Goal: Contribute content: Contribute content

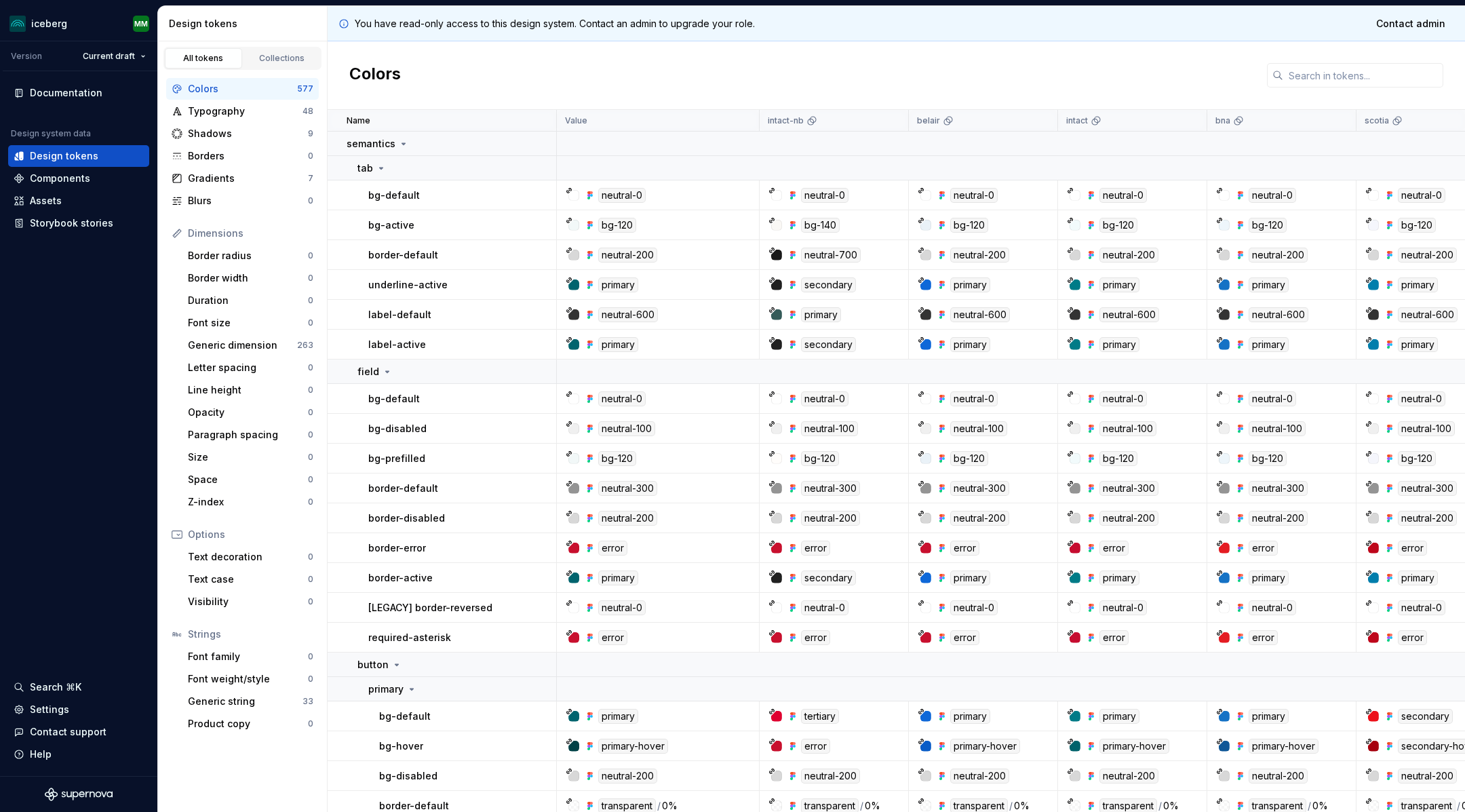
click at [546, 87] on div "Colors" at bounding box center [896, 76] width 1138 height 69
click at [1317, 72] on input "text" at bounding box center [1363, 75] width 160 height 24
click at [39, 182] on div "Components" at bounding box center [60, 178] width 61 height 14
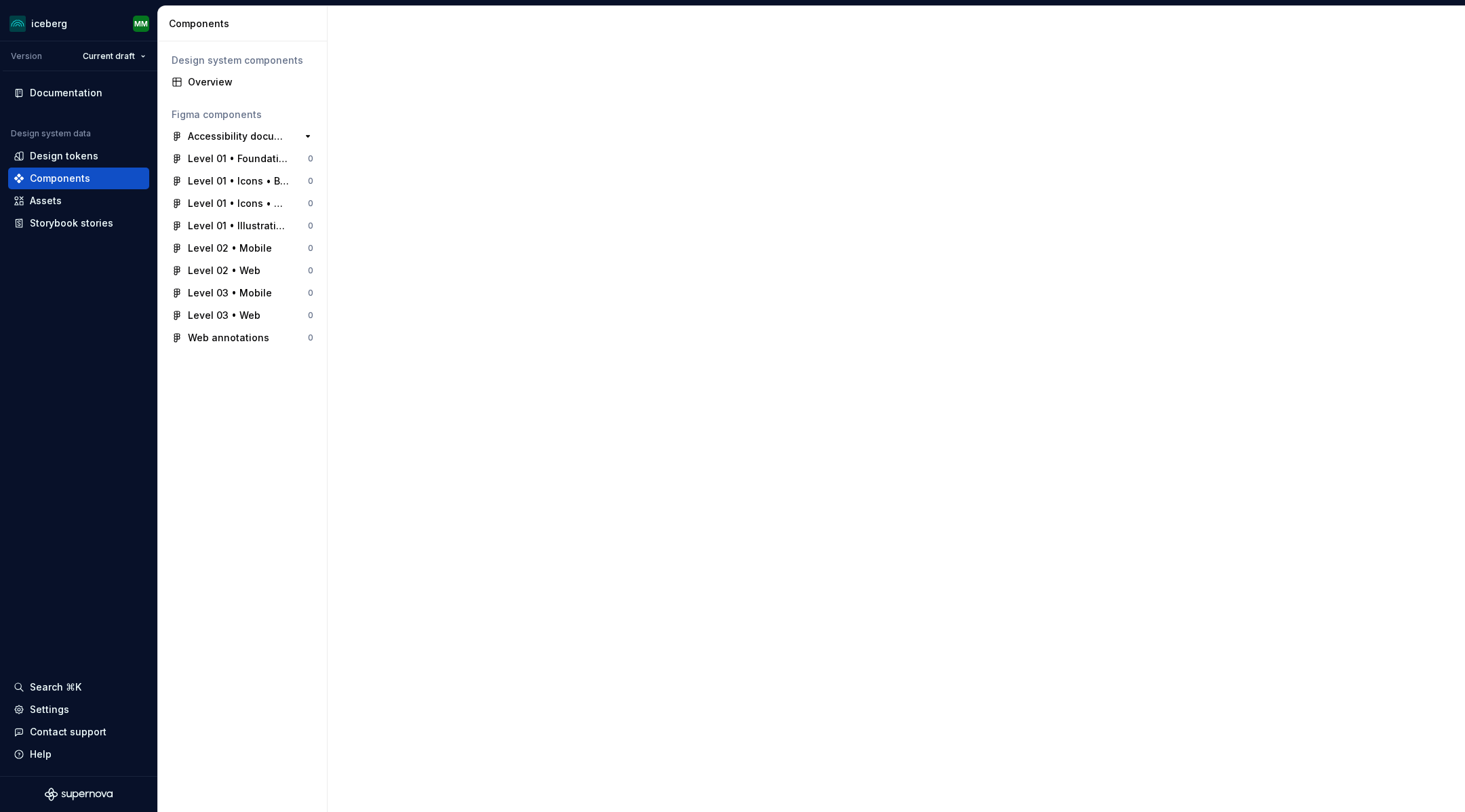
click at [232, 131] on div "Accessibility documentation" at bounding box center [238, 136] width 102 height 14
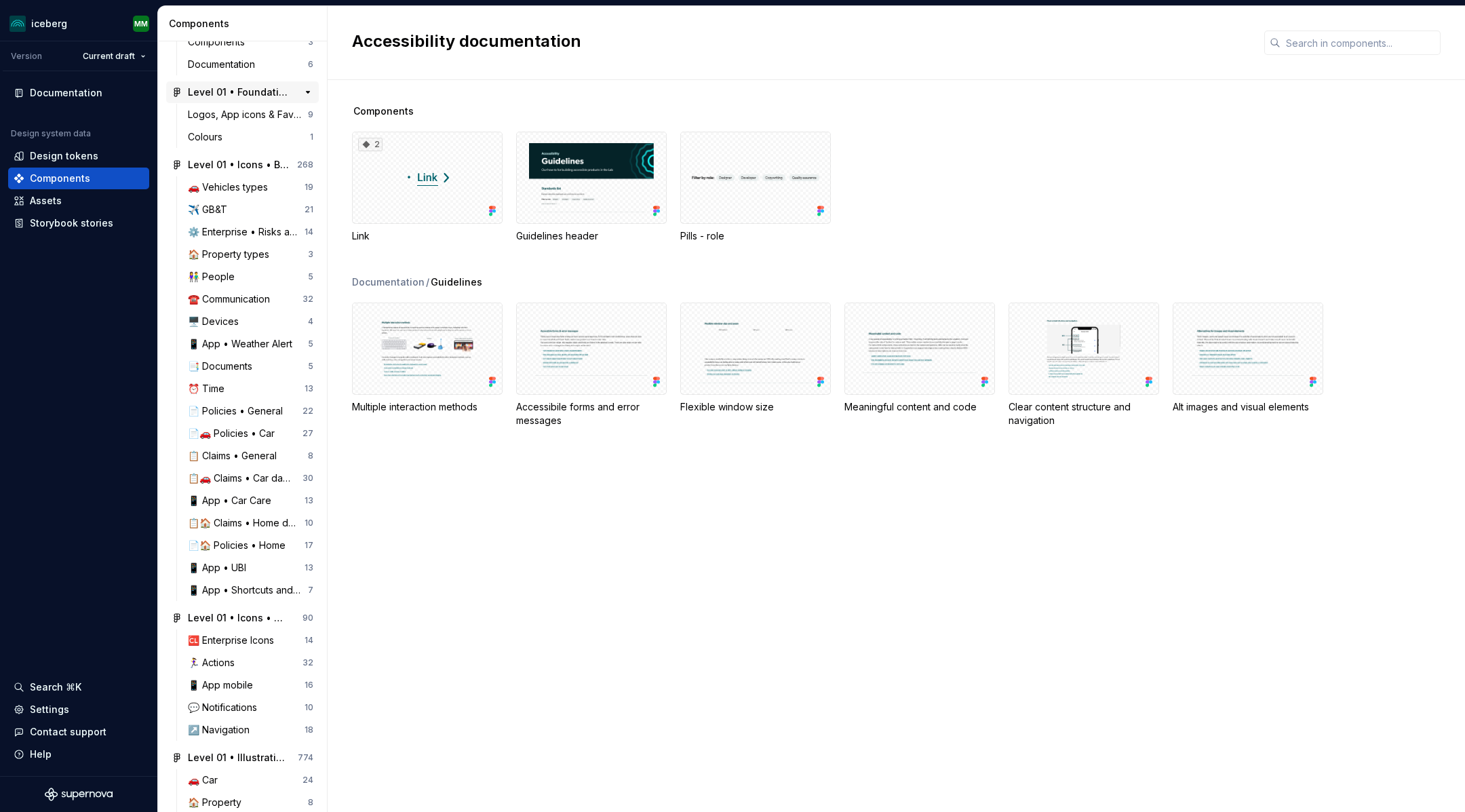
scroll to position [125, 0]
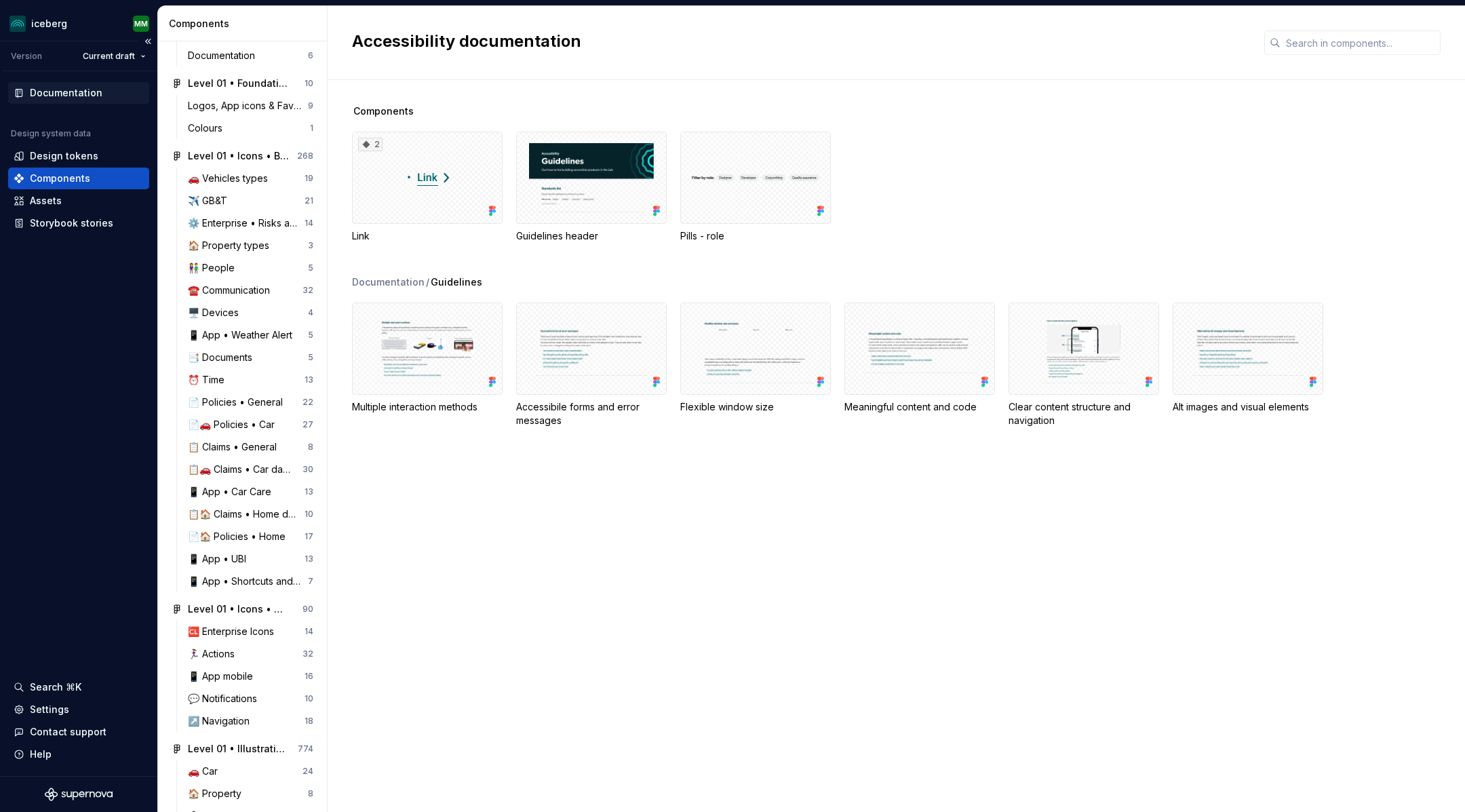
click at [37, 96] on div "Documentation" at bounding box center [66, 92] width 73 height 14
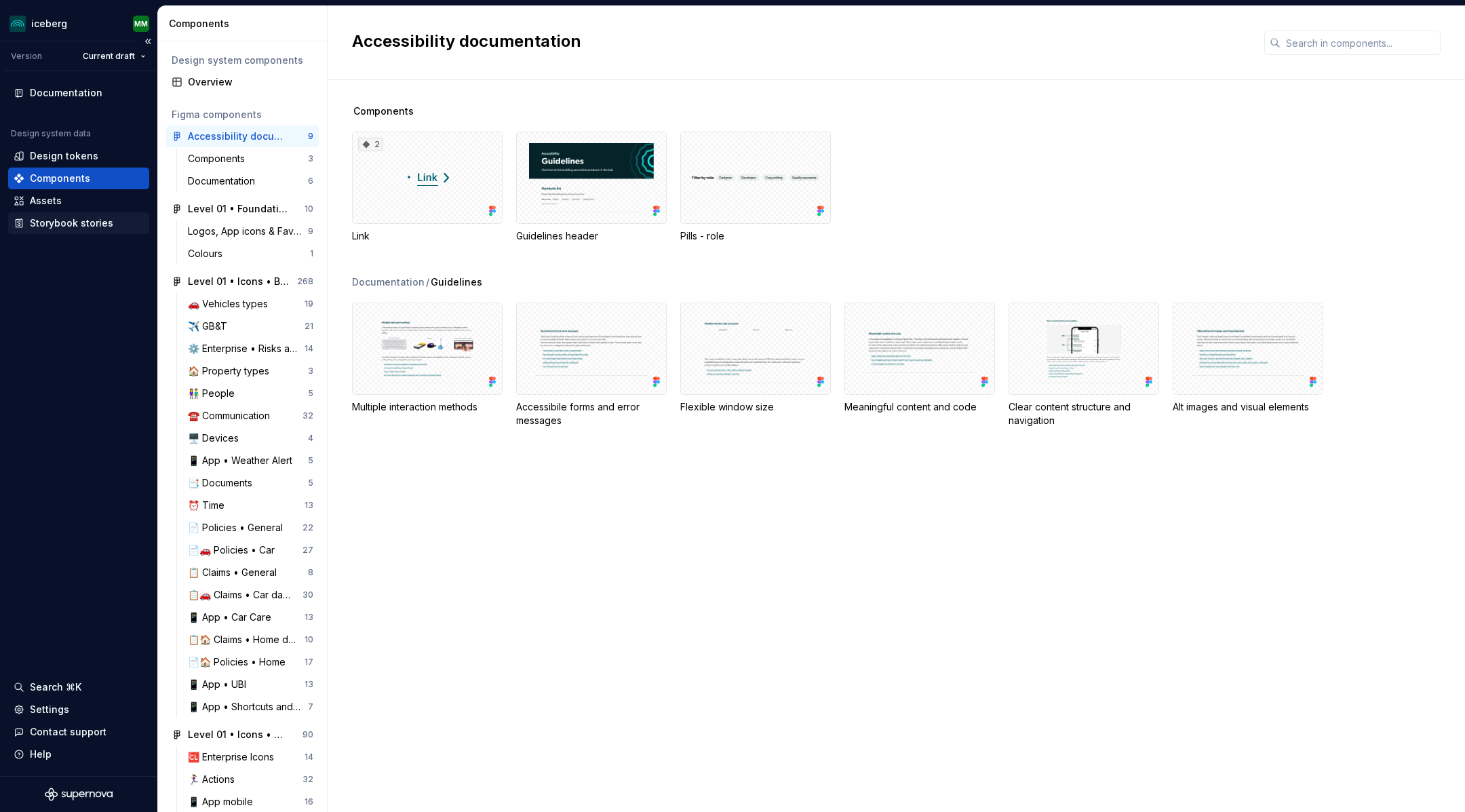
click at [52, 225] on div "Storybook stories" at bounding box center [72, 223] width 83 height 14
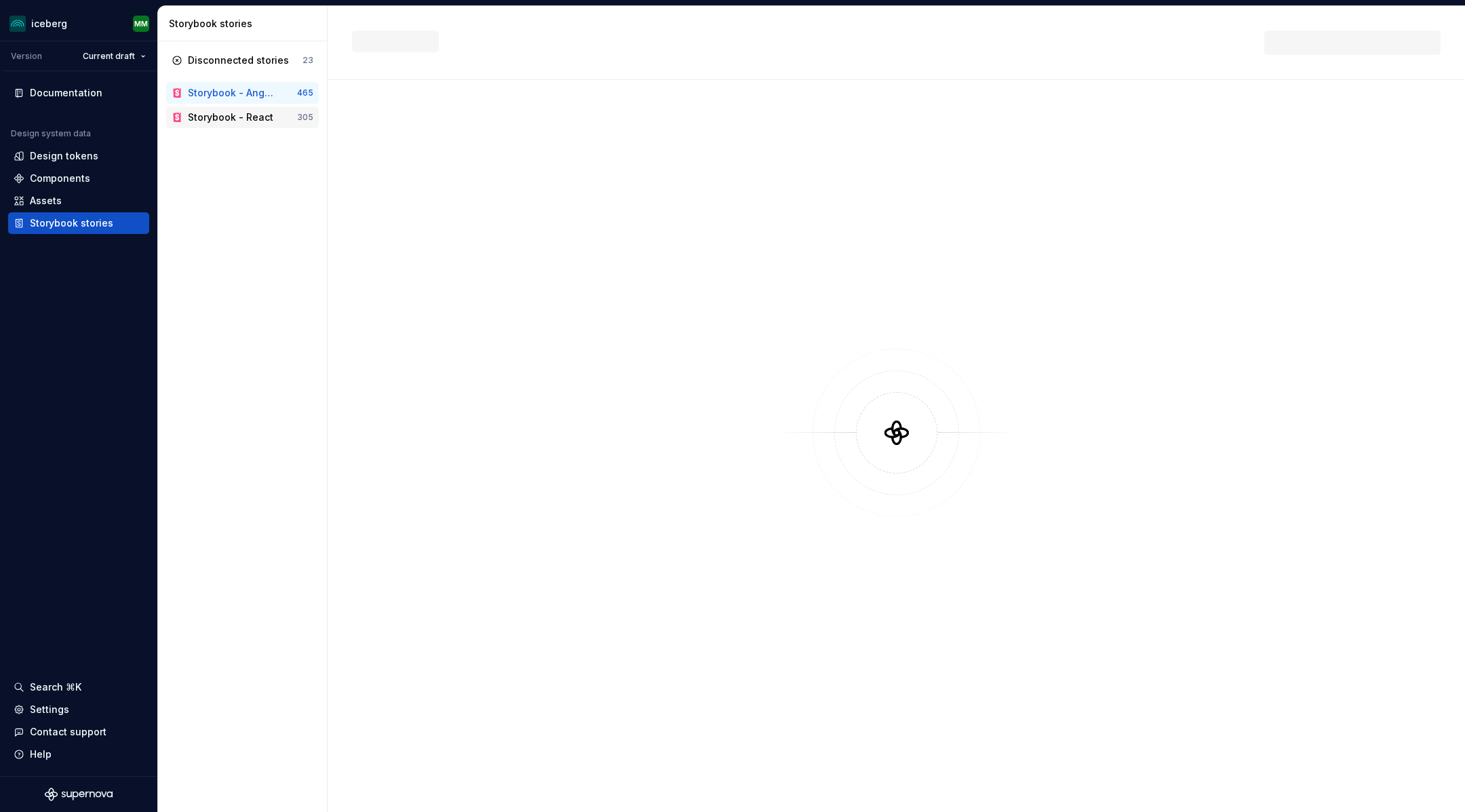
click at [214, 113] on div "Storybook - React" at bounding box center [230, 117] width 85 height 14
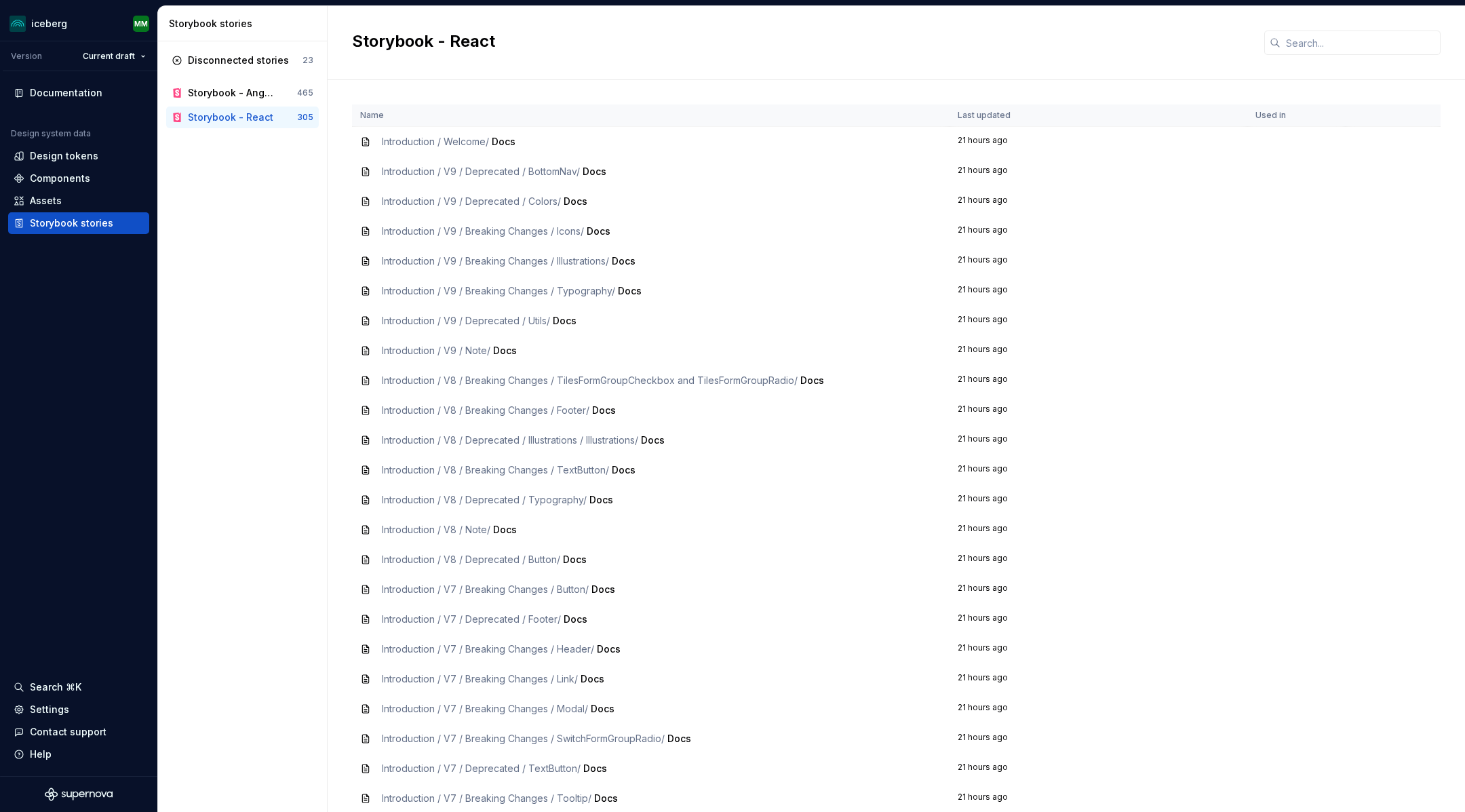
click at [393, 140] on span "Introduction / Welcome /" at bounding box center [435, 141] width 107 height 12
click at [361, 141] on icon at bounding box center [365, 141] width 11 height 11
click at [365, 140] on icon at bounding box center [365, 141] width 11 height 11
click at [358, 136] on td "Introduction / Welcome / Docs" at bounding box center [650, 142] width 597 height 31
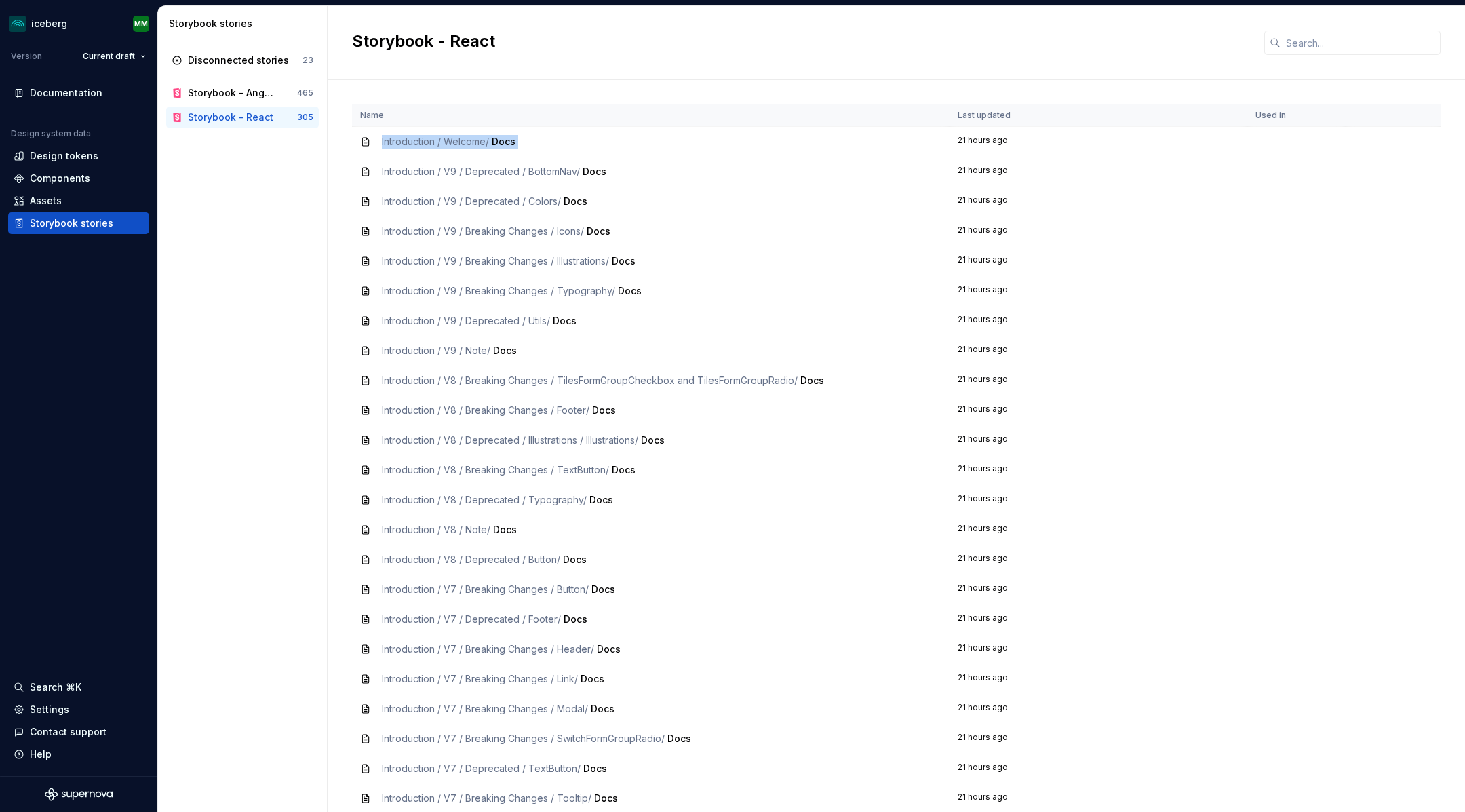
click at [358, 136] on td "Introduction / Welcome / Docs" at bounding box center [650, 142] width 597 height 31
click at [365, 139] on icon at bounding box center [365, 141] width 11 height 11
click at [363, 169] on icon at bounding box center [365, 171] width 11 height 11
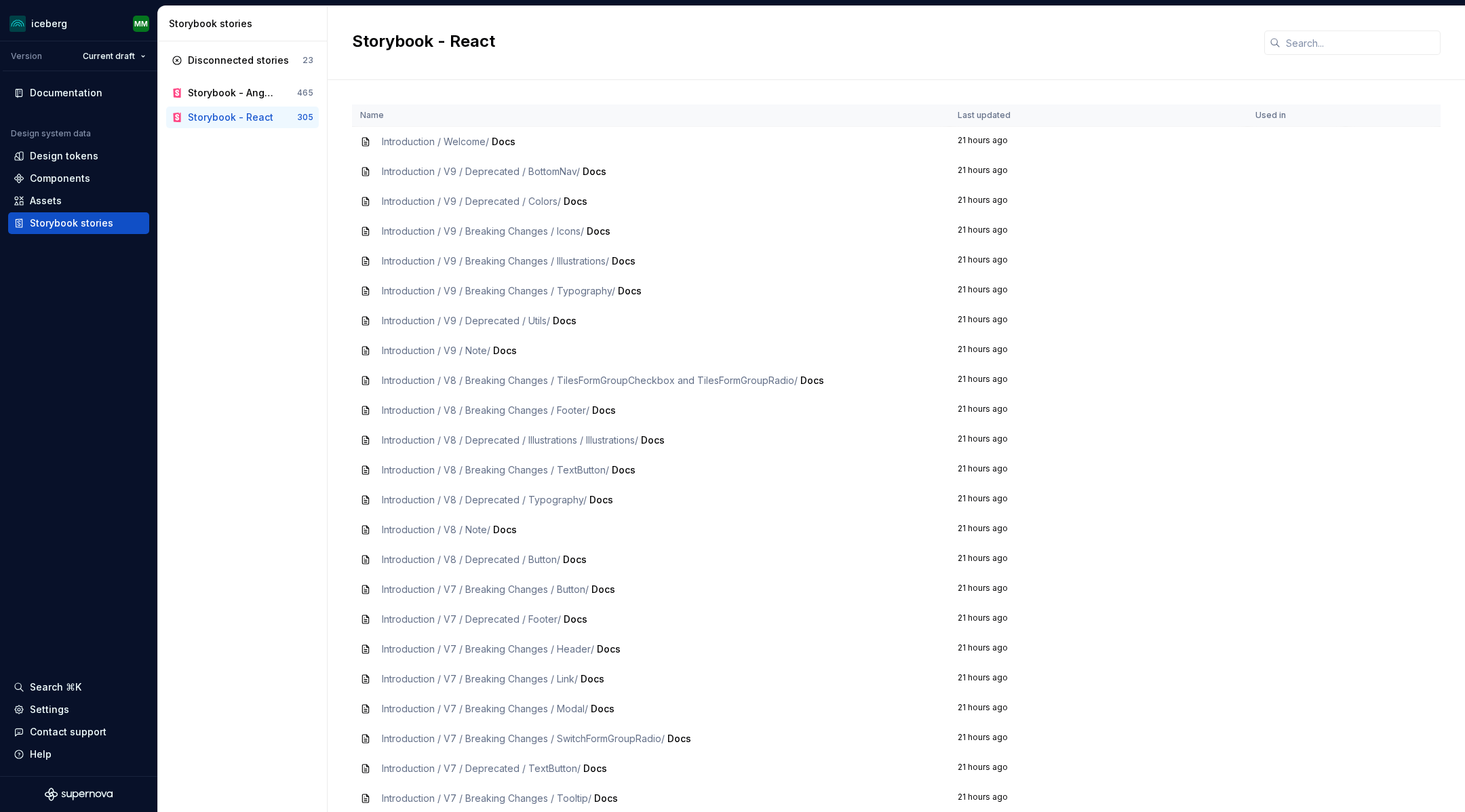
click at [368, 195] on div "Introduction / V9 / Deprecated / Colors / Docs" at bounding box center [650, 201] width 581 height 14
click at [370, 228] on icon at bounding box center [365, 231] width 11 height 11
click at [363, 263] on icon at bounding box center [365, 261] width 11 height 11
click at [500, 145] on span "Docs" at bounding box center [504, 141] width 24 height 12
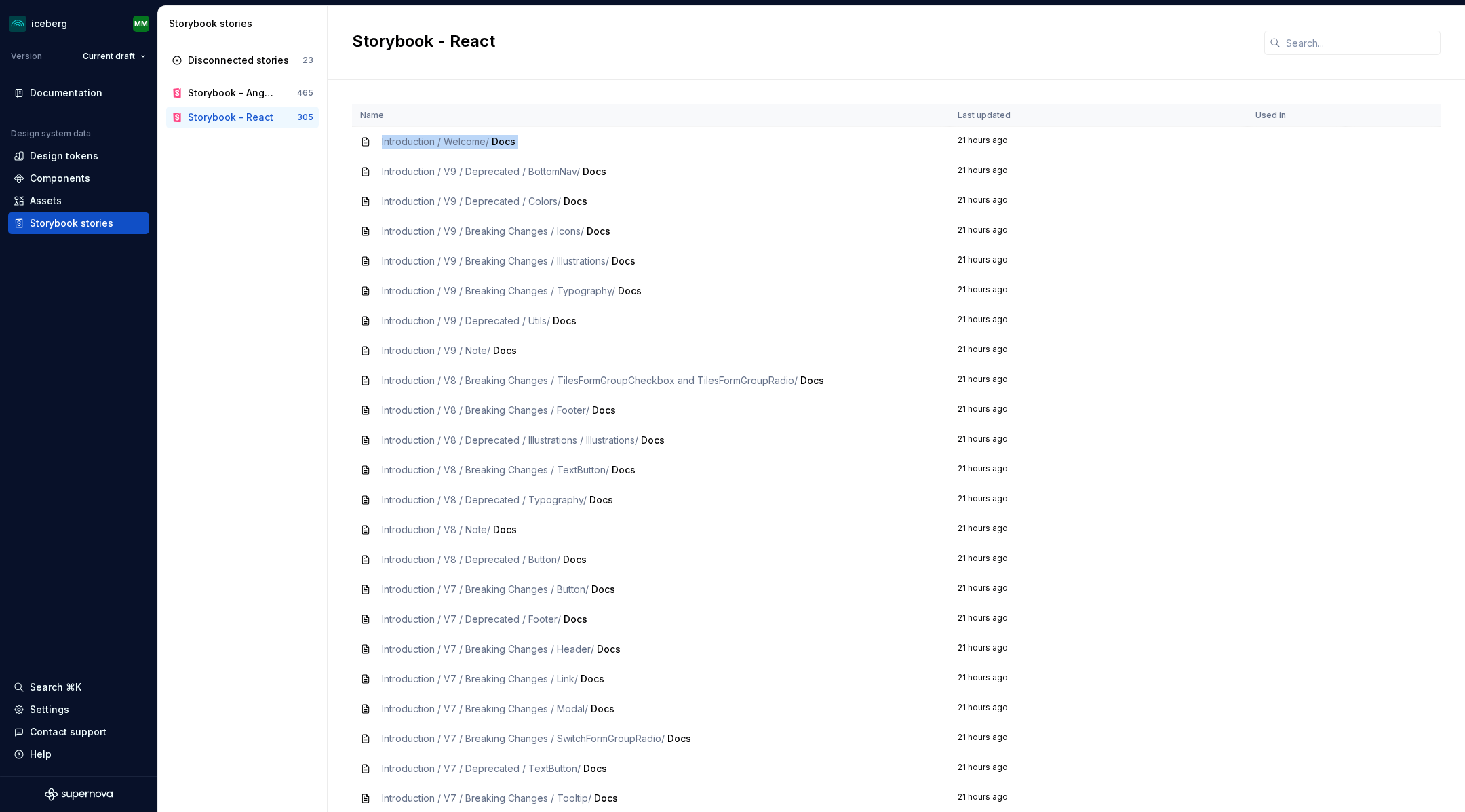
click at [500, 145] on span "Docs" at bounding box center [504, 141] width 24 height 12
click at [214, 56] on div "Disconnected stories" at bounding box center [238, 60] width 102 height 14
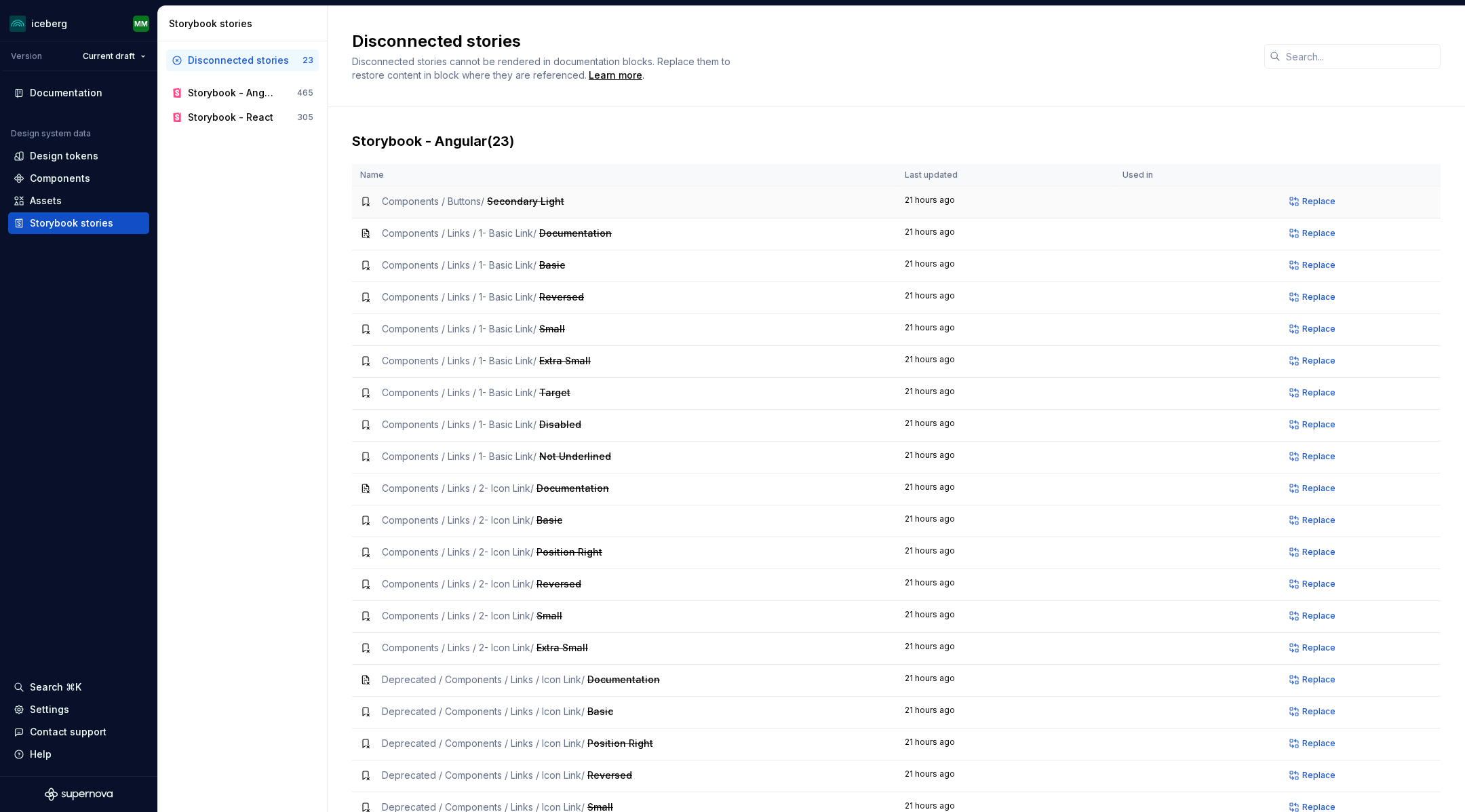
click at [361, 204] on icon at bounding box center [365, 201] width 11 height 11
click at [361, 231] on icon at bounding box center [365, 233] width 11 height 11
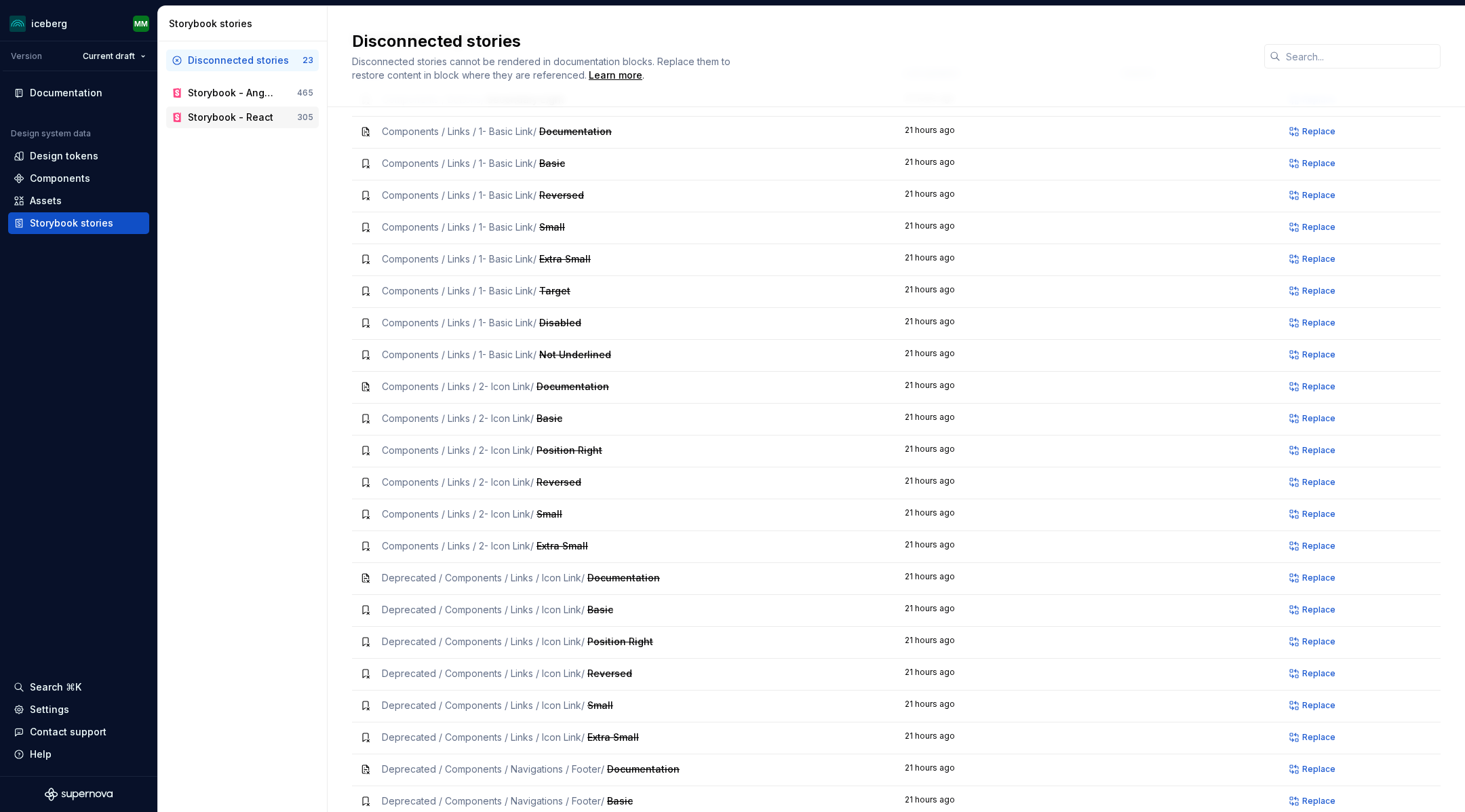
click at [205, 115] on div "Storybook - React" at bounding box center [230, 117] width 85 height 14
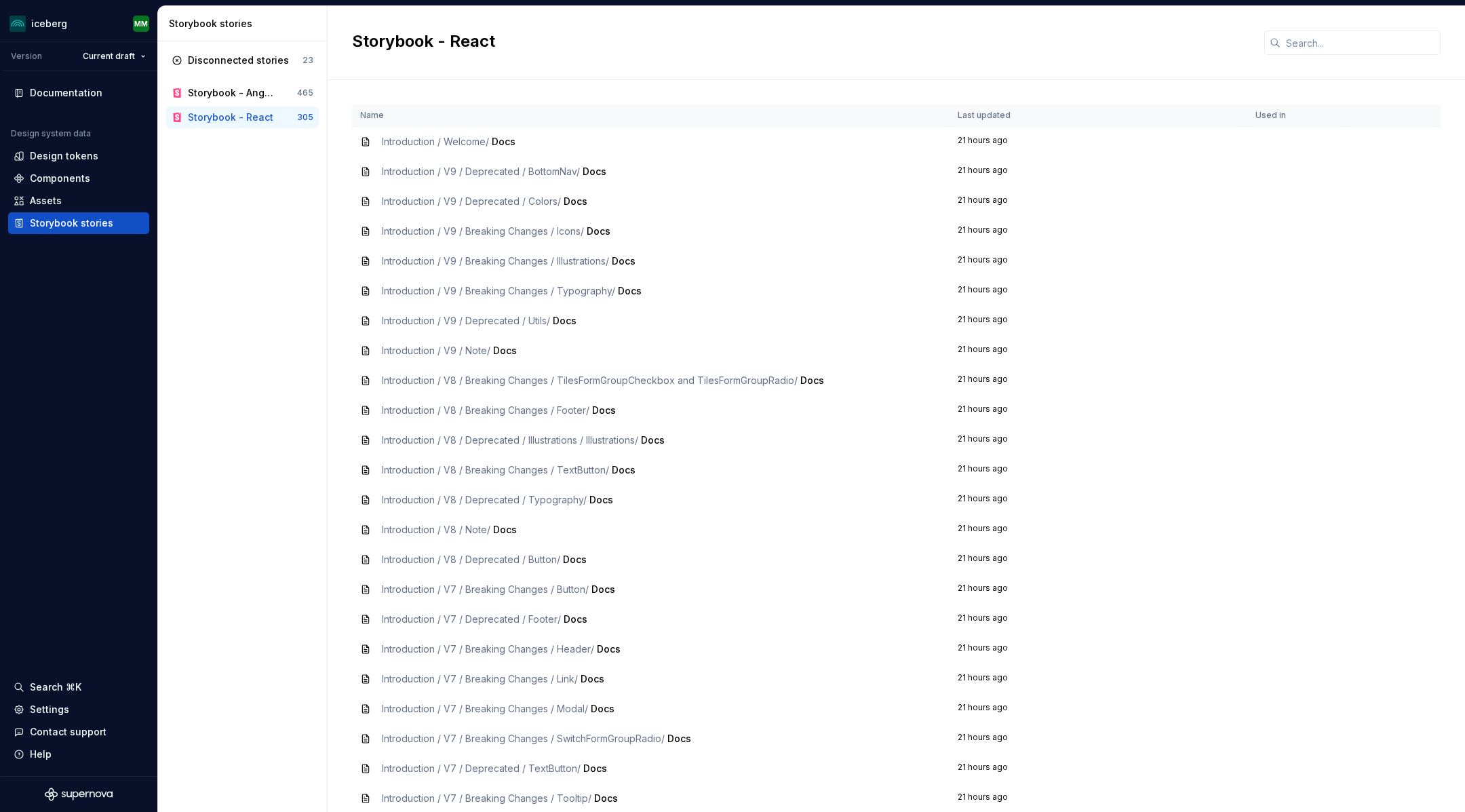
click at [357, 139] on td "Introduction / Welcome / Docs" at bounding box center [650, 142] width 597 height 31
click at [193, 92] on div "Storybook - Angular" at bounding box center [231, 92] width 88 height 14
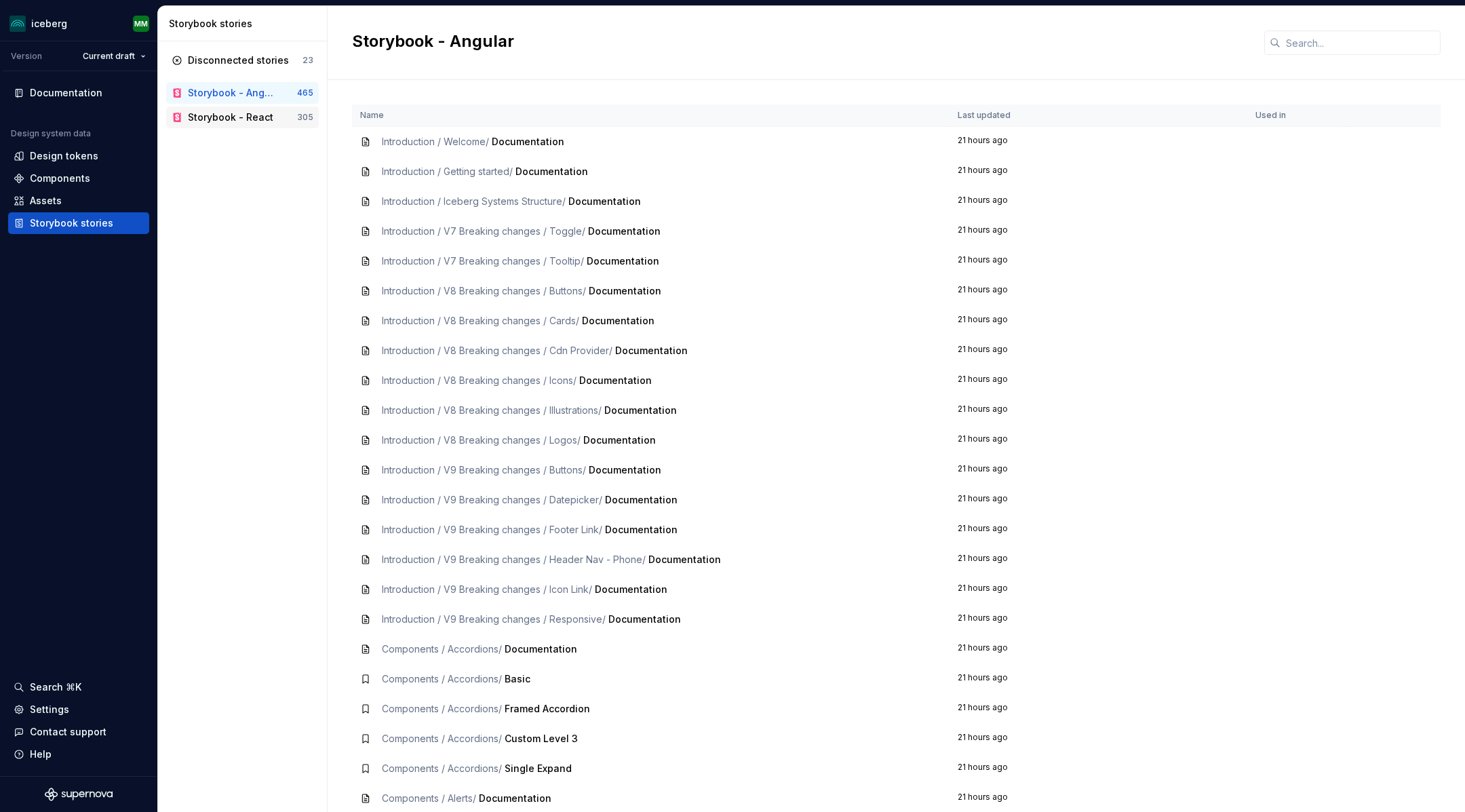
click at [219, 120] on div "Storybook - React" at bounding box center [230, 117] width 85 height 14
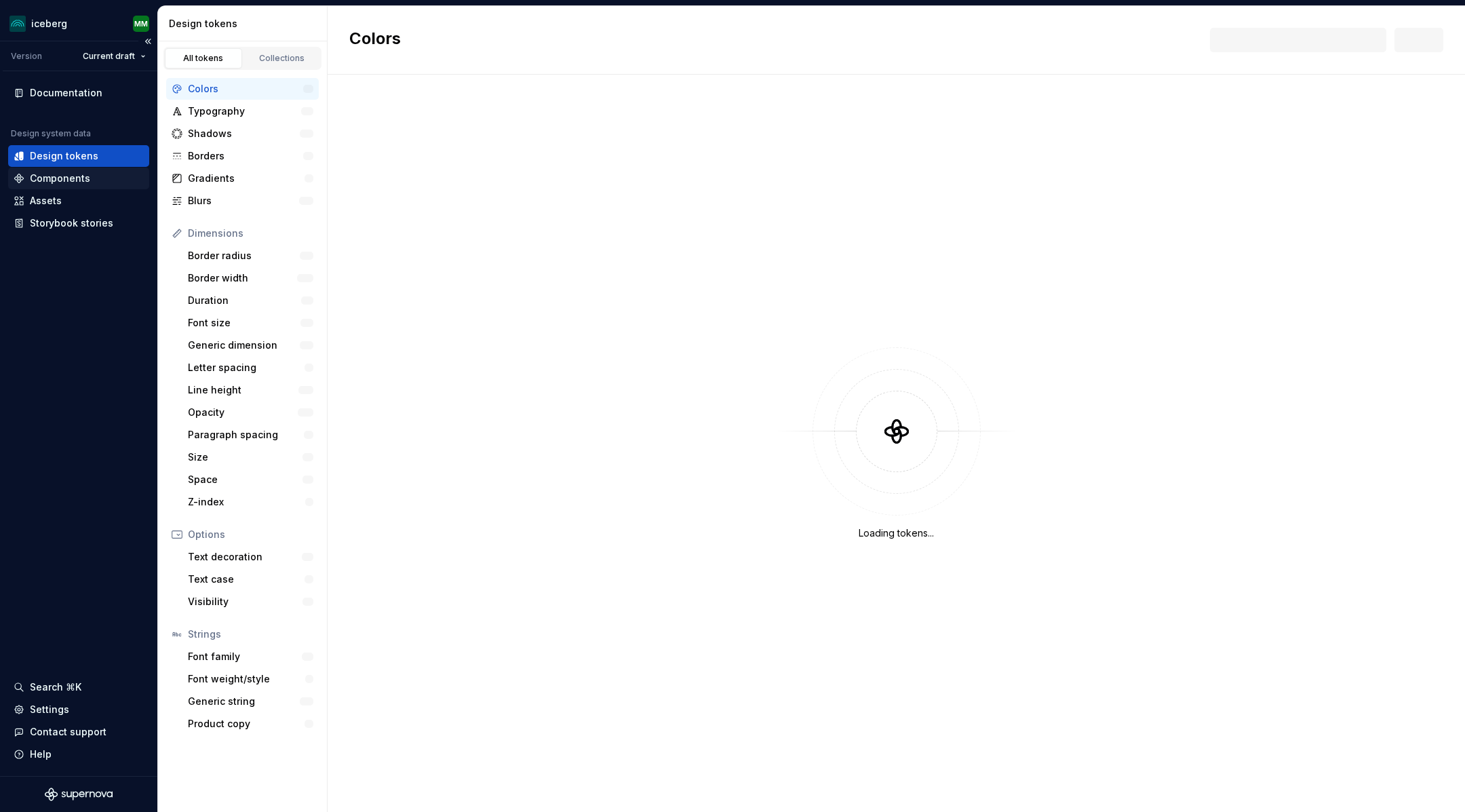
click at [42, 178] on div "Components" at bounding box center [60, 178] width 61 height 14
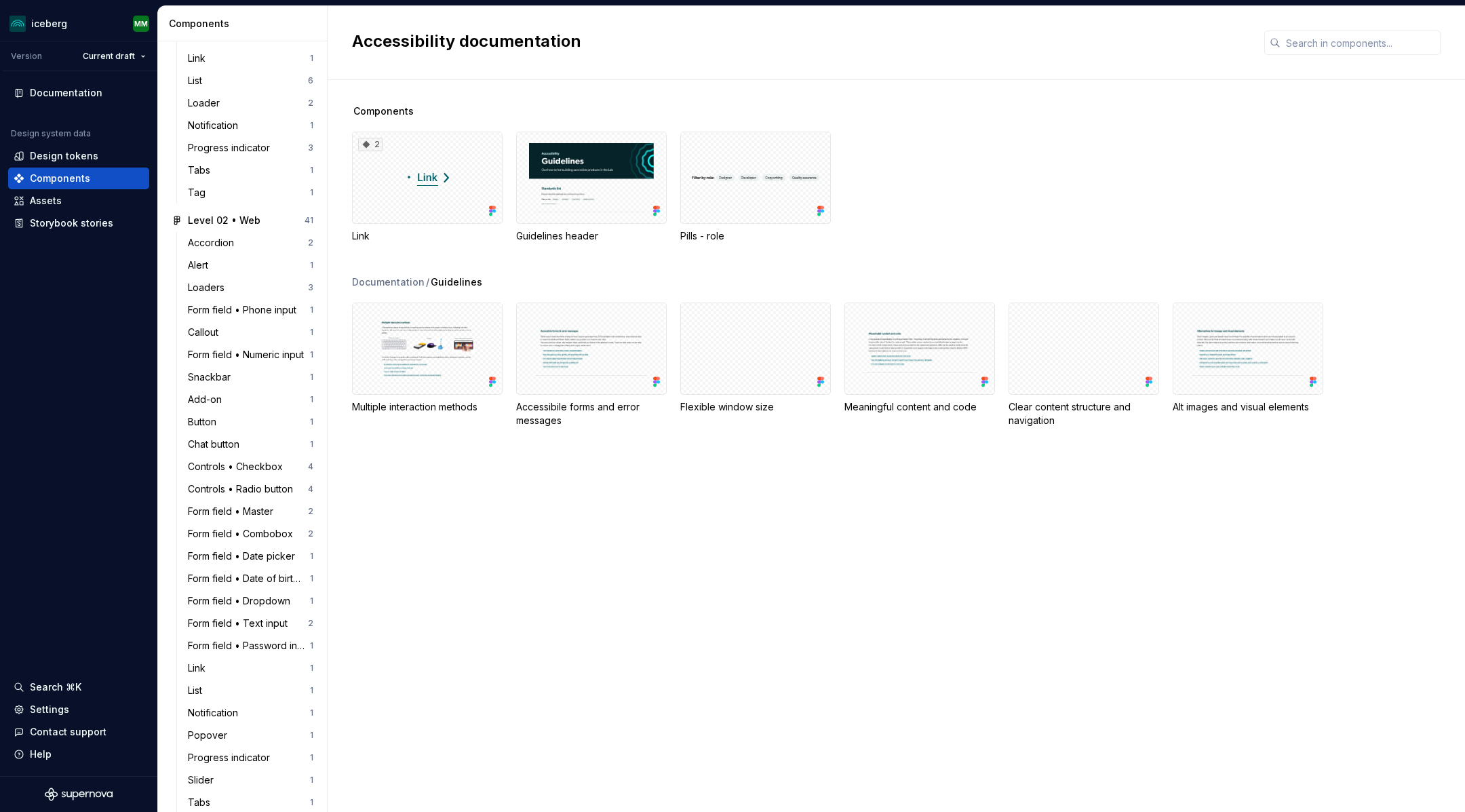
scroll to position [1511, 0]
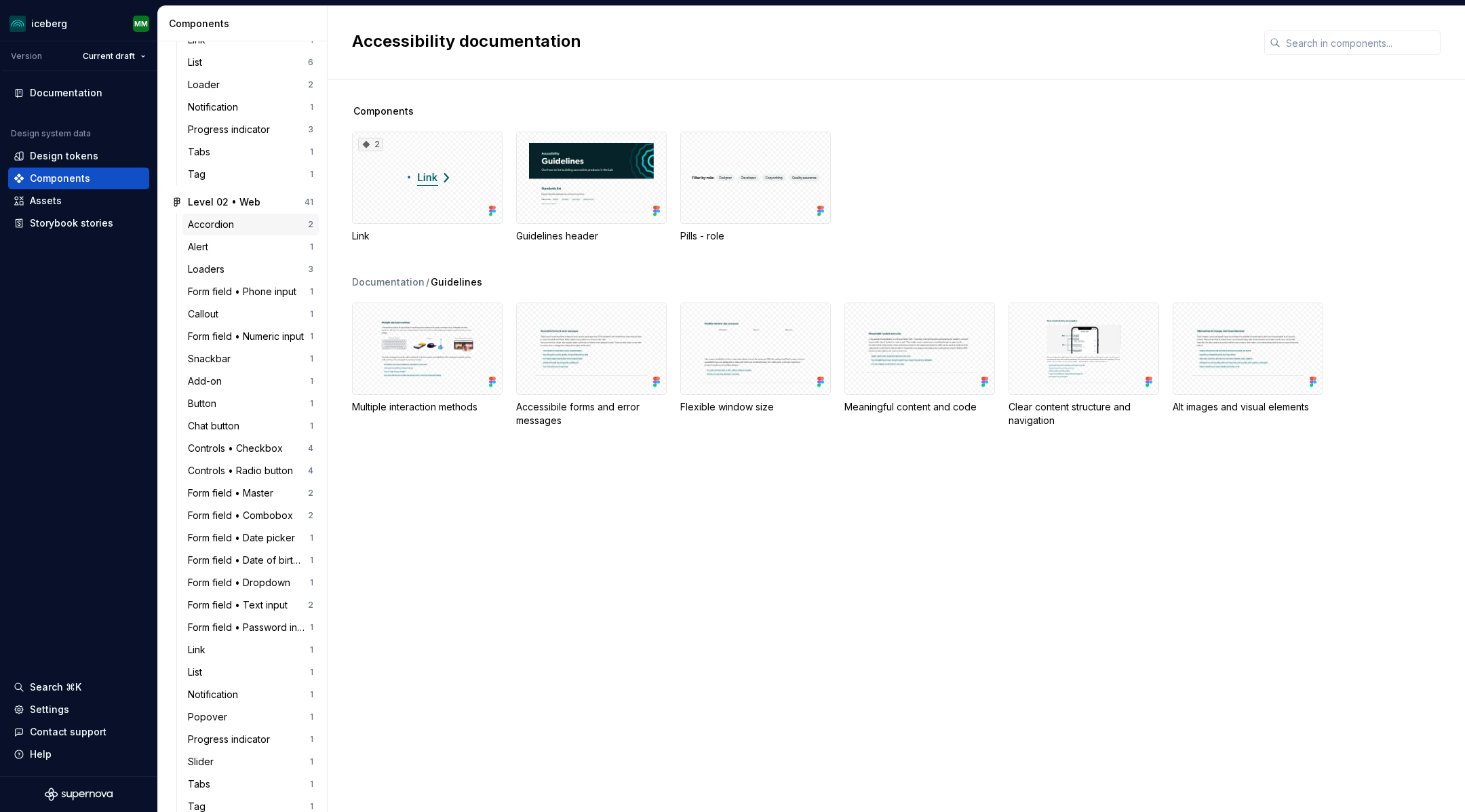
click at [209, 226] on div "Accordion" at bounding box center [213, 224] width 52 height 14
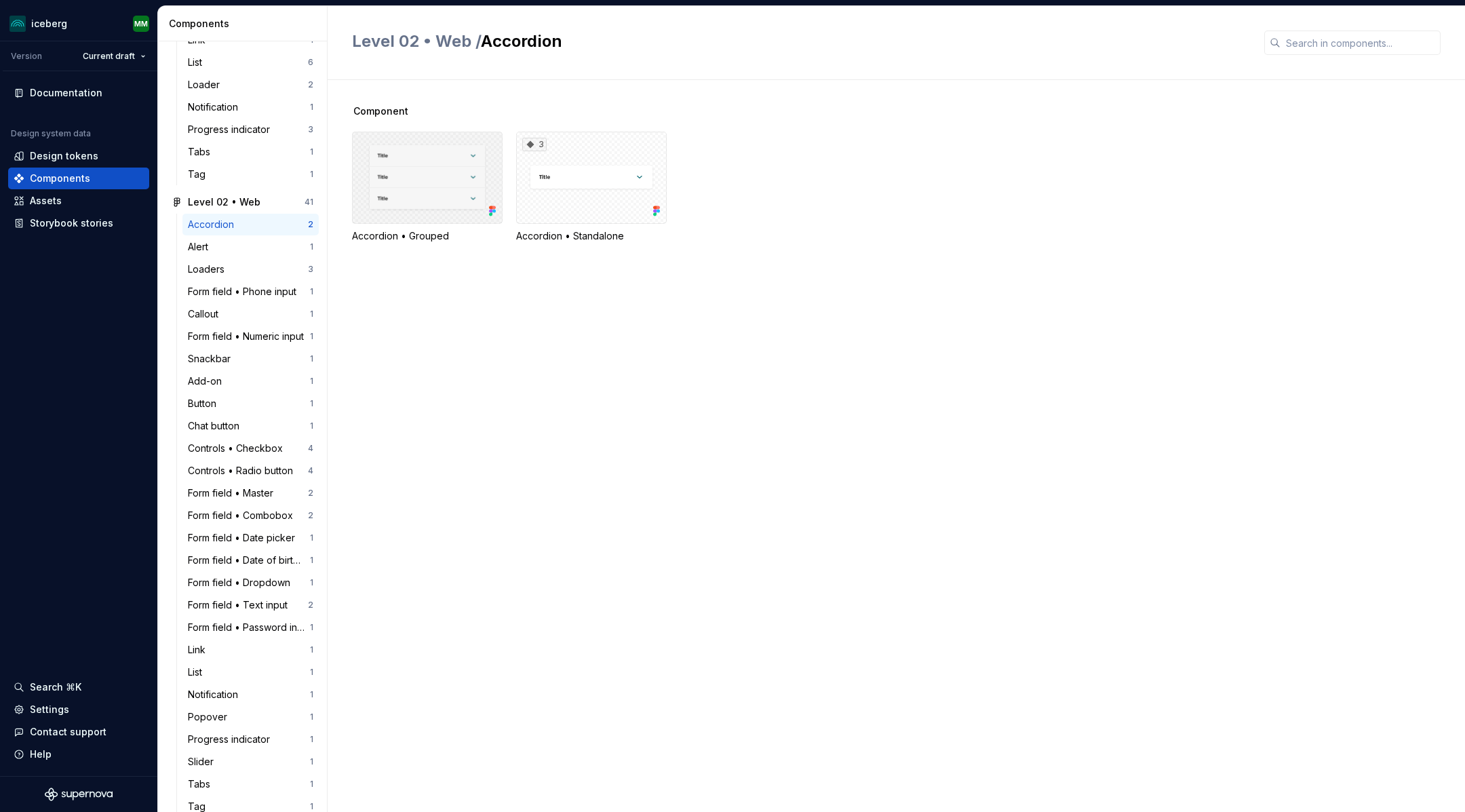
click at [440, 154] on div at bounding box center [427, 178] width 150 height 92
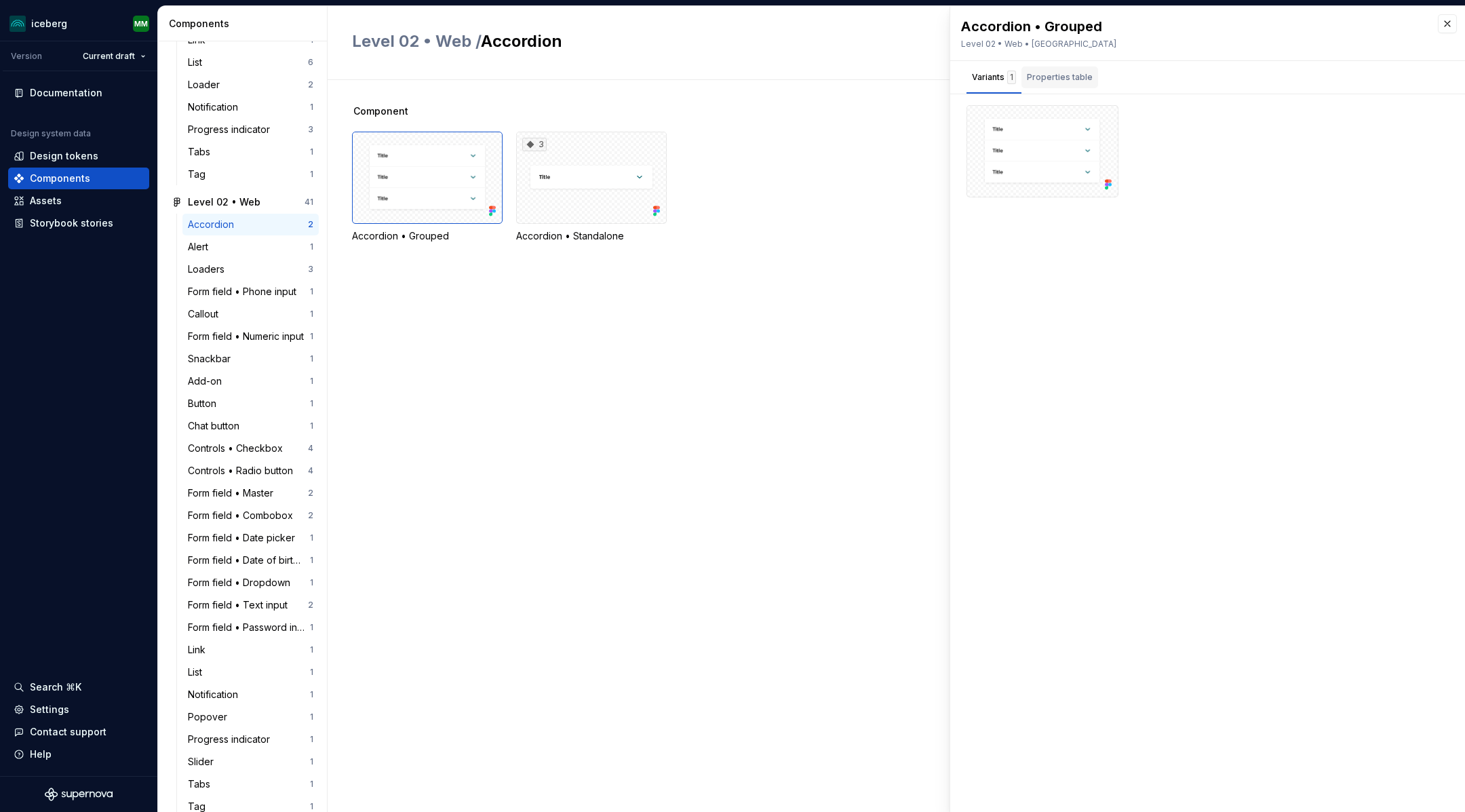
click at [1075, 72] on div "Properties table" at bounding box center [1060, 77] width 66 height 14
click at [988, 73] on div "Variants 1" at bounding box center [994, 77] width 44 height 14
click at [47, 220] on div "Storybook stories" at bounding box center [72, 223] width 83 height 14
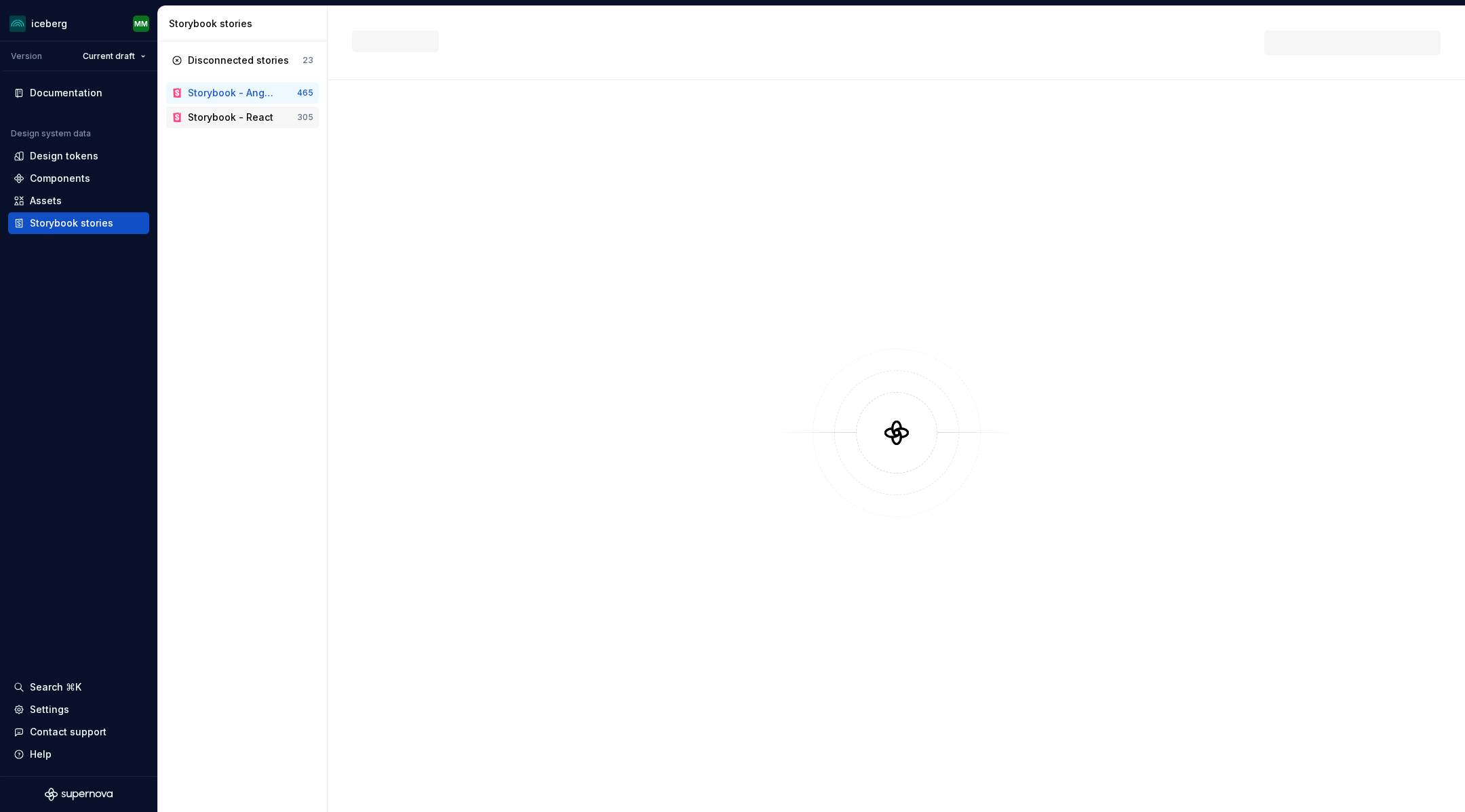
click at [218, 112] on div "Storybook - React" at bounding box center [230, 117] width 85 height 14
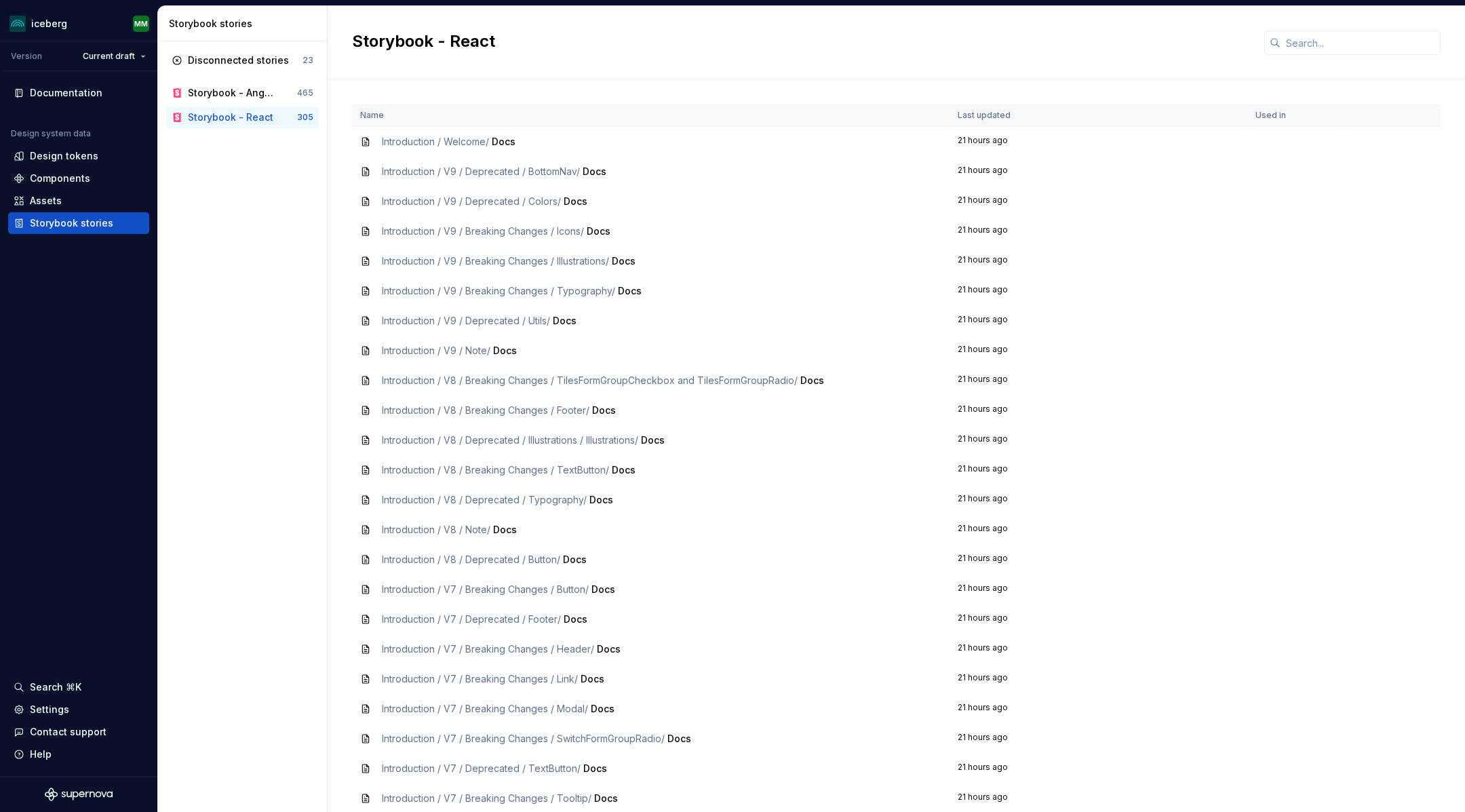
click at [379, 145] on div "Introduction / Welcome / Docs" at bounding box center [650, 141] width 581 height 14
click at [354, 137] on td "Introduction / Welcome / Docs" at bounding box center [650, 142] width 597 height 31
click at [376, 137] on div "Introduction / Welcome / Docs" at bounding box center [650, 141] width 581 height 14
click at [50, 172] on div "Components" at bounding box center [60, 178] width 61 height 14
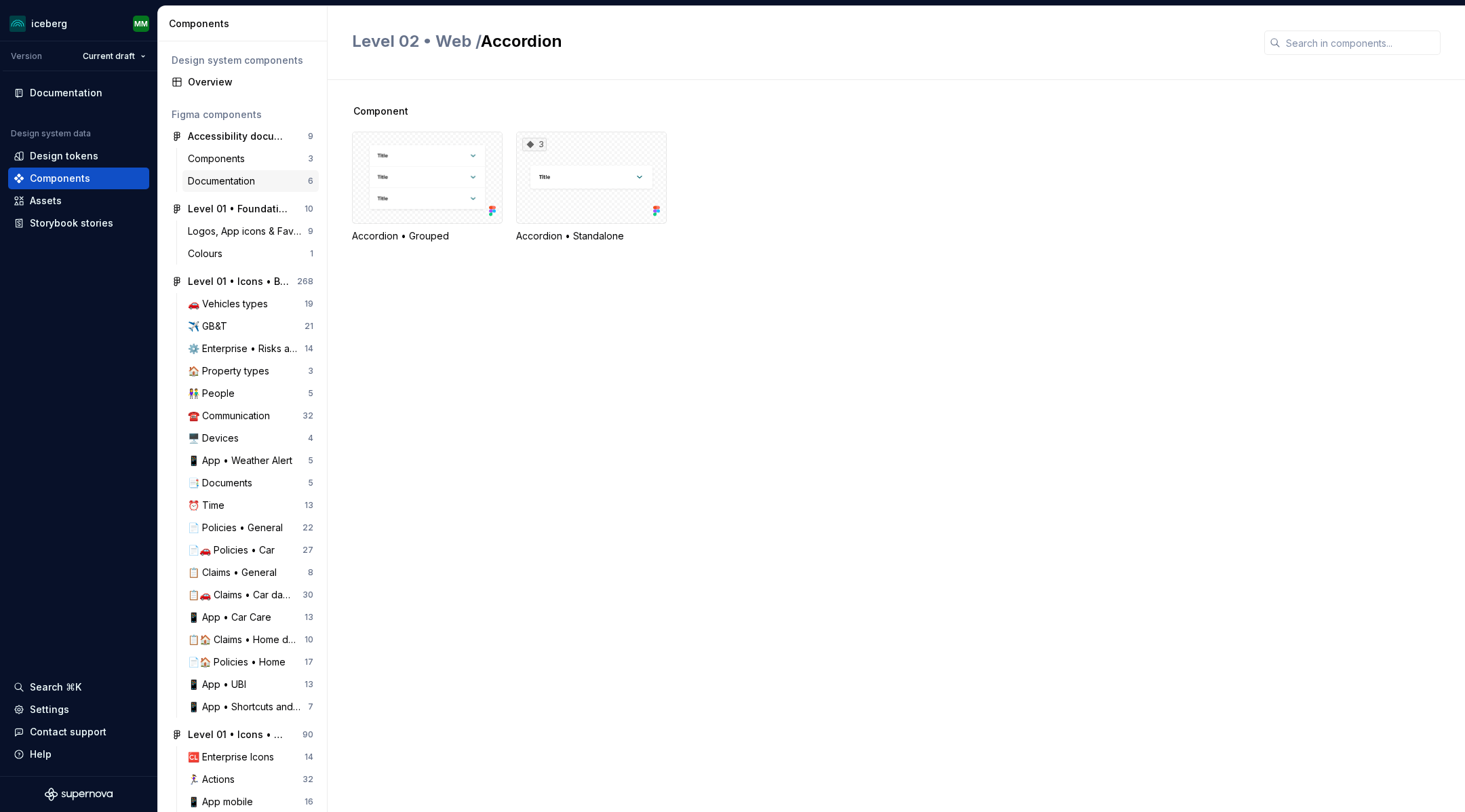
click at [197, 183] on div "Documentation" at bounding box center [224, 180] width 73 height 14
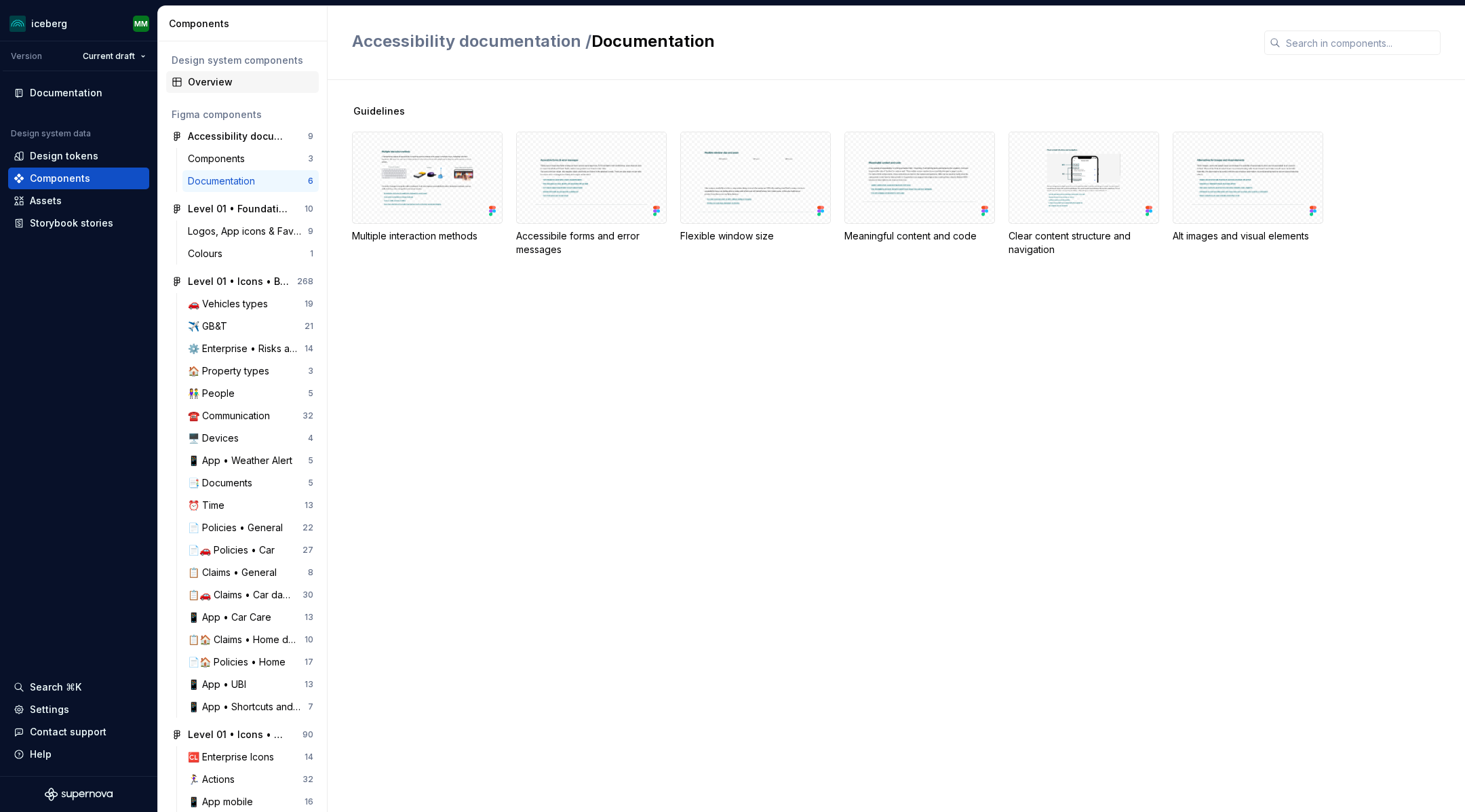
click at [209, 82] on div "Overview" at bounding box center [250, 82] width 125 height 14
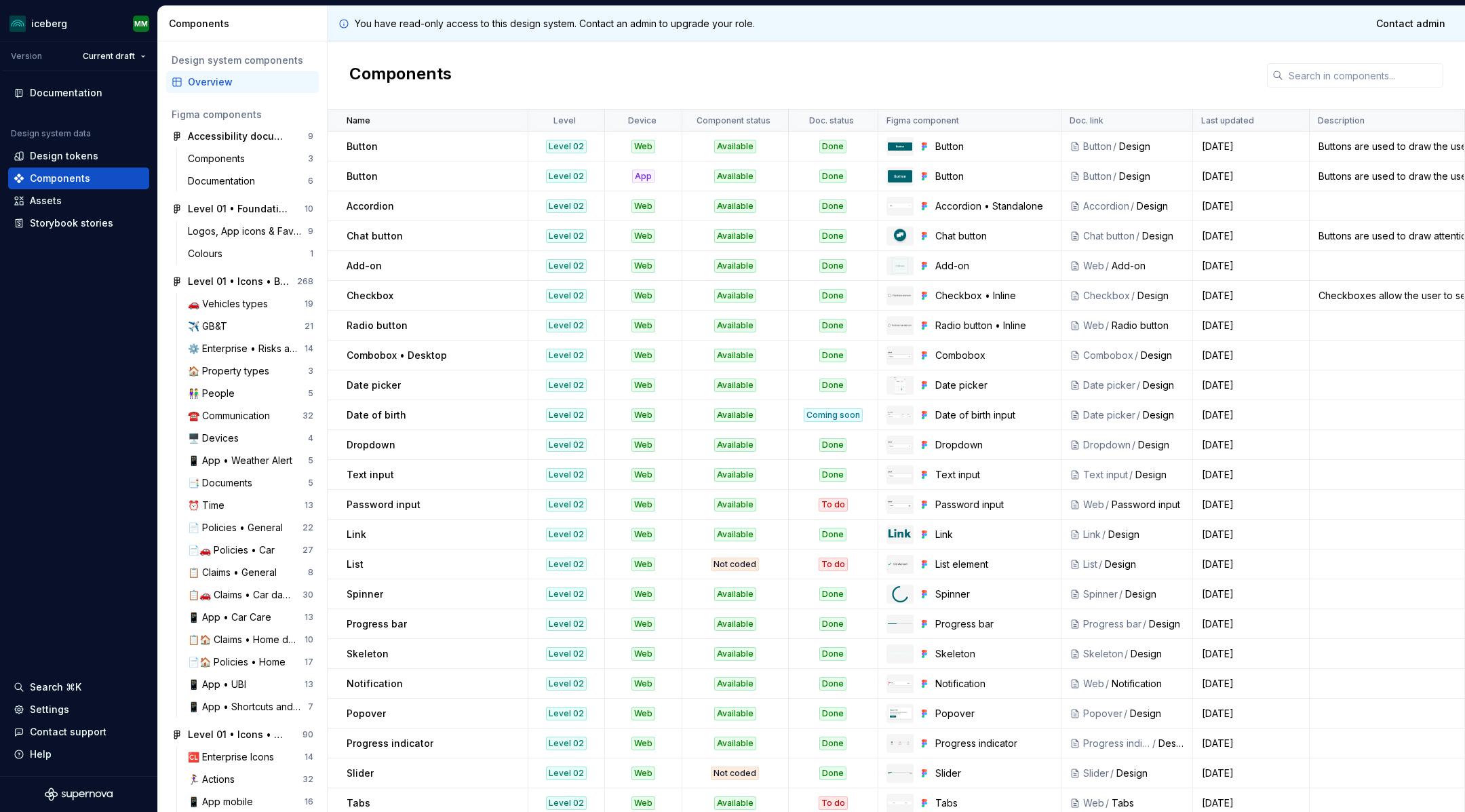
click at [1431, 136] on td "Buttons are used to draw the user's attention and allow them to take an action." at bounding box center [1387, 146] width 155 height 30
click at [1322, 66] on input "text" at bounding box center [1363, 75] width 160 height 24
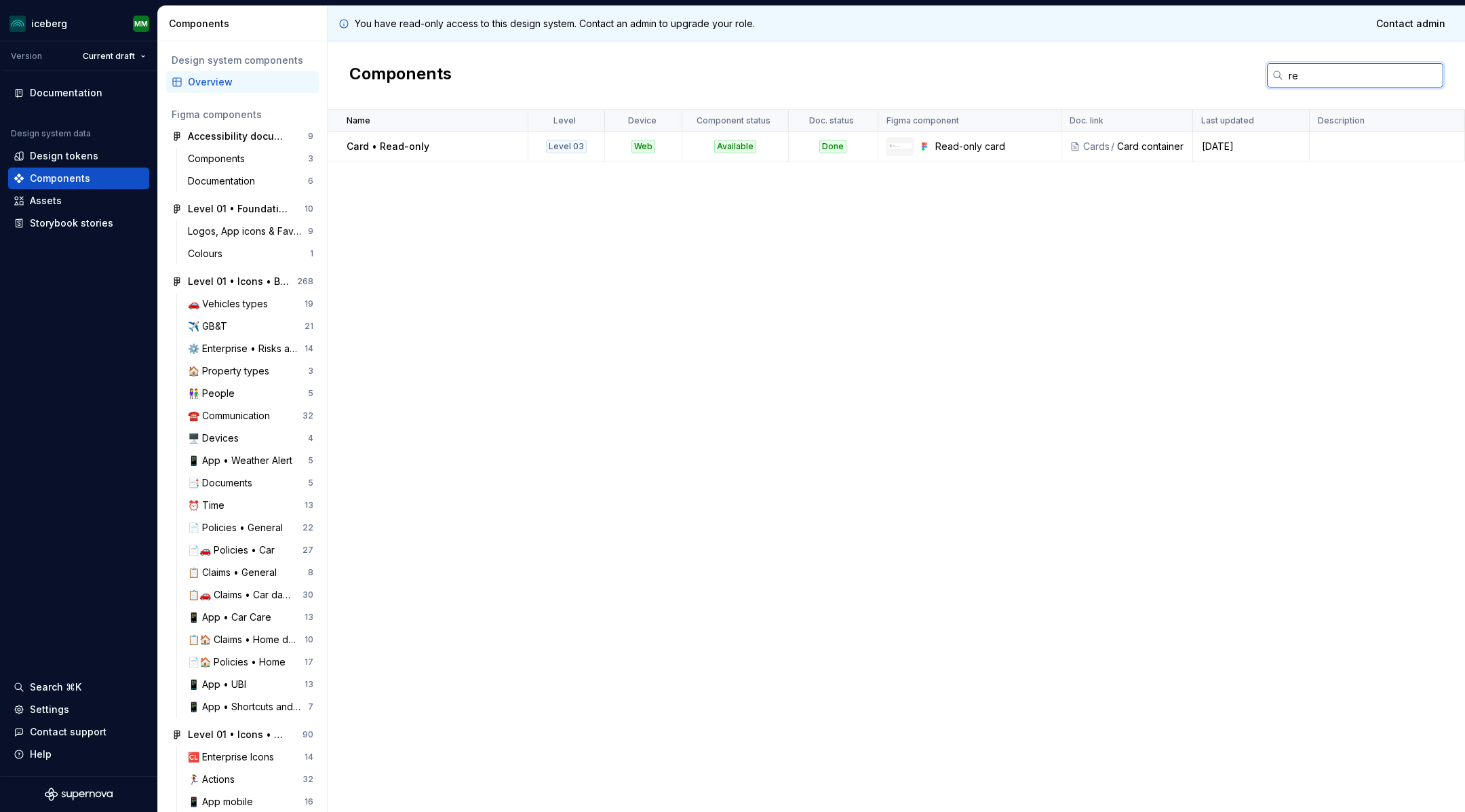
type input "r"
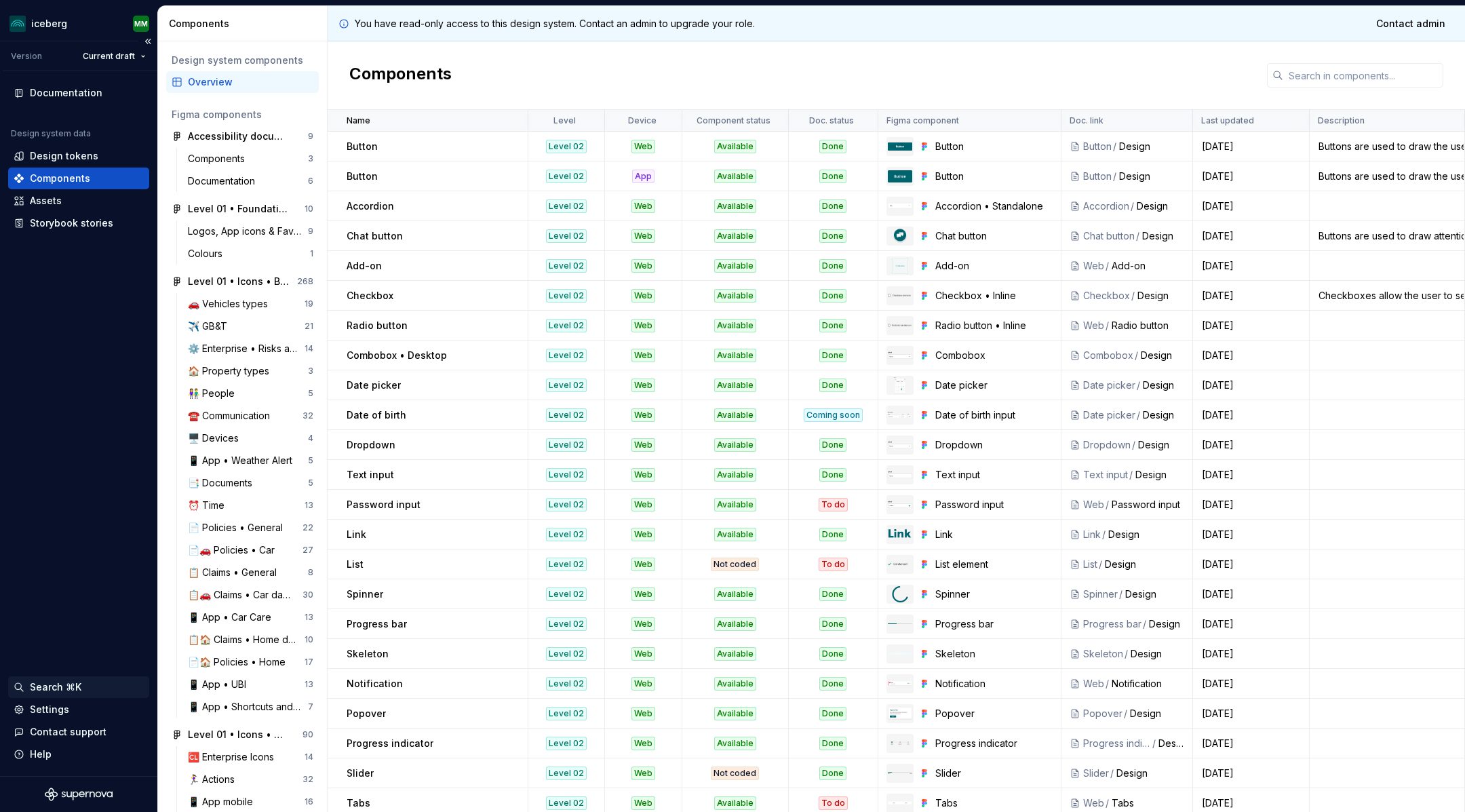
click at [42, 685] on div "Search ⌘K" at bounding box center [55, 687] width 52 height 14
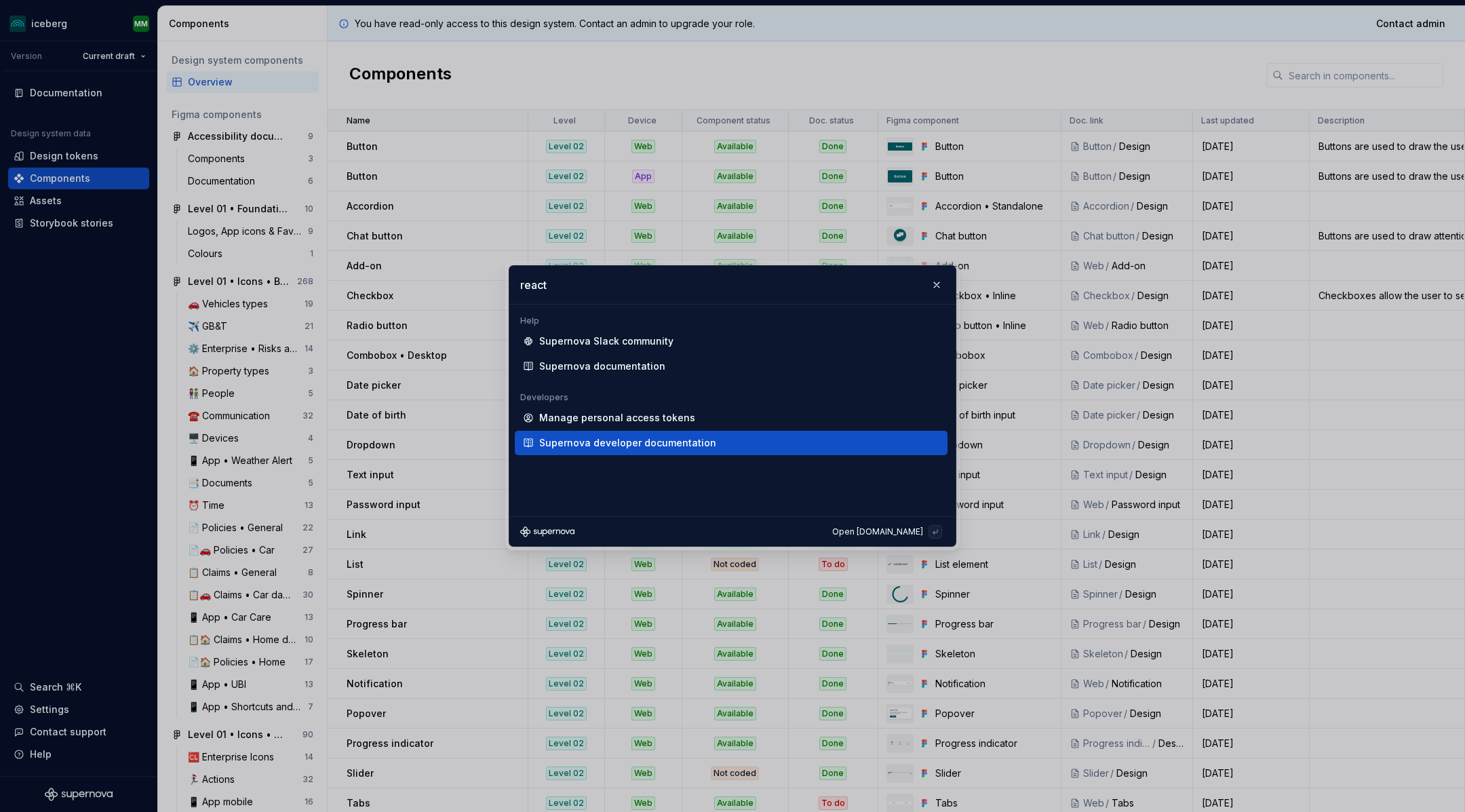
type input "react"
click at [576, 472] on div "Tokens Components Assets Design integrations Brands Versions Design systems Wor…" at bounding box center [732, 410] width 446 height 211
click at [577, 440] on div "Supernova developer documentation" at bounding box center [627, 442] width 177 height 14
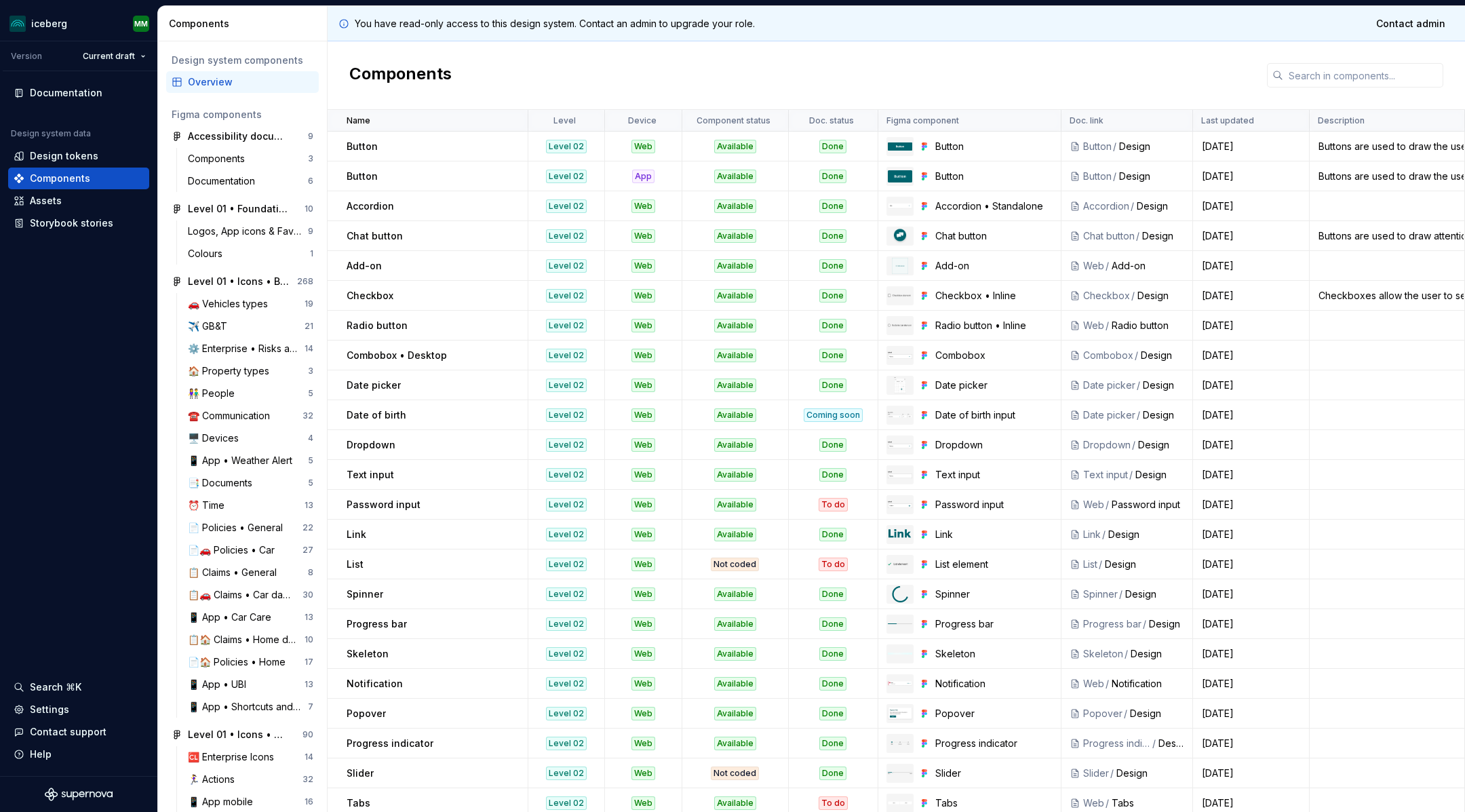
click at [861, 62] on div "Components" at bounding box center [896, 76] width 1138 height 69
click at [1328, 63] on input "text" at bounding box center [1363, 75] width 160 height 24
click at [1014, 70] on div "Components" at bounding box center [896, 76] width 1138 height 69
click at [1085, 119] on p "Doc. link" at bounding box center [1086, 121] width 34 height 11
click at [1386, 147] on div "Buttons are used to draw the user's attention and allow them to take an action." at bounding box center [1387, 146] width 153 height 14
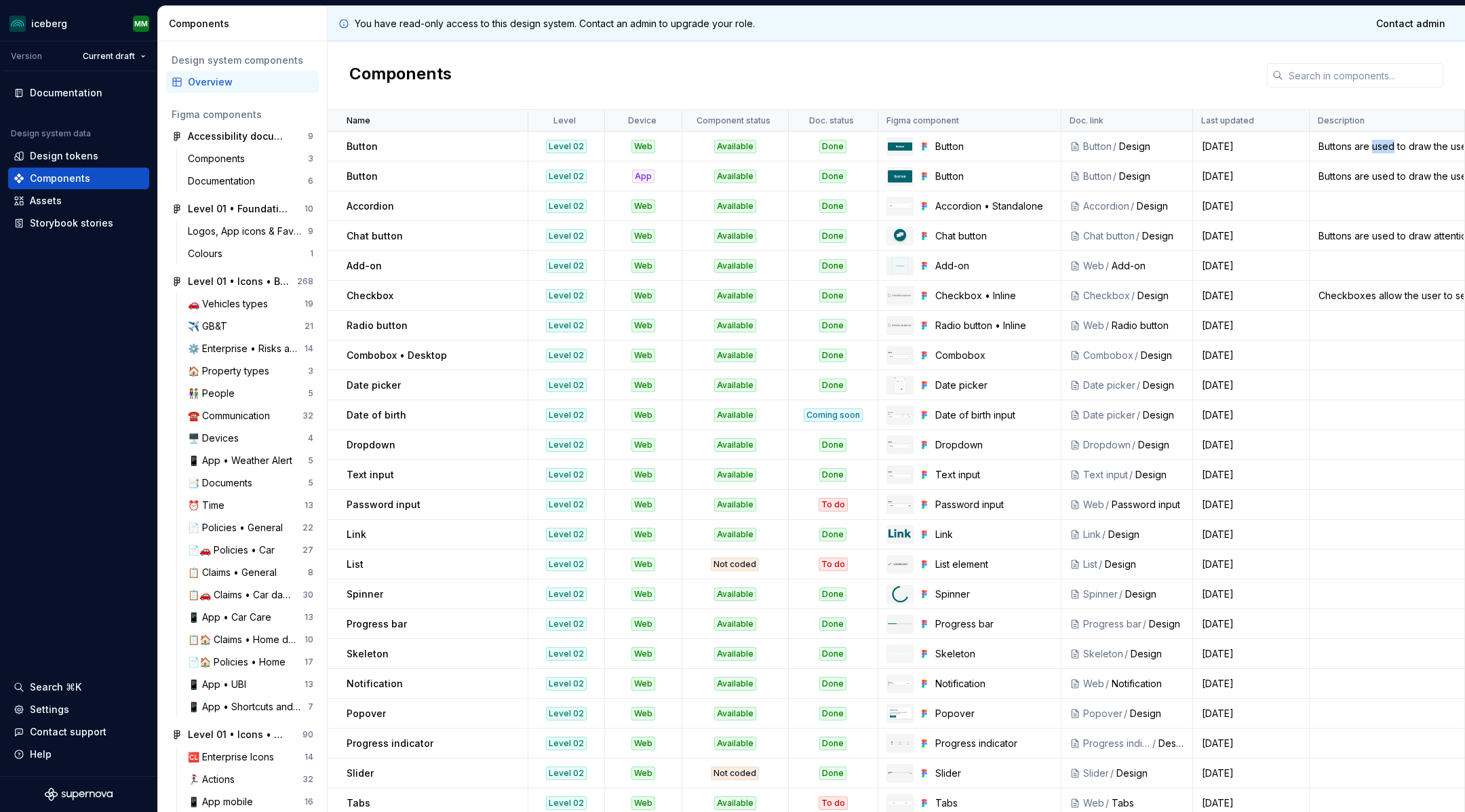
click at [1386, 147] on div "Buttons are used to draw the user's attention and allow them to take an action." at bounding box center [1387, 146] width 153 height 14
click at [1368, 147] on div "Buttons are used to draw the user's attention and allow them to take an action." at bounding box center [1387, 146] width 153 height 14
click at [1365, 148] on div "Buttons are used to draw the user's attention and allow them to take an action." at bounding box center [1387, 146] width 153 height 14
click at [1382, 148] on div "Buttons are used to draw the user's attention and allow them to take an action." at bounding box center [1387, 146] width 153 height 14
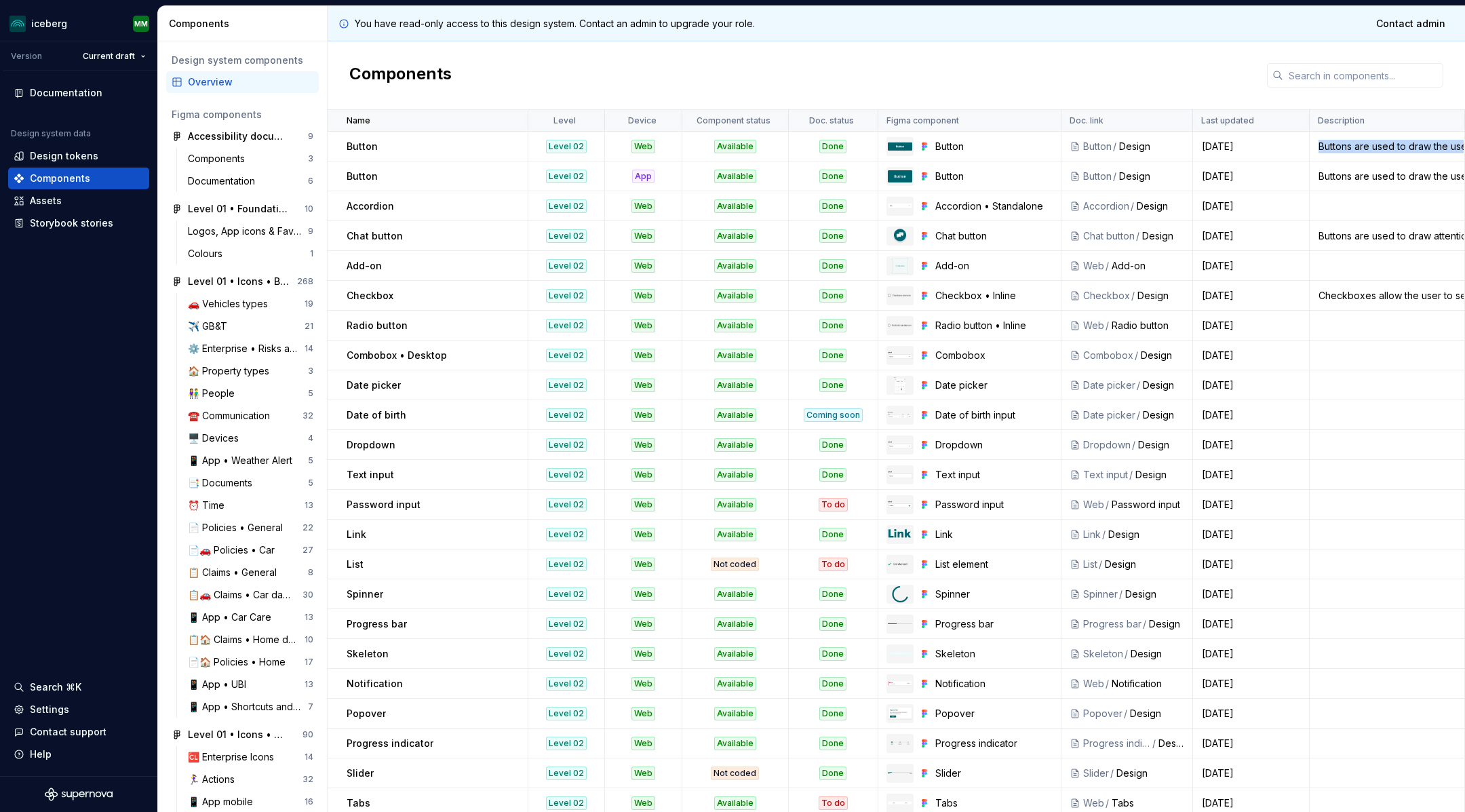
click at [1382, 148] on div "Buttons are used to draw the user's attention and allow them to take an action." at bounding box center [1387, 146] width 153 height 14
click at [1240, 145] on div "7 months ago" at bounding box center [1251, 146] width 115 height 14
click at [357, 145] on p "Button" at bounding box center [362, 146] width 31 height 14
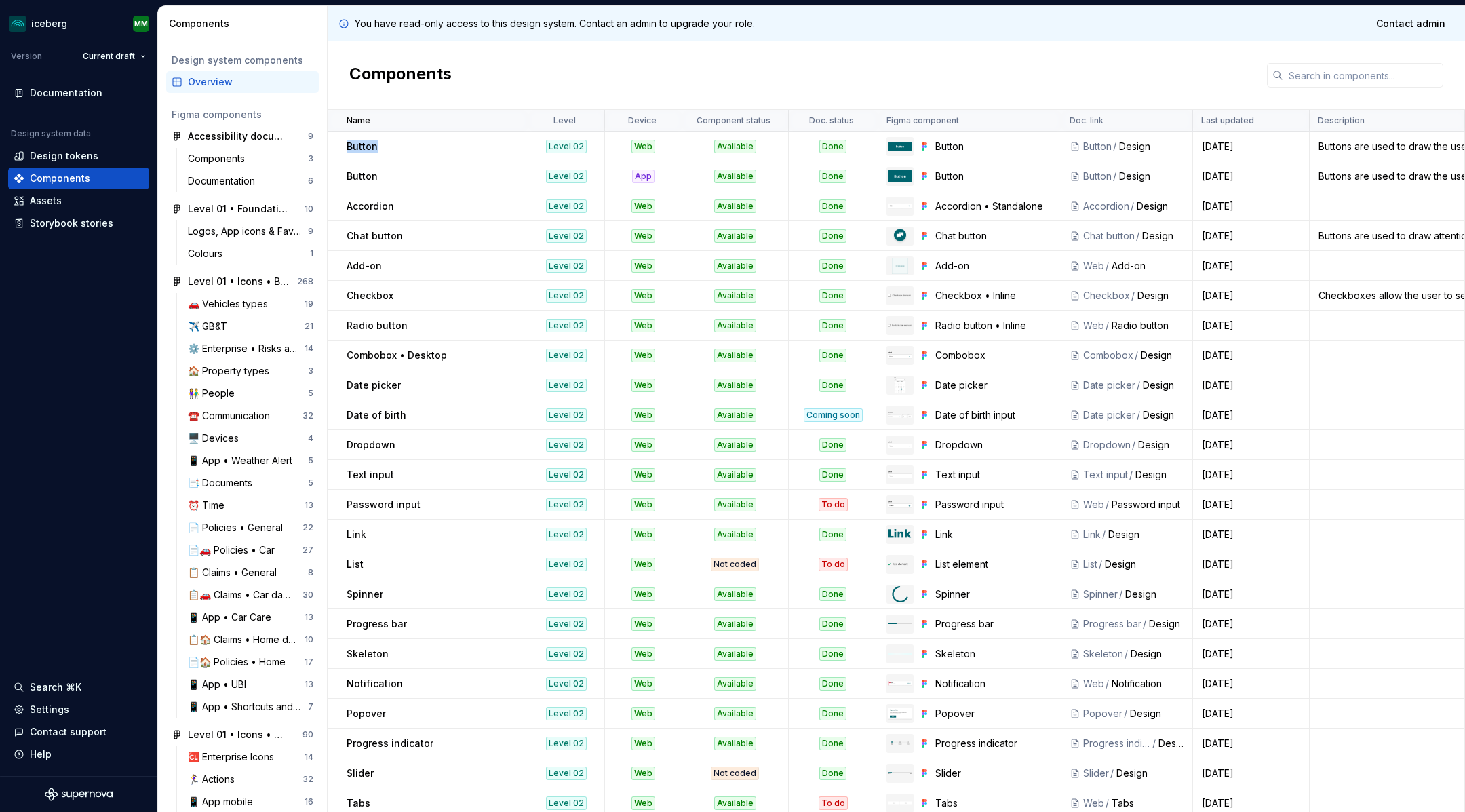
click at [357, 145] on p "Button" at bounding box center [362, 146] width 31 height 14
click at [1082, 117] on p "Doc. link" at bounding box center [1086, 121] width 34 height 11
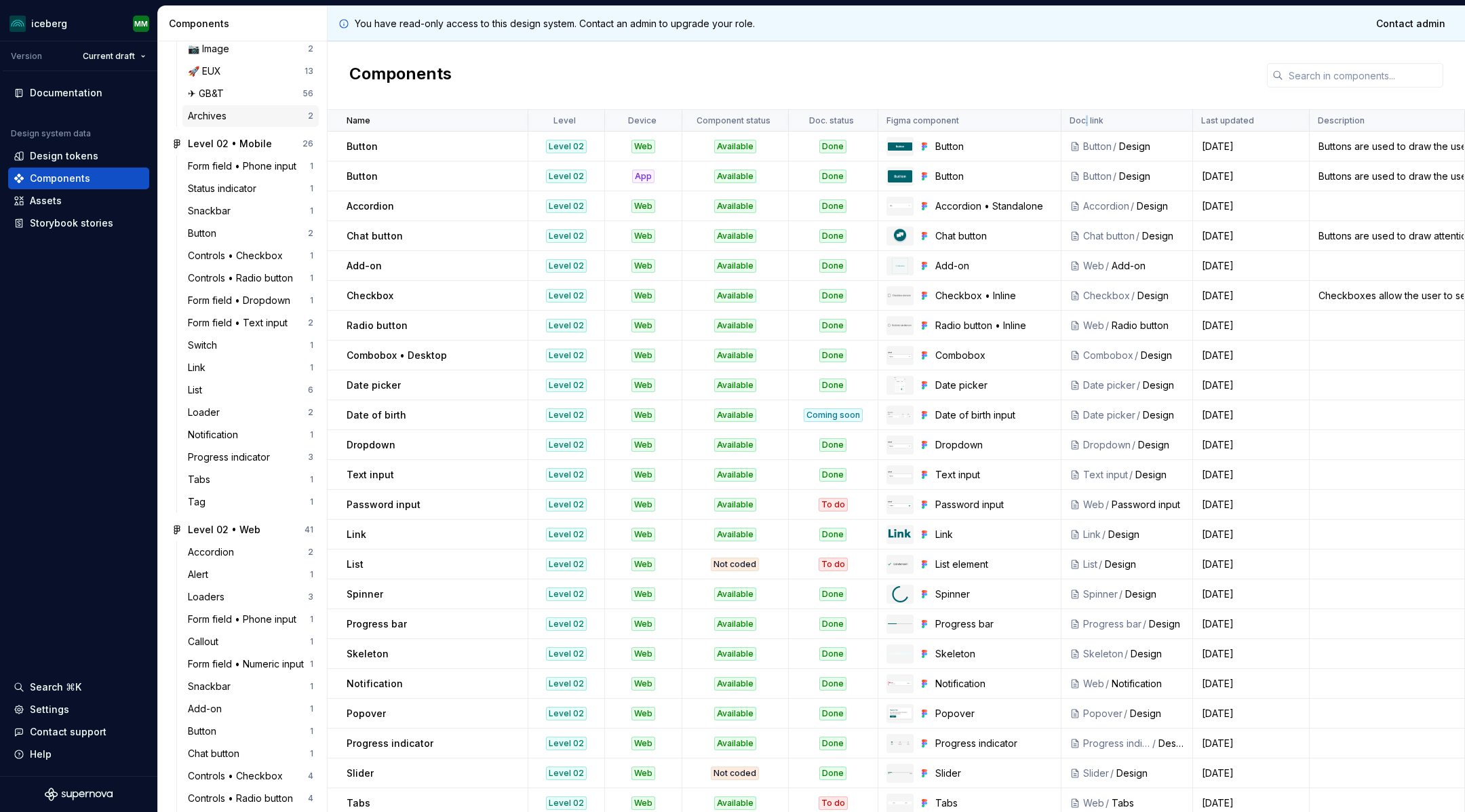
scroll to position [1188, 0]
click at [210, 549] on div "Accordion" at bounding box center [213, 546] width 52 height 14
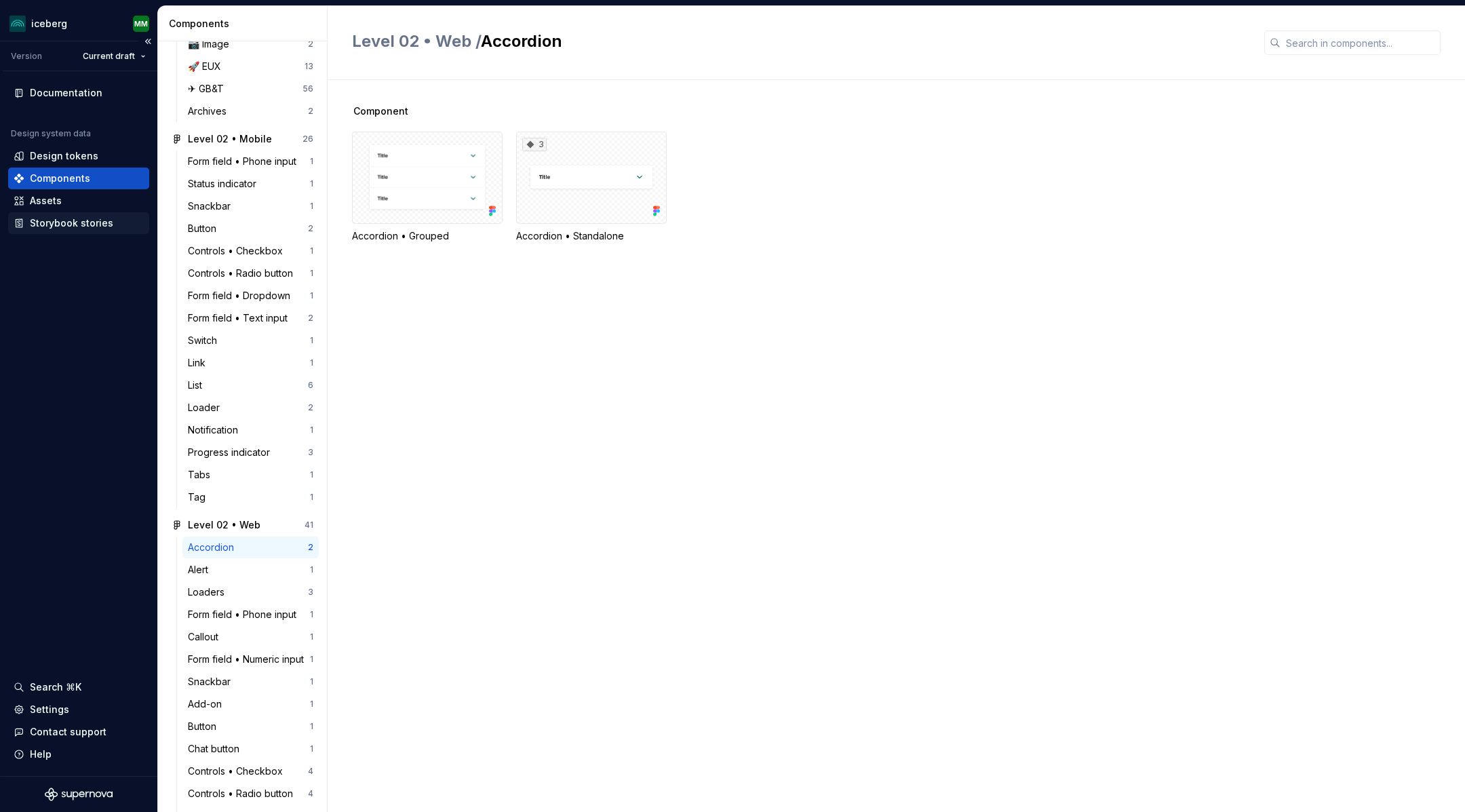
click at [39, 222] on div "Storybook stories" at bounding box center [72, 223] width 83 height 14
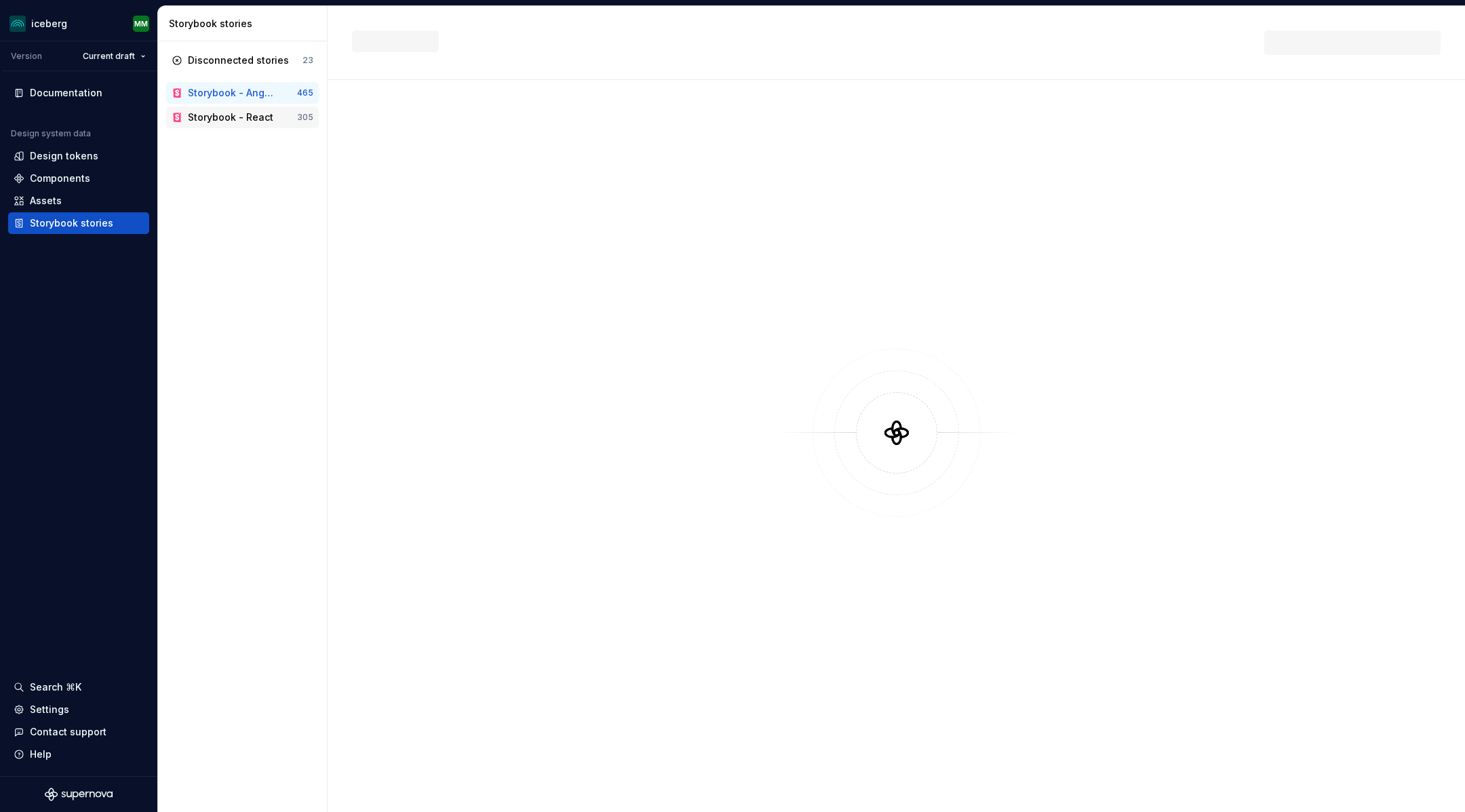
click at [211, 118] on div "Storybook - React" at bounding box center [230, 117] width 85 height 14
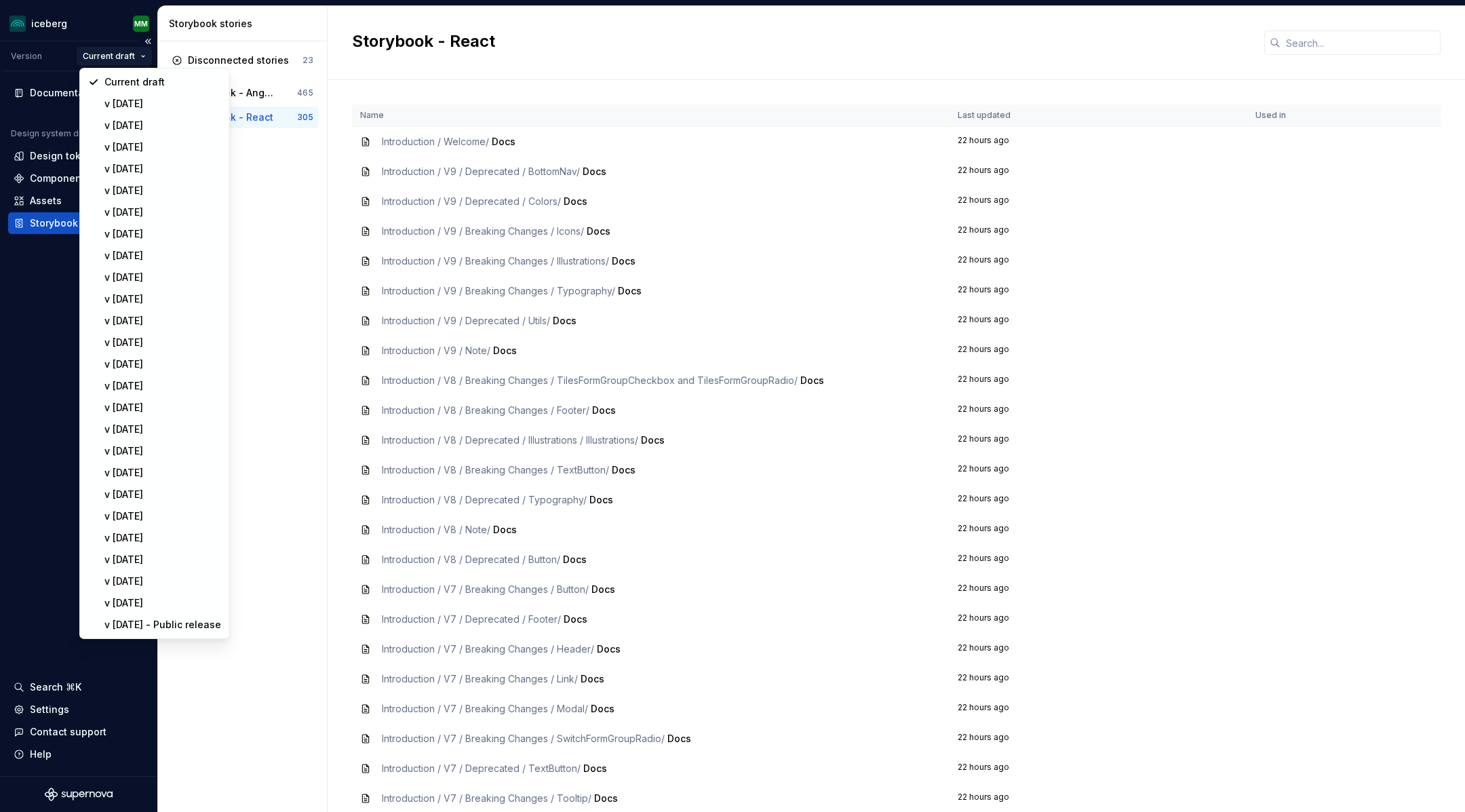
click at [141, 53] on html "iceberg MM Version Current draft Documentation Design system data Design tokens…" at bounding box center [732, 406] width 1465 height 812
click at [259, 196] on html "iceberg MM Version Current draft Documentation Design system data Design tokens…" at bounding box center [732, 406] width 1465 height 812
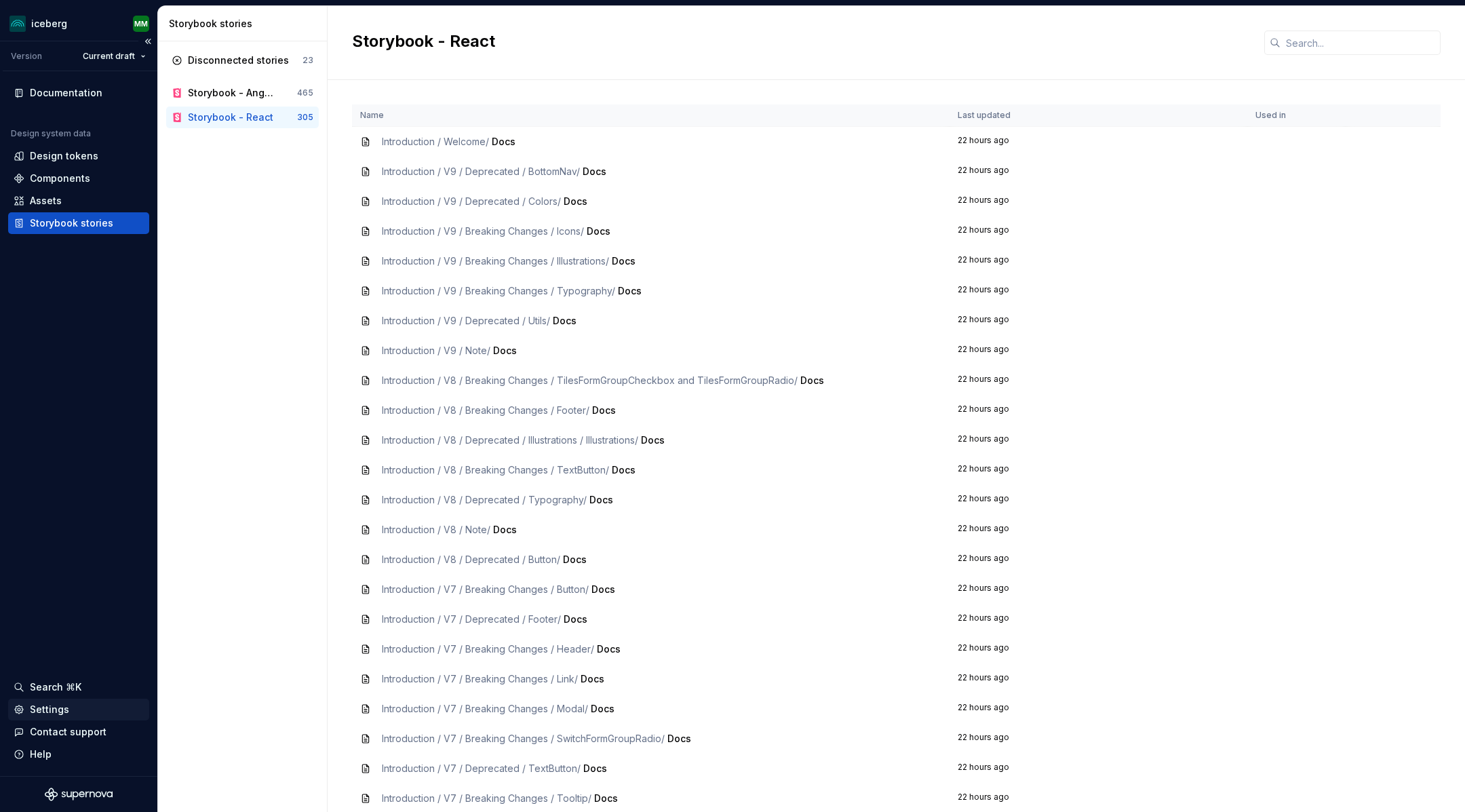
click at [50, 707] on div "Settings" at bounding box center [49, 709] width 39 height 14
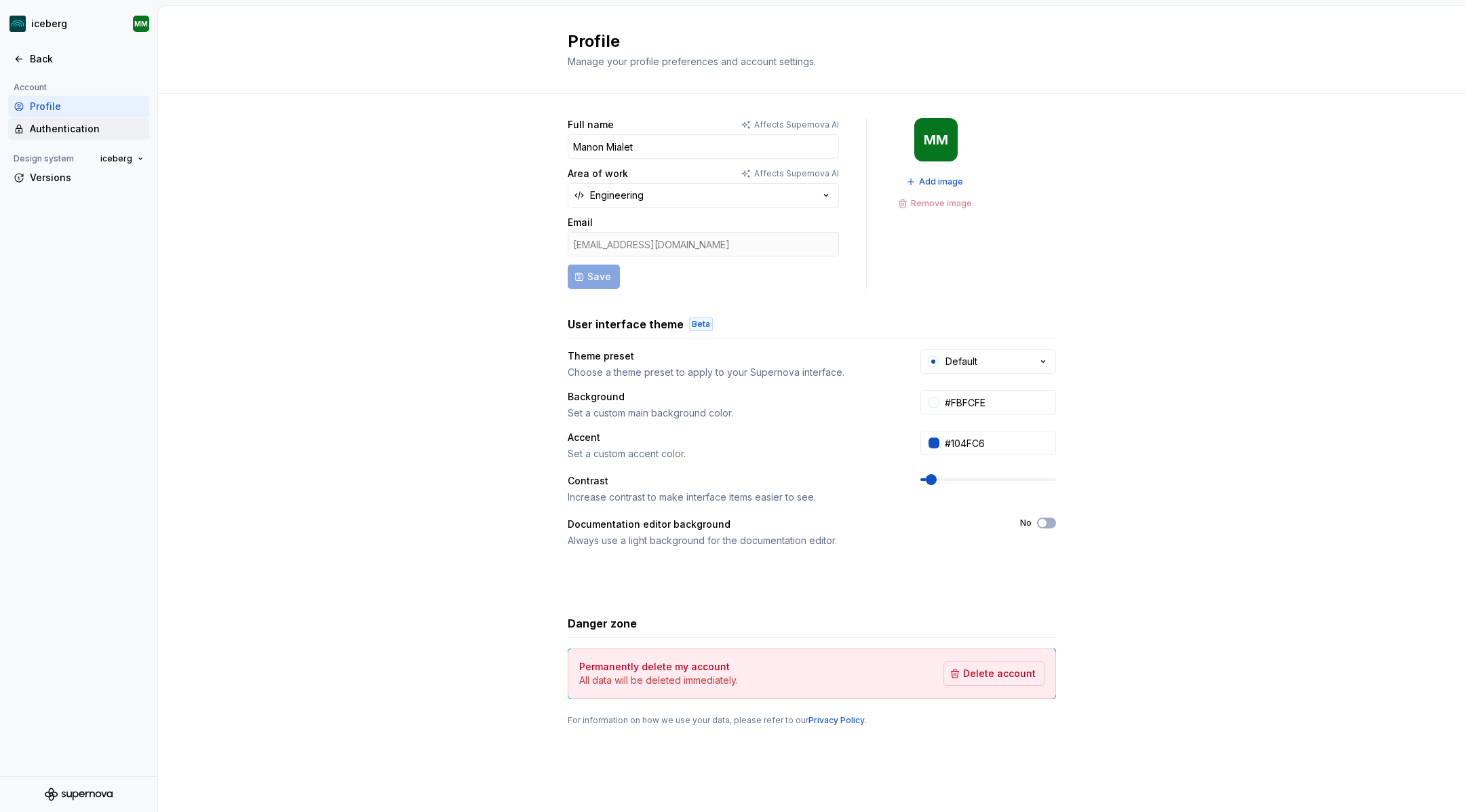
click at [59, 127] on div "Authentication" at bounding box center [87, 129] width 114 height 14
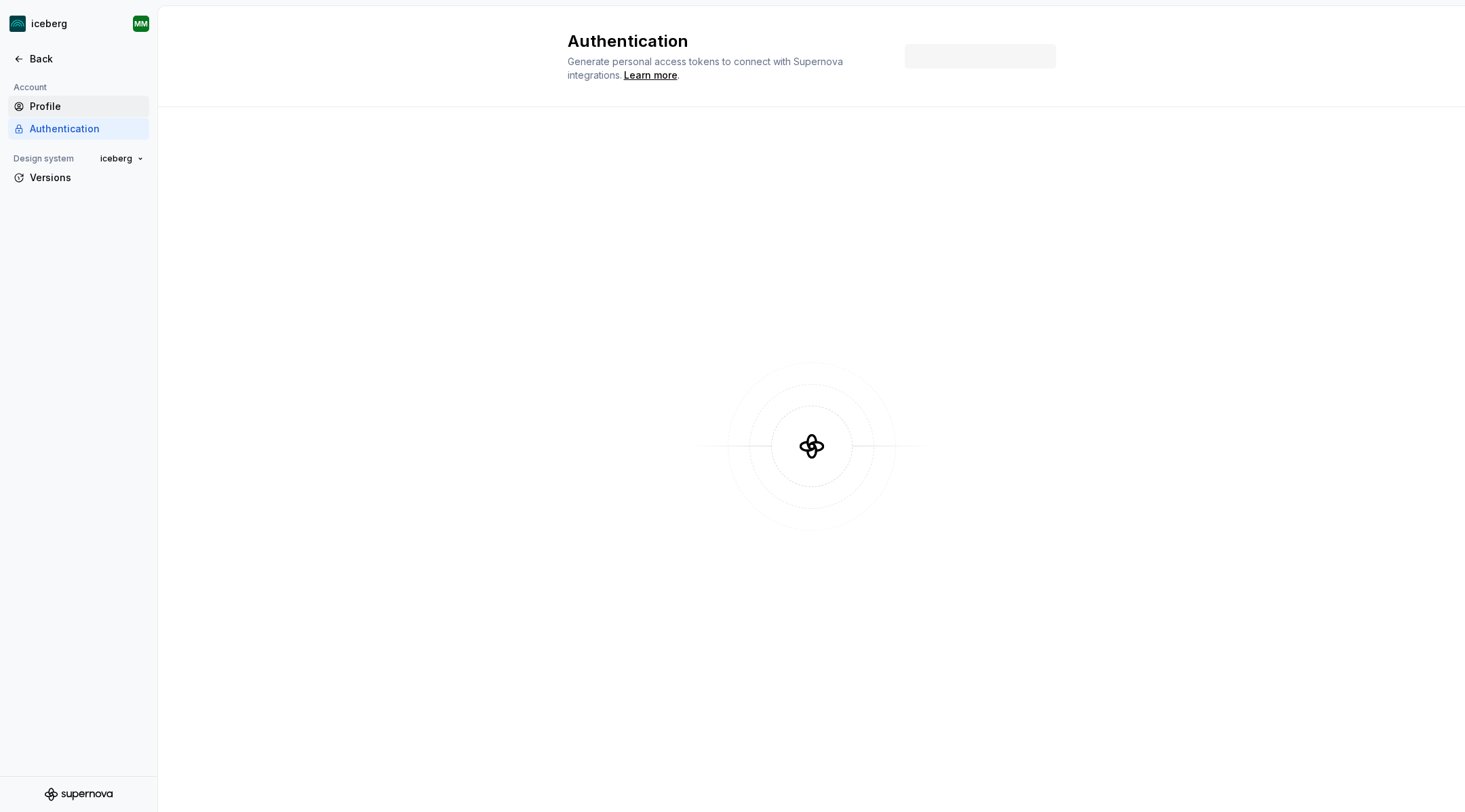
click at [45, 100] on div "Profile" at bounding box center [87, 106] width 114 height 14
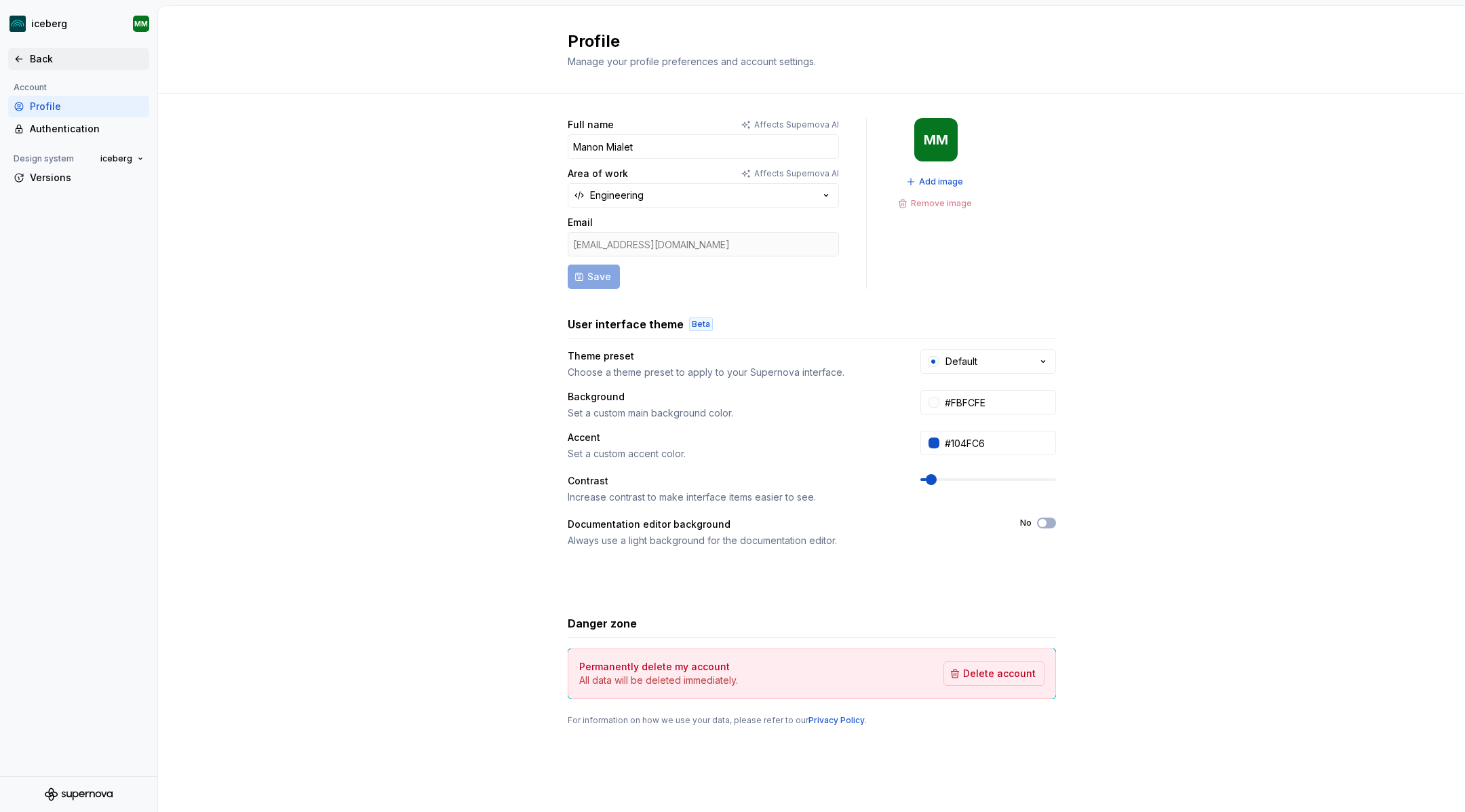
click at [17, 57] on icon at bounding box center [19, 59] width 11 height 11
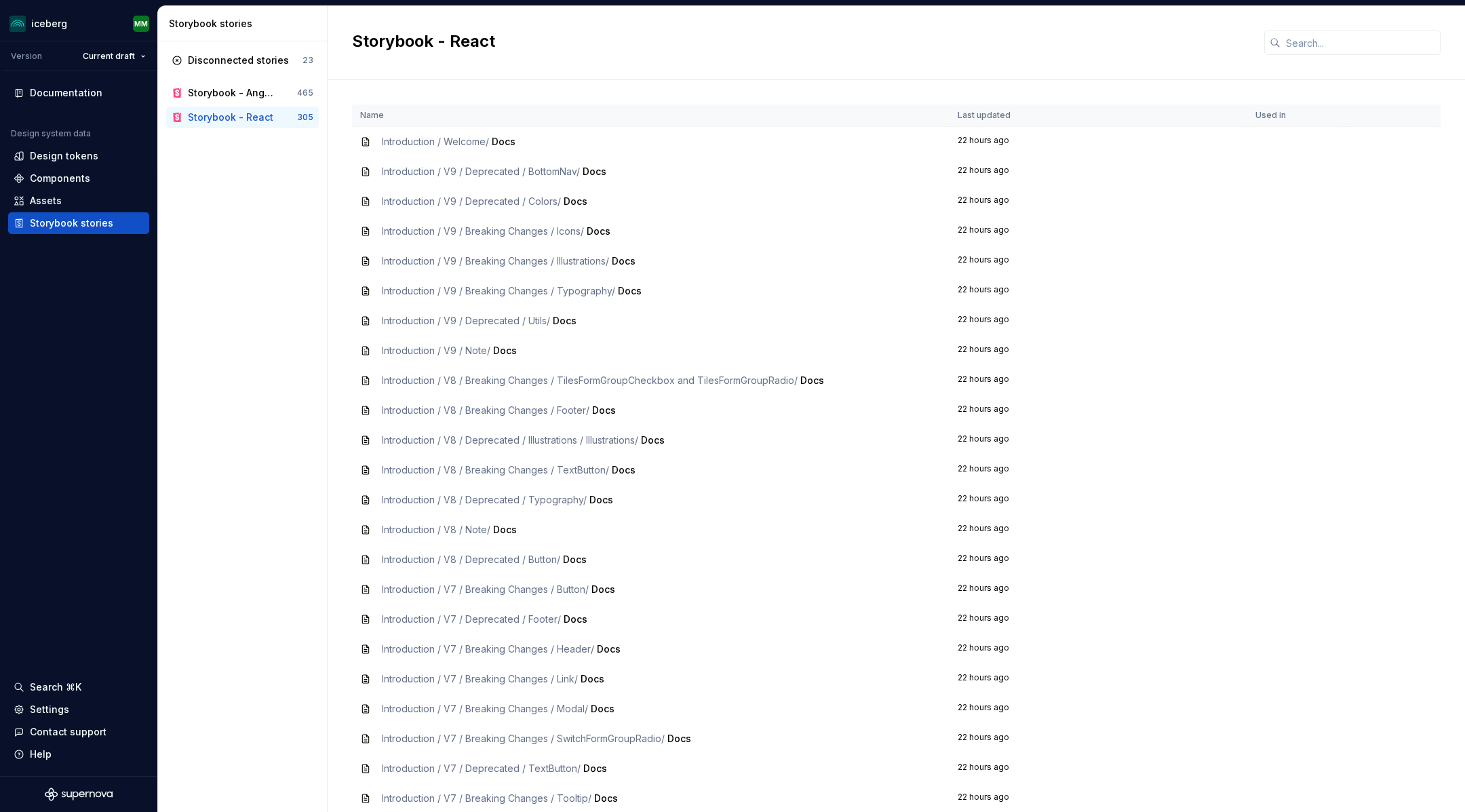
click at [471, 167] on span "Introduction / V9 / Deprecated / BottomNav /" at bounding box center [480, 171] width 199 height 12
click at [365, 142] on icon at bounding box center [365, 141] width 6 height 8
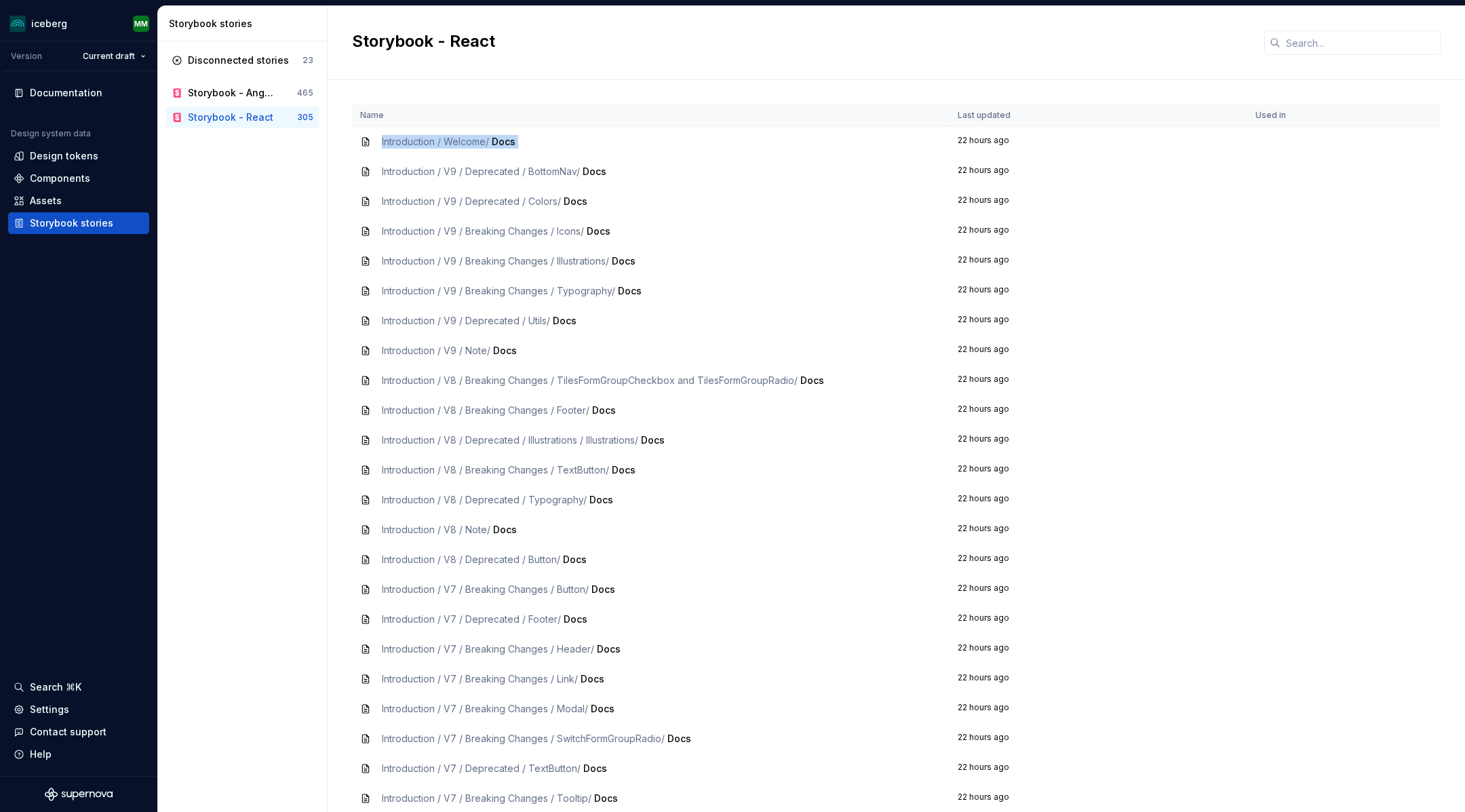
click at [969, 131] on td "22 hours ago" at bounding box center [1099, 142] width 298 height 31
click at [354, 137] on td "Introduction / Welcome / Docs" at bounding box center [650, 142] width 597 height 31
click at [418, 138] on span "Introduction / Welcome /" at bounding box center [435, 141] width 107 height 12
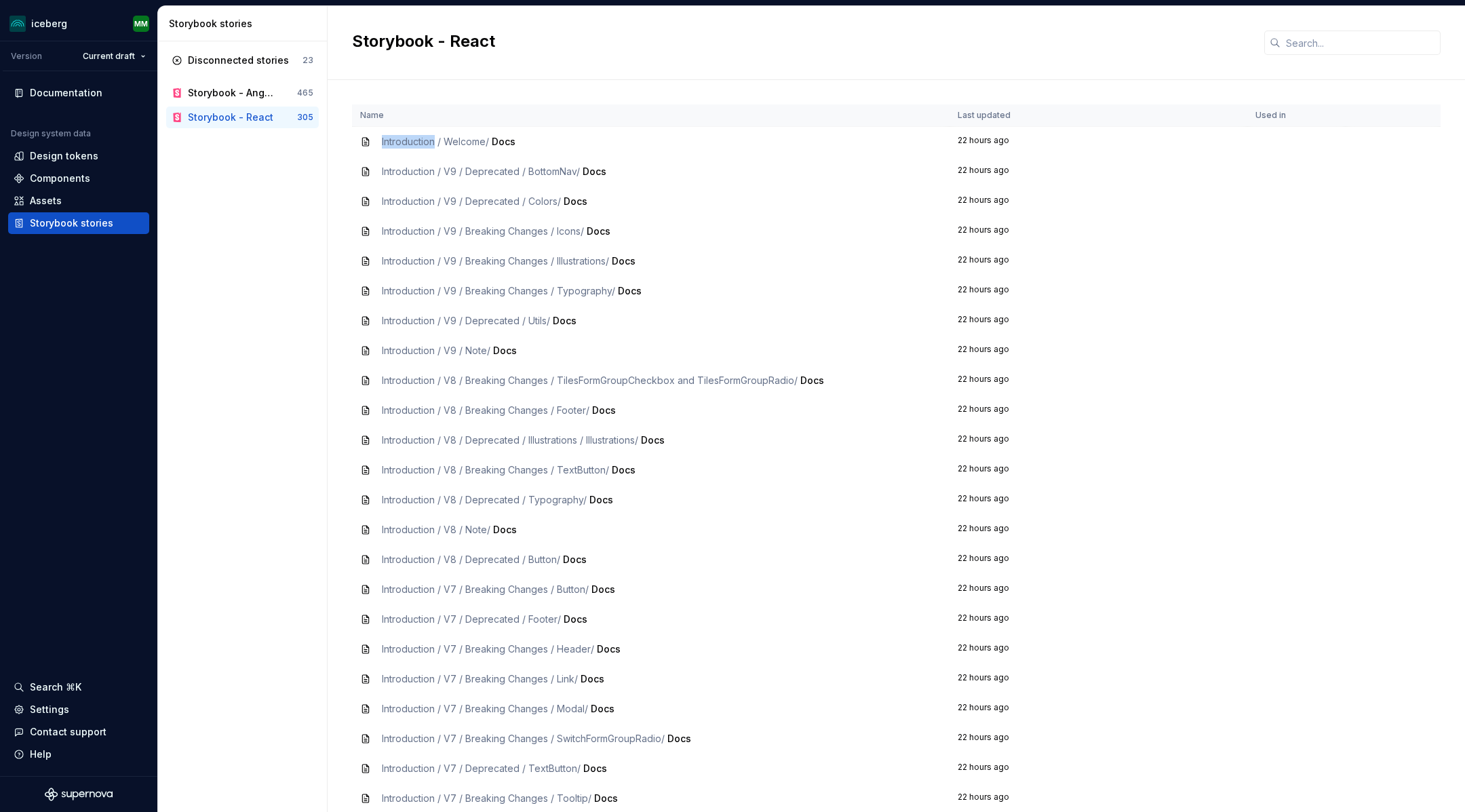
click at [418, 138] on span "Introduction / Welcome /" at bounding box center [435, 141] width 107 height 12
copy div "Introduction / Welcome / Docs"
click at [25, 699] on div "Search ⌘K Settings Contact support Help" at bounding box center [79, 720] width 141 height 89
click at [36, 704] on div "Settings" at bounding box center [49, 709] width 39 height 14
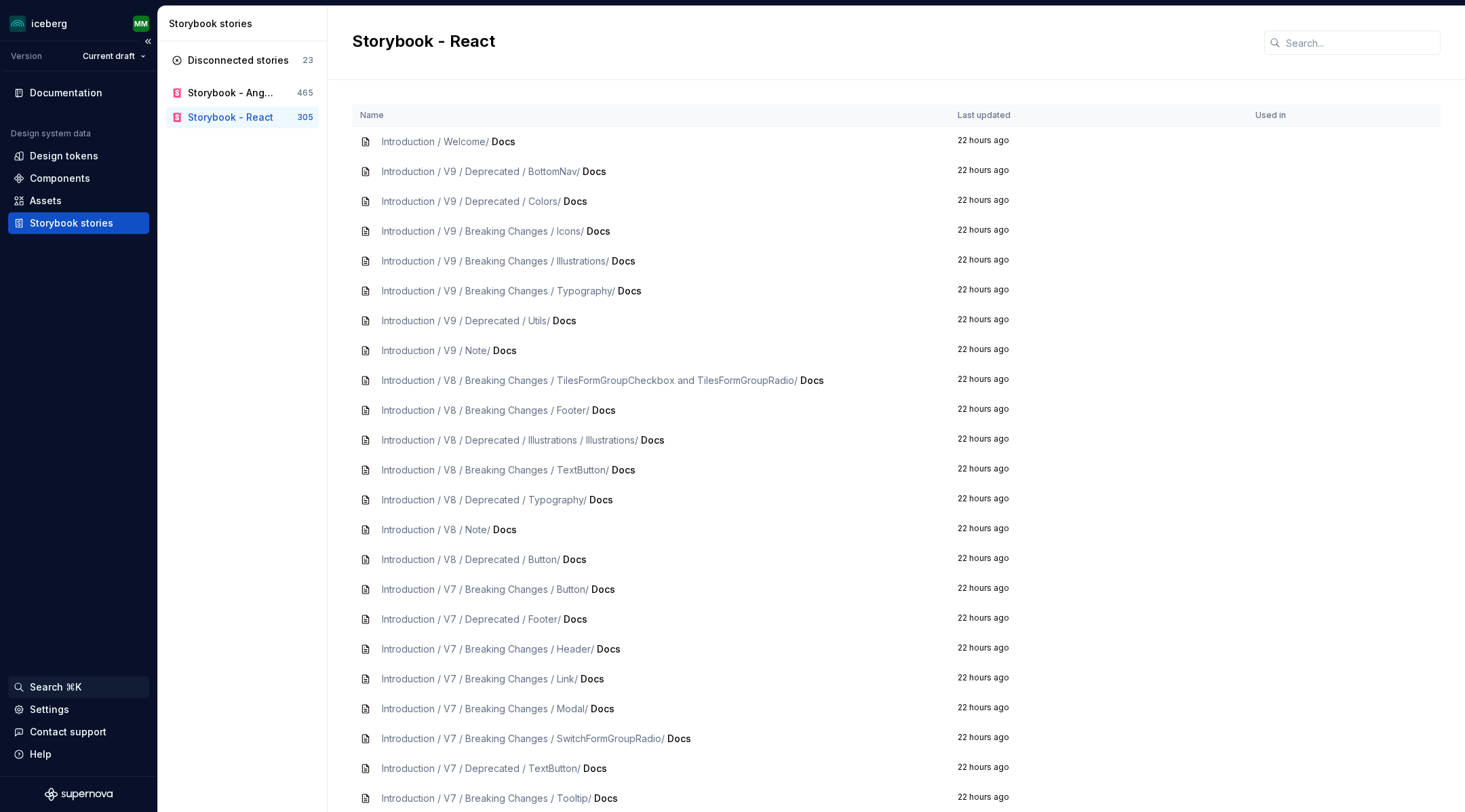
click at [39, 683] on div "Search ⌘K" at bounding box center [55, 687] width 52 height 14
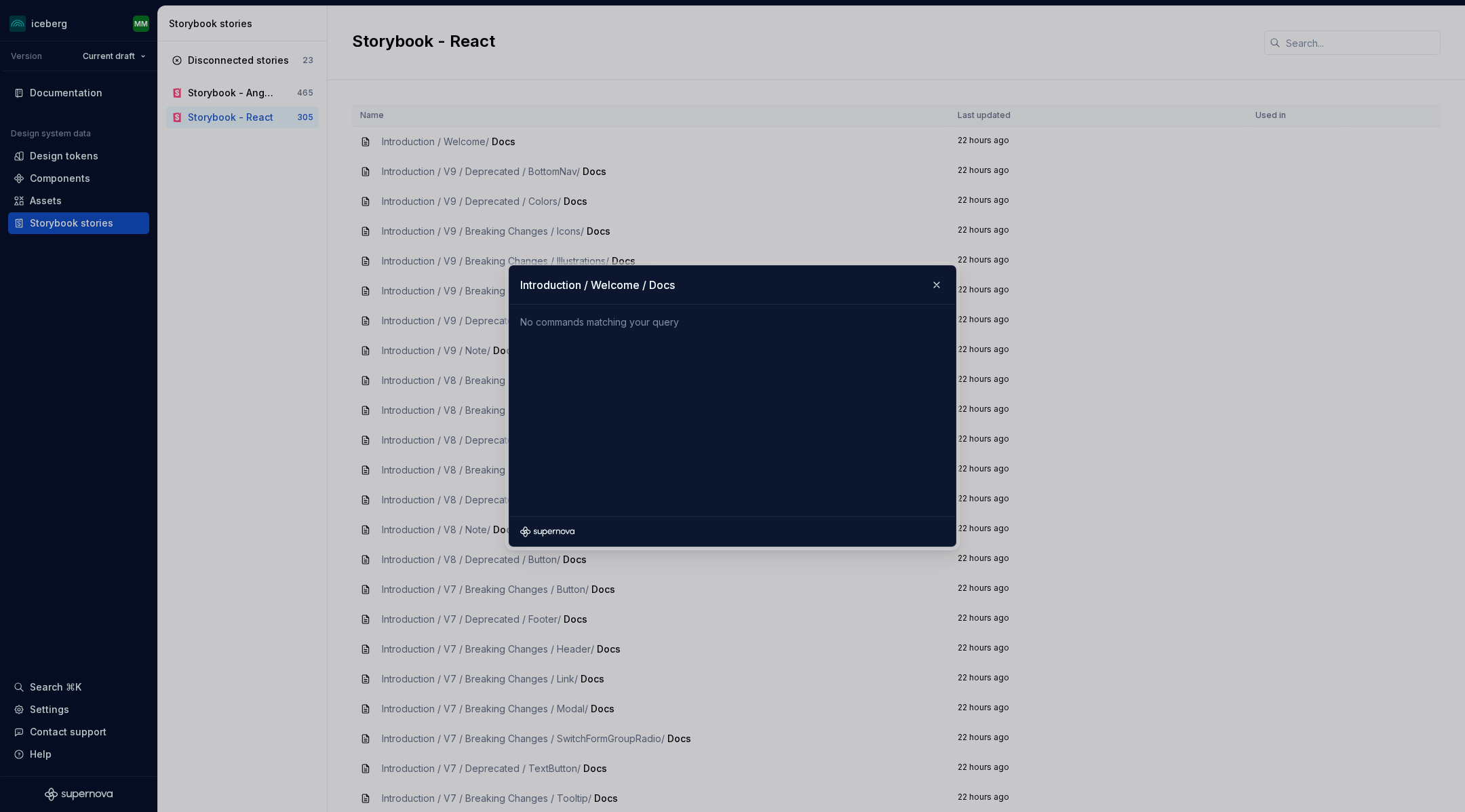
drag, startPoint x: 703, startPoint y: 287, endPoint x: 494, endPoint y: 287, distance: 209.0
click at [494, 287] on div "Introduction / Welcome / Docs No commands matching your query Tokens Components…" at bounding box center [732, 406] width 1465 height 812
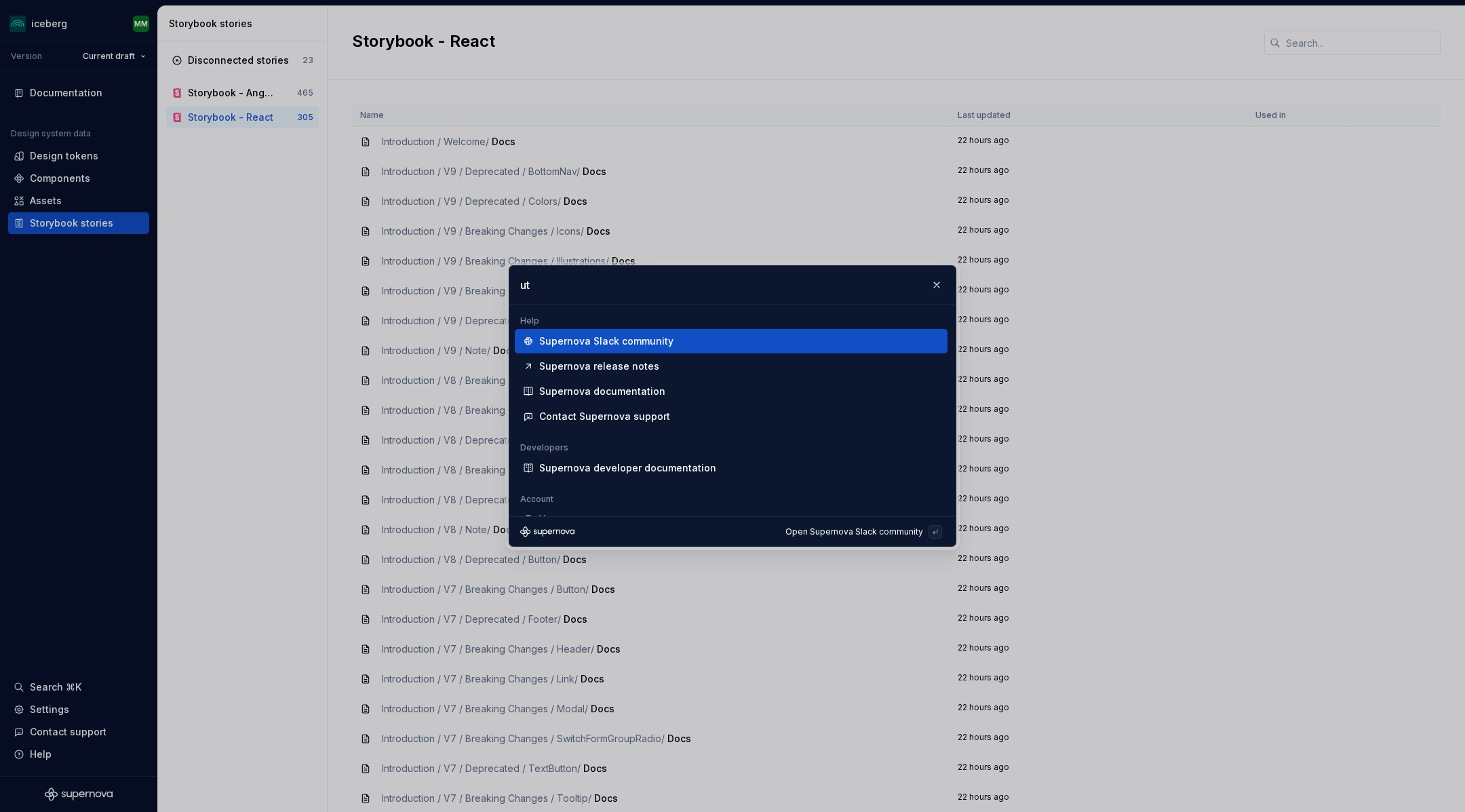
type input "u"
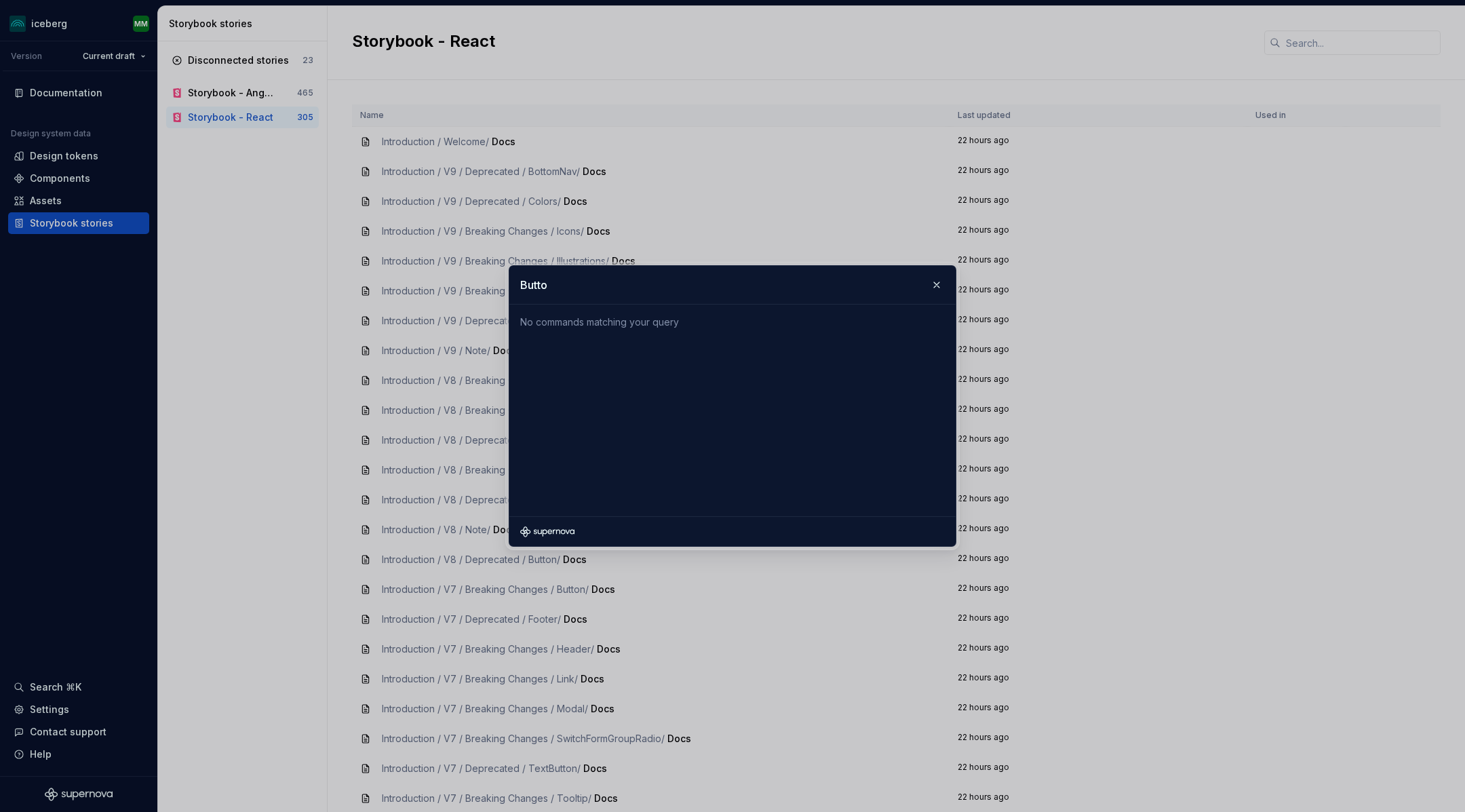
type input "Button"
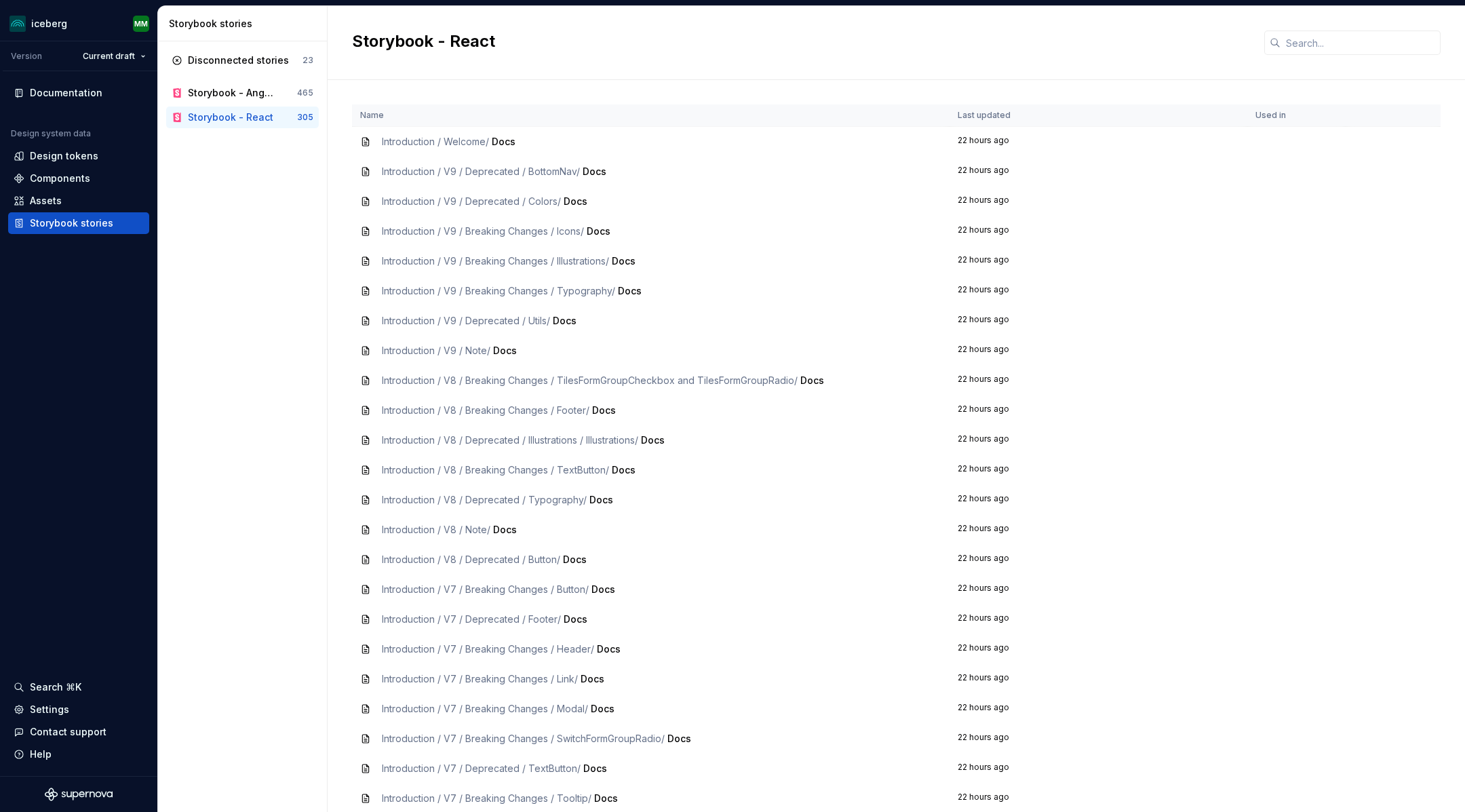
click at [363, 144] on icon at bounding box center [365, 141] width 6 height 8
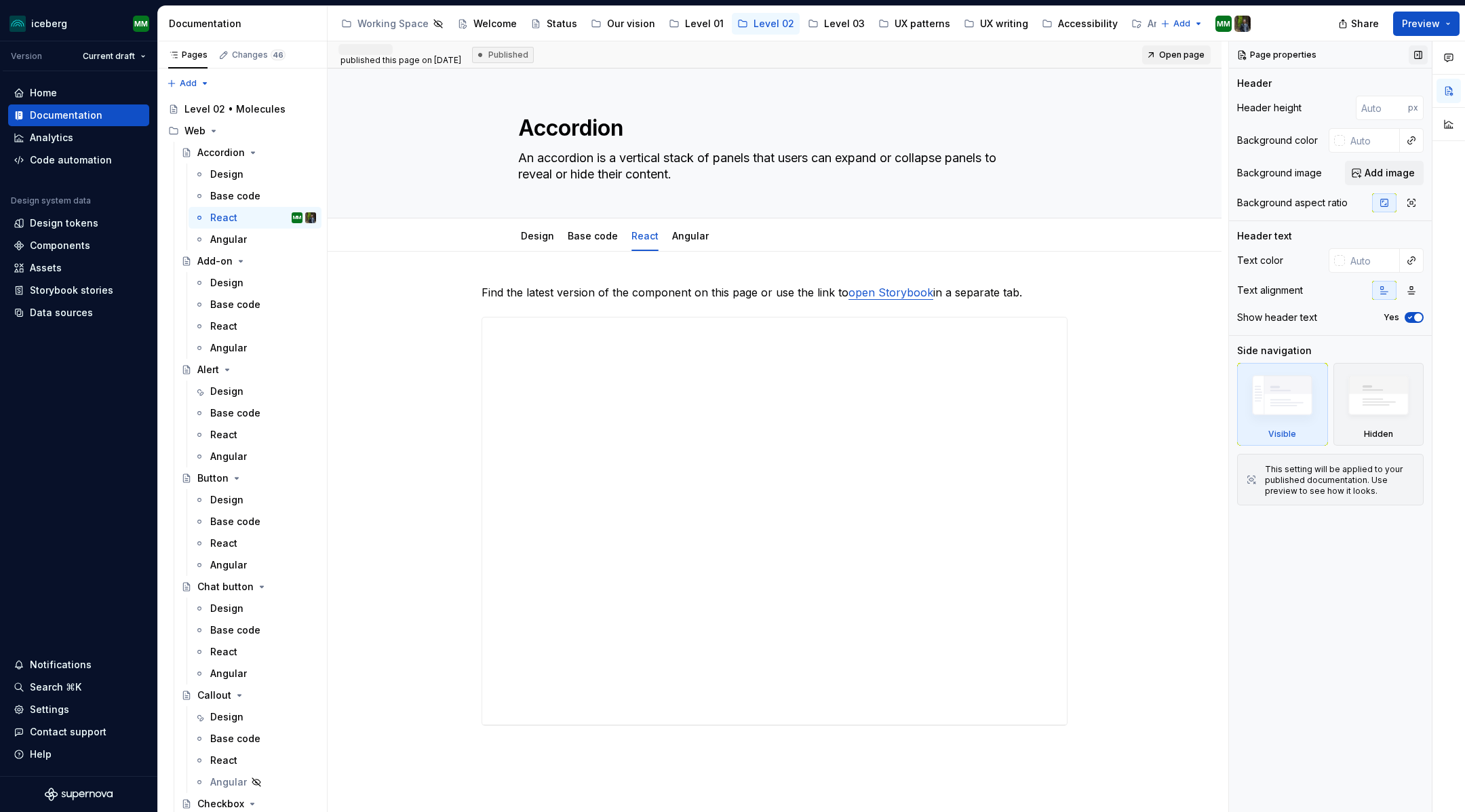
click at [1420, 56] on button "button" at bounding box center [1418, 54] width 19 height 19
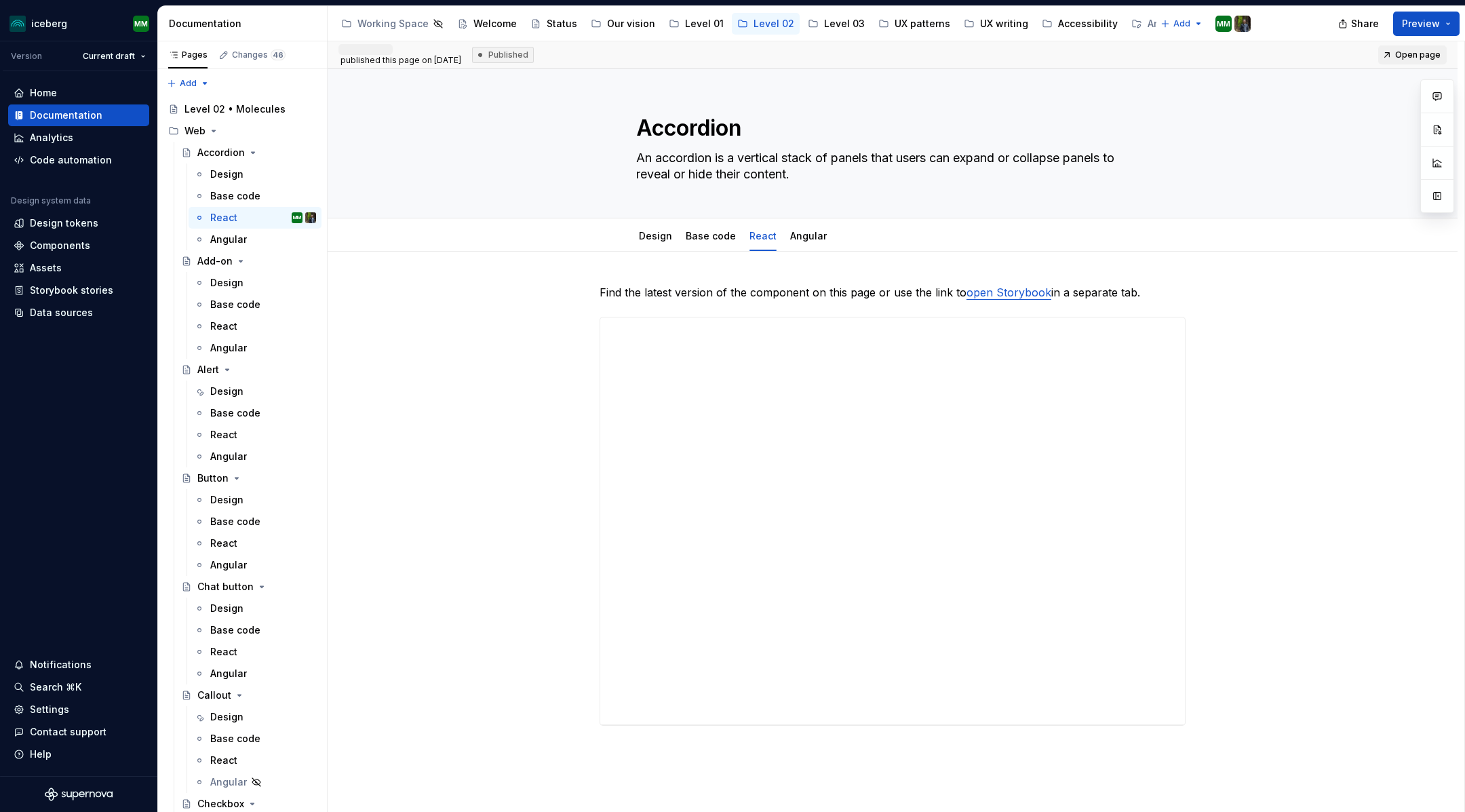
click at [1420, 56] on span "Open page" at bounding box center [1418, 55] width 45 height 11
click at [1439, 97] on icon "button" at bounding box center [1438, 96] width 11 height 11
click at [1439, 129] on button "button" at bounding box center [1437, 129] width 24 height 24
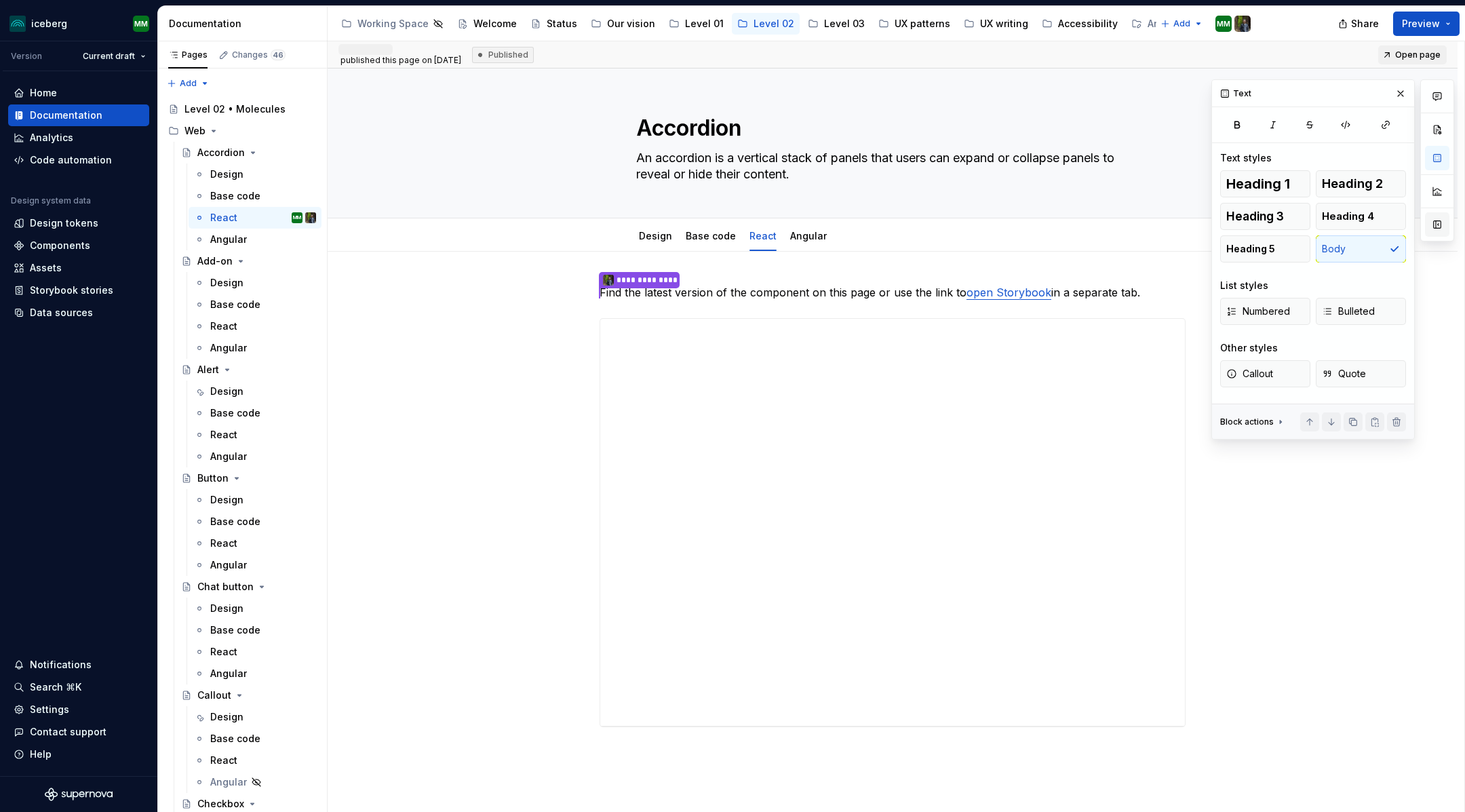
click at [1441, 218] on button "button" at bounding box center [1437, 224] width 24 height 24
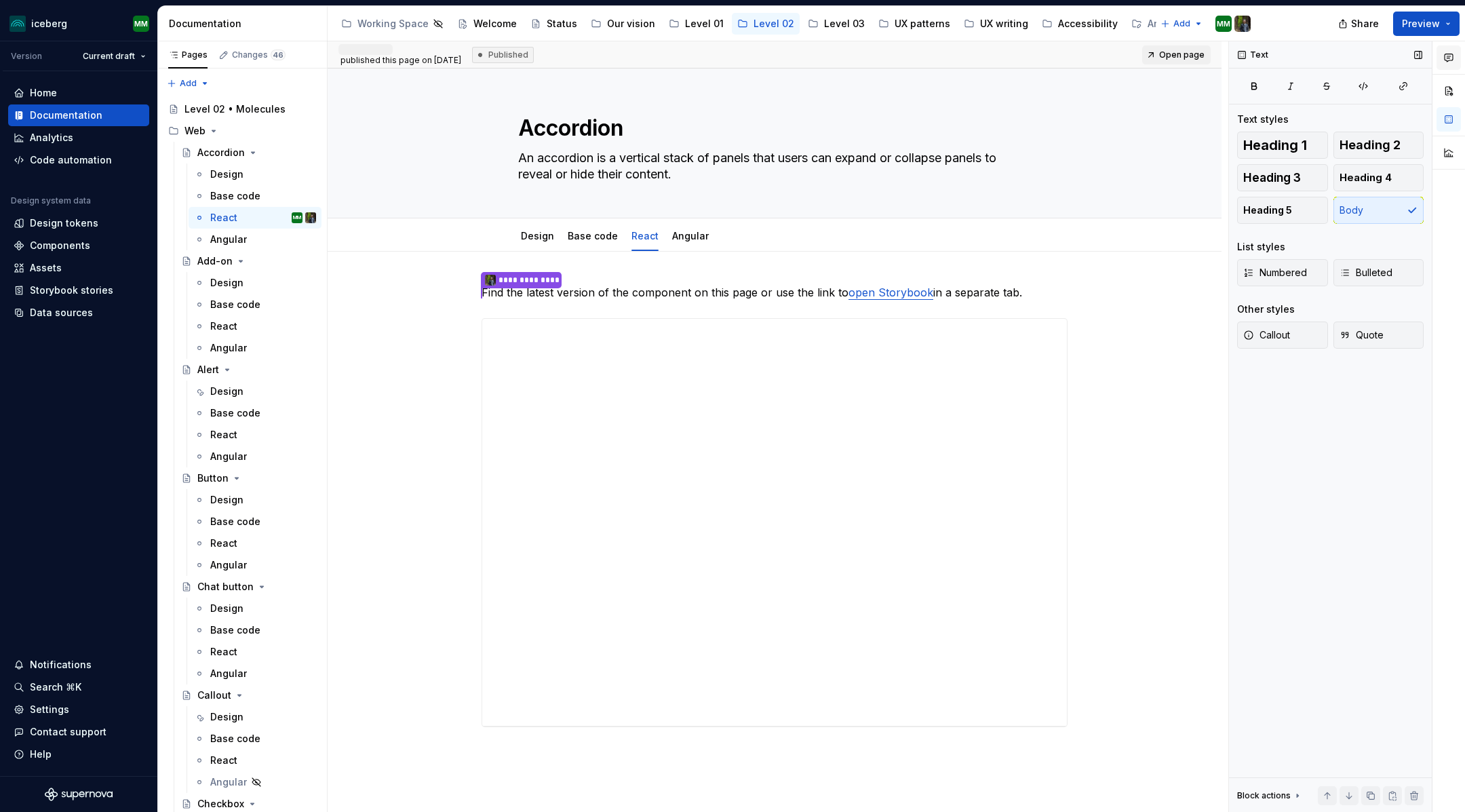
click at [1452, 54] on icon "button" at bounding box center [1450, 58] width 11 height 11
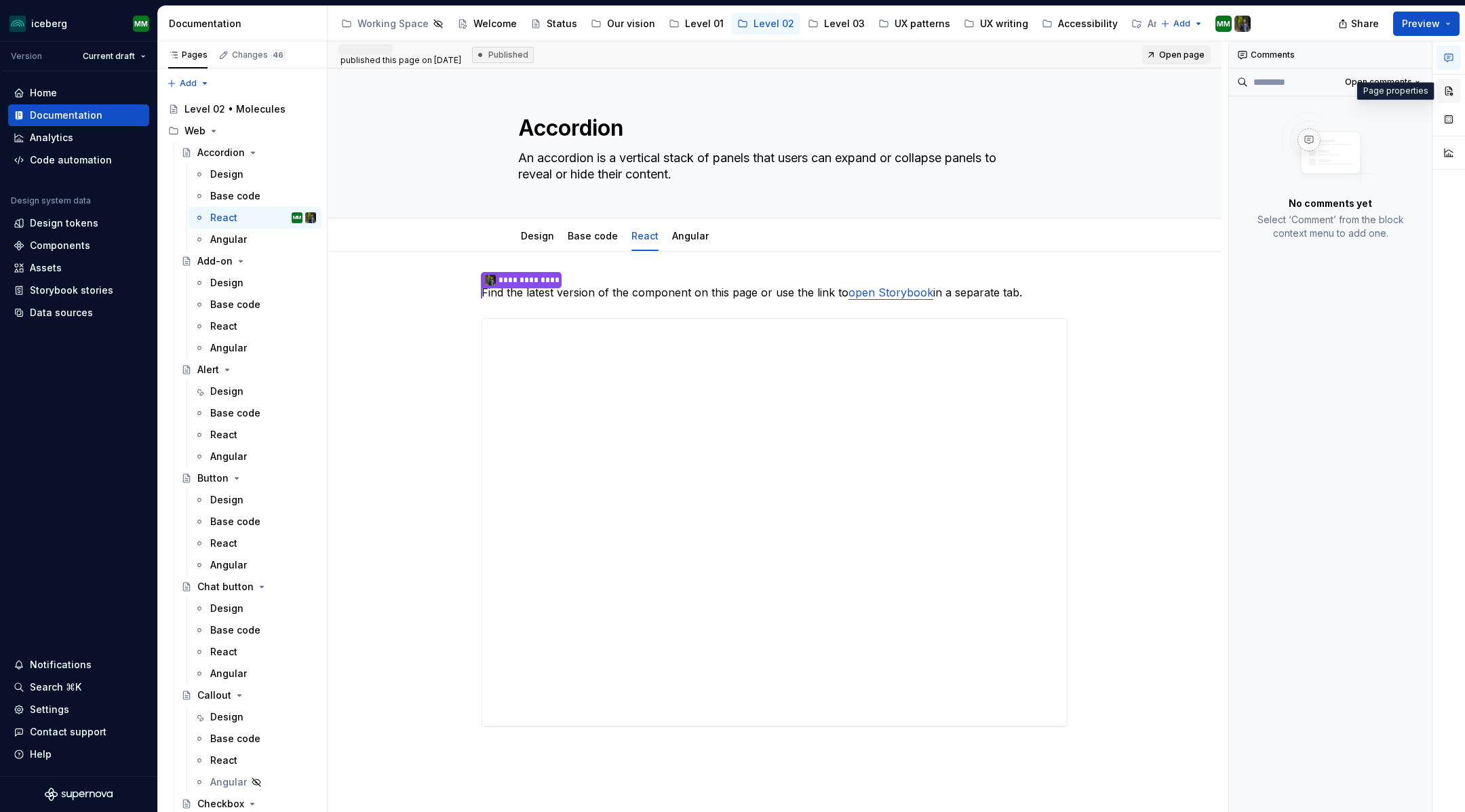
click at [1450, 96] on button "button" at bounding box center [1449, 91] width 24 height 24
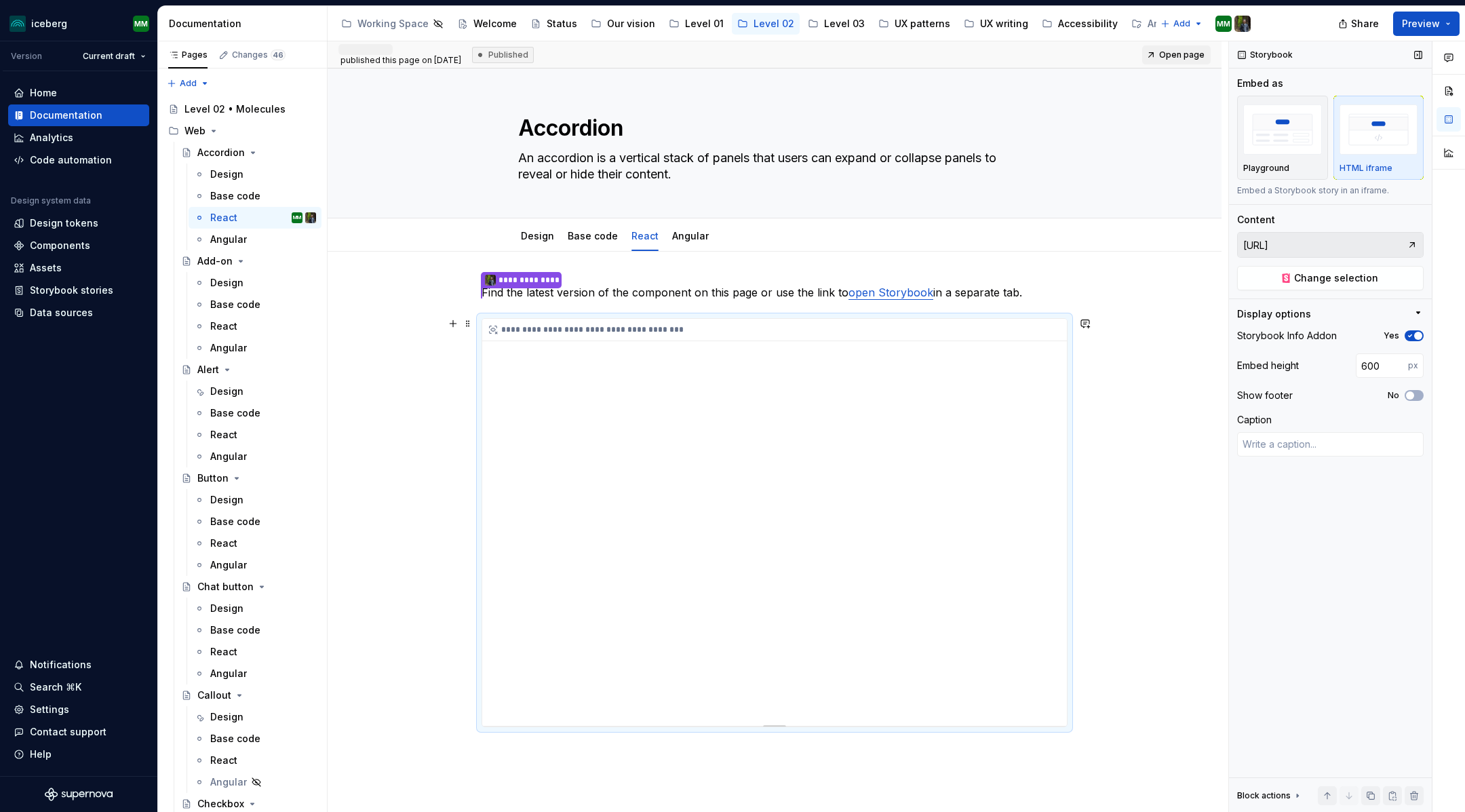
click at [548, 363] on div "**********" at bounding box center [774, 522] width 585 height 407
click at [1304, 245] on input "https://pages.githubifc.iad.ca.inet/lab-se/iceberg-react/?path=/story/component…" at bounding box center [1323, 245] width 169 height 24
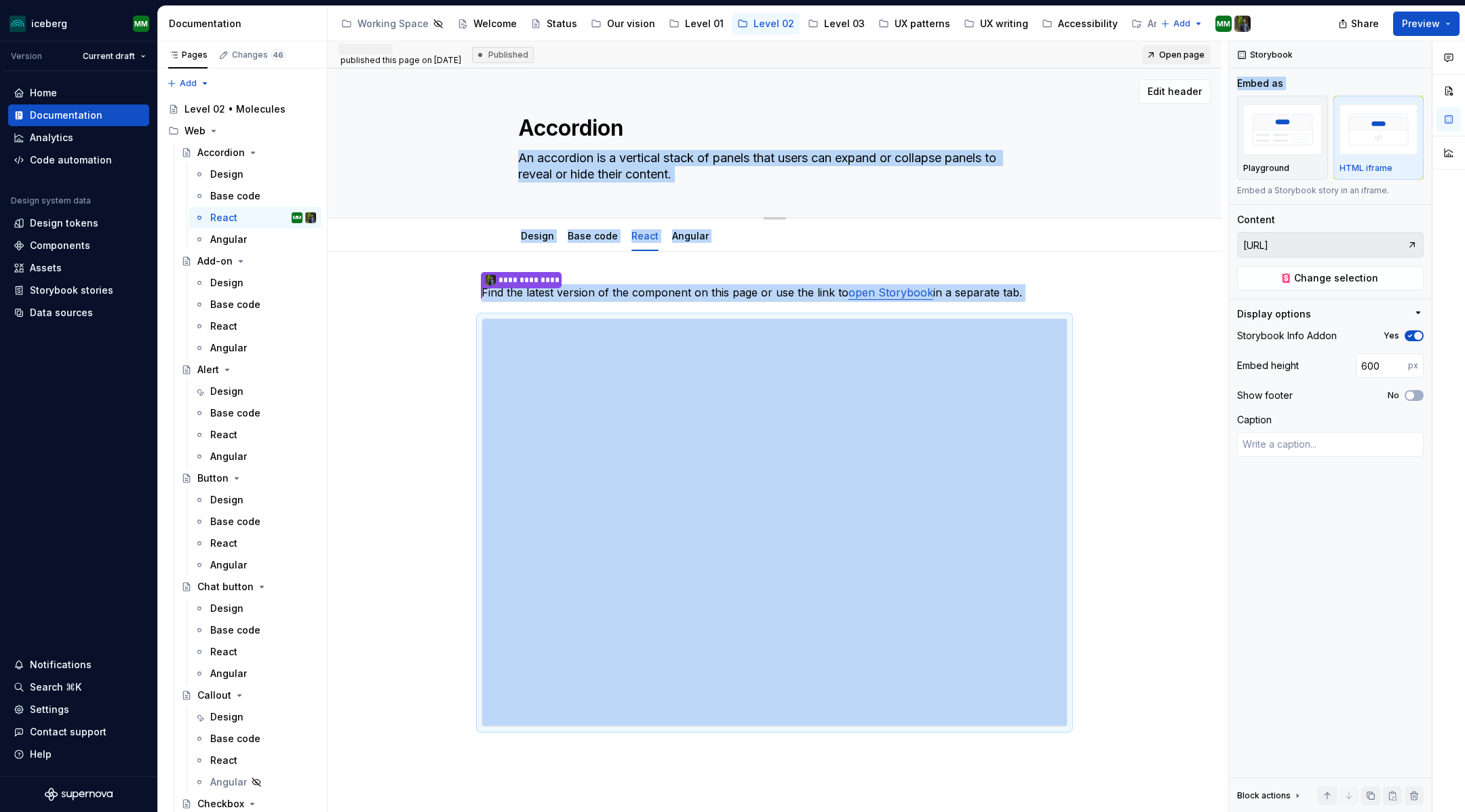
drag, startPoint x: 1230, startPoint y: 184, endPoint x: 1157, endPoint y: 190, distance: 73.2
click at [1159, 190] on div "**********" at bounding box center [896, 427] width 1138 height 771
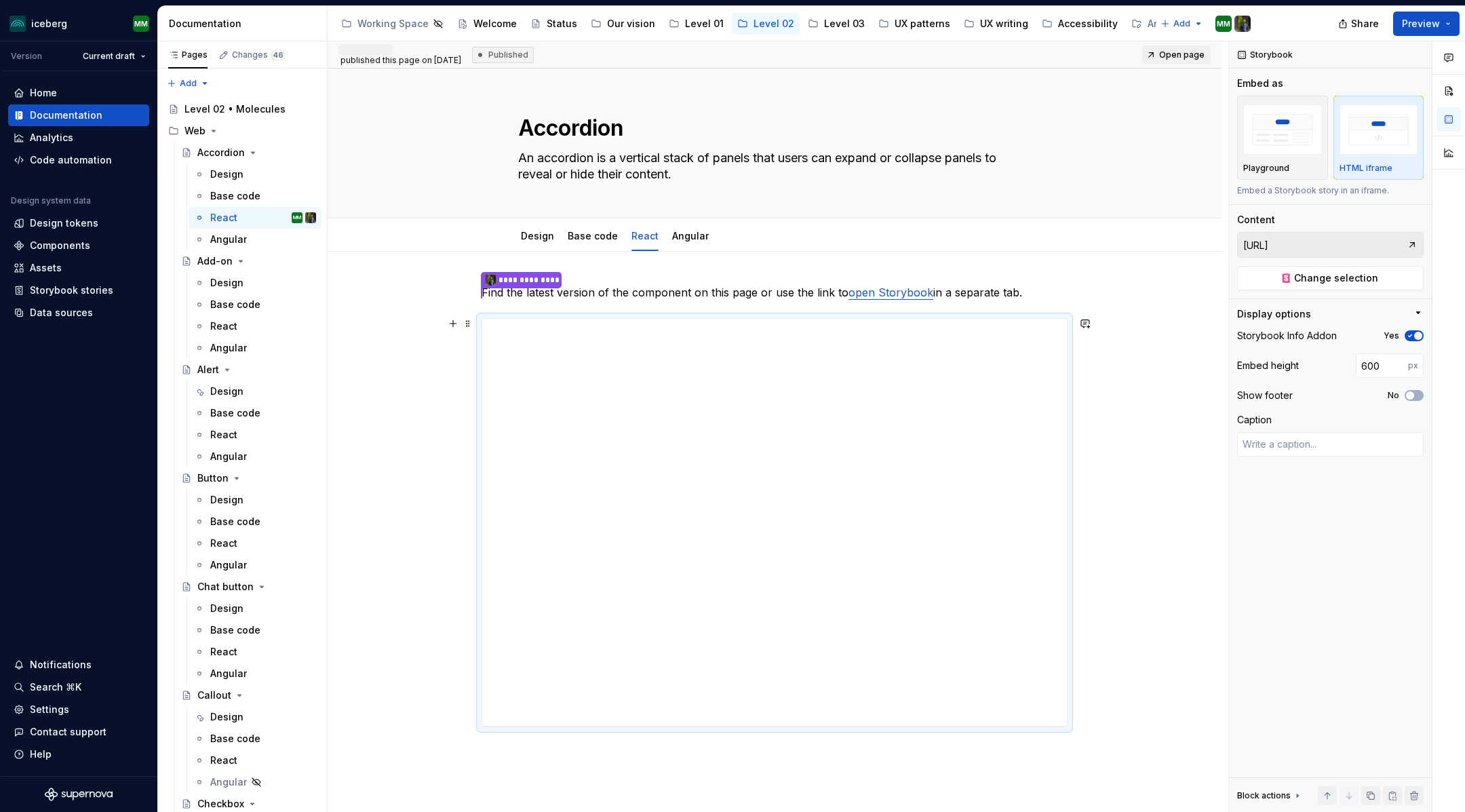
click at [1101, 333] on div "**********" at bounding box center [774, 619] width 894 height 735
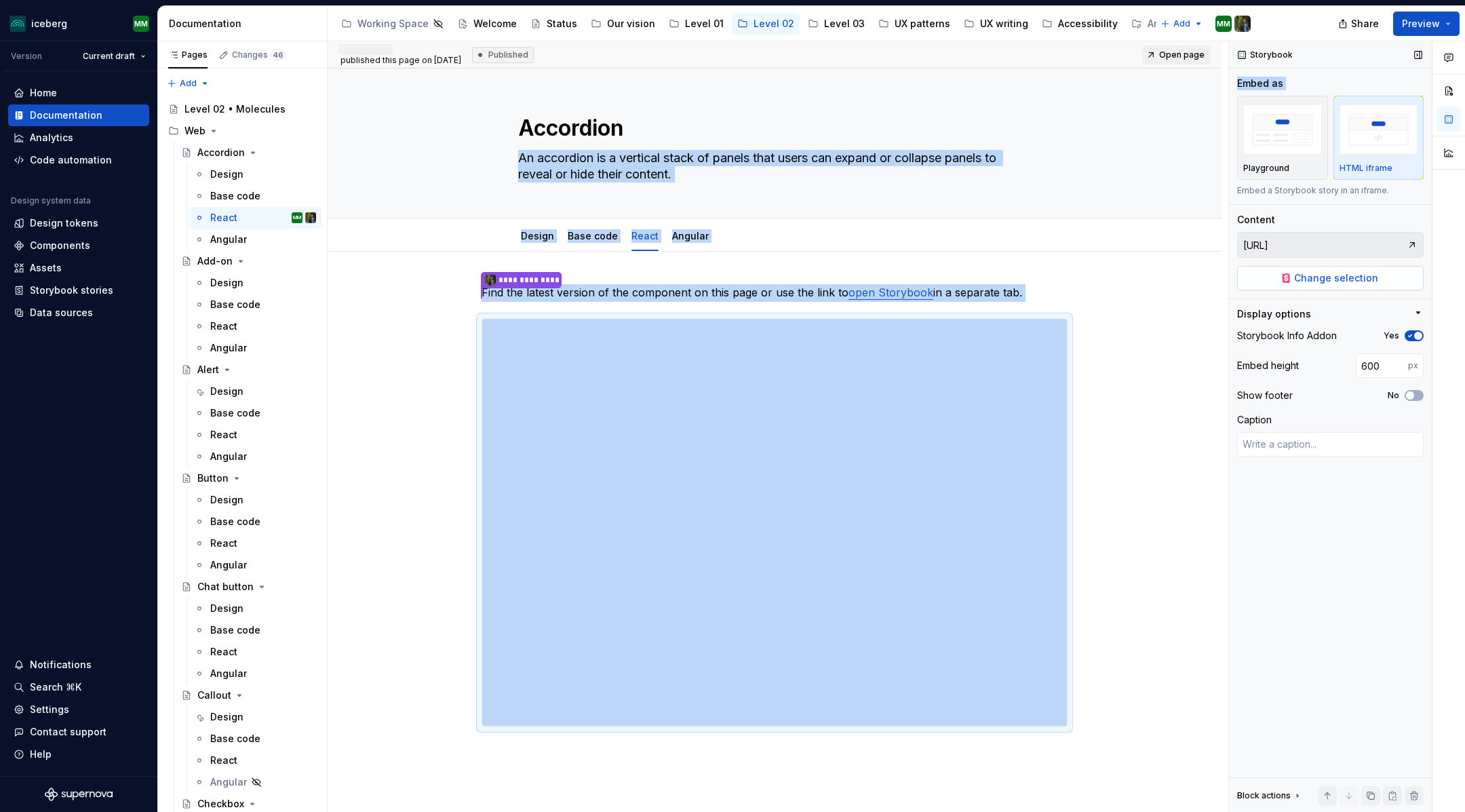
click at [1320, 273] on span "Change selection" at bounding box center [1336, 277] width 84 height 14
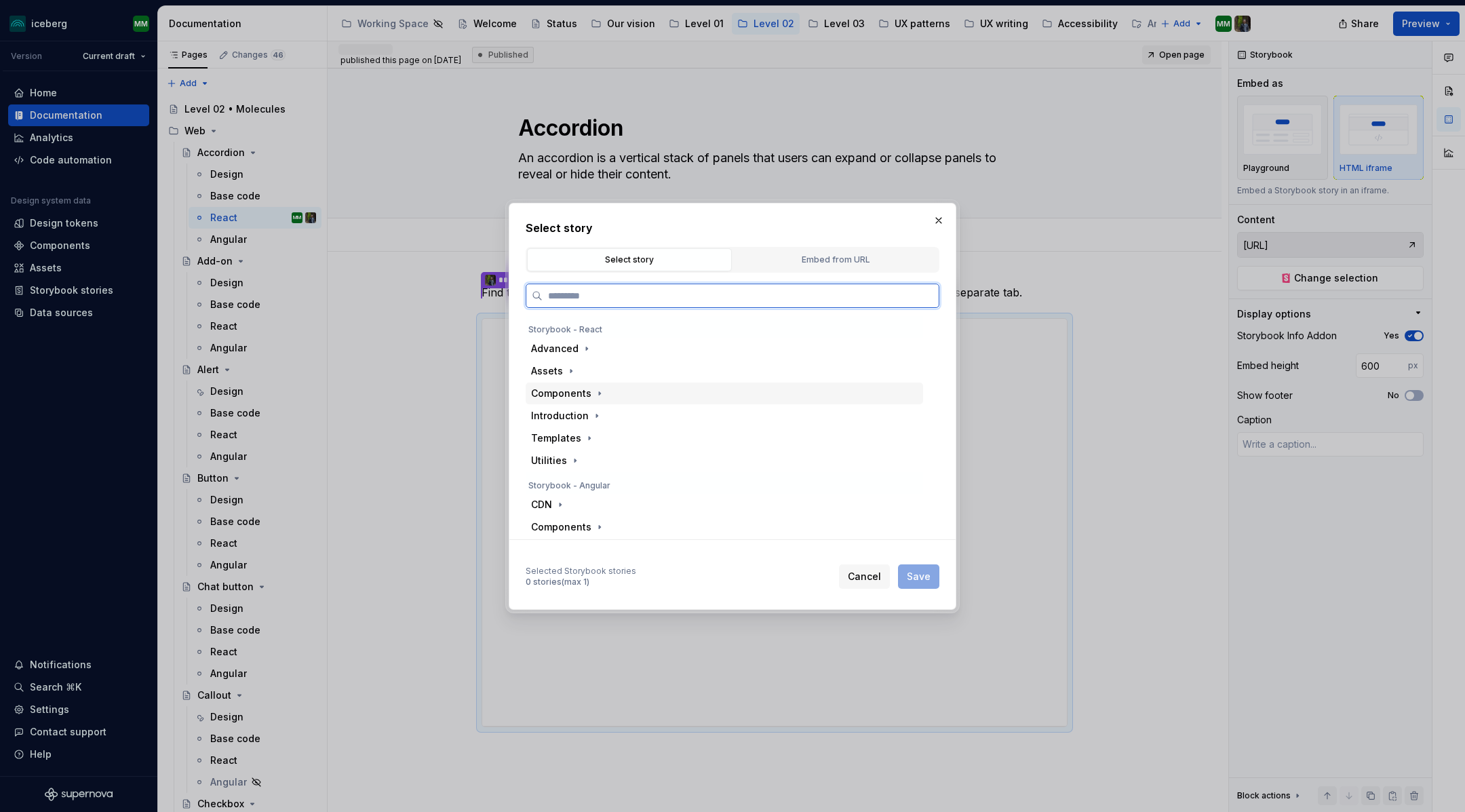
click at [571, 390] on div "Components" at bounding box center [561, 393] width 61 height 14
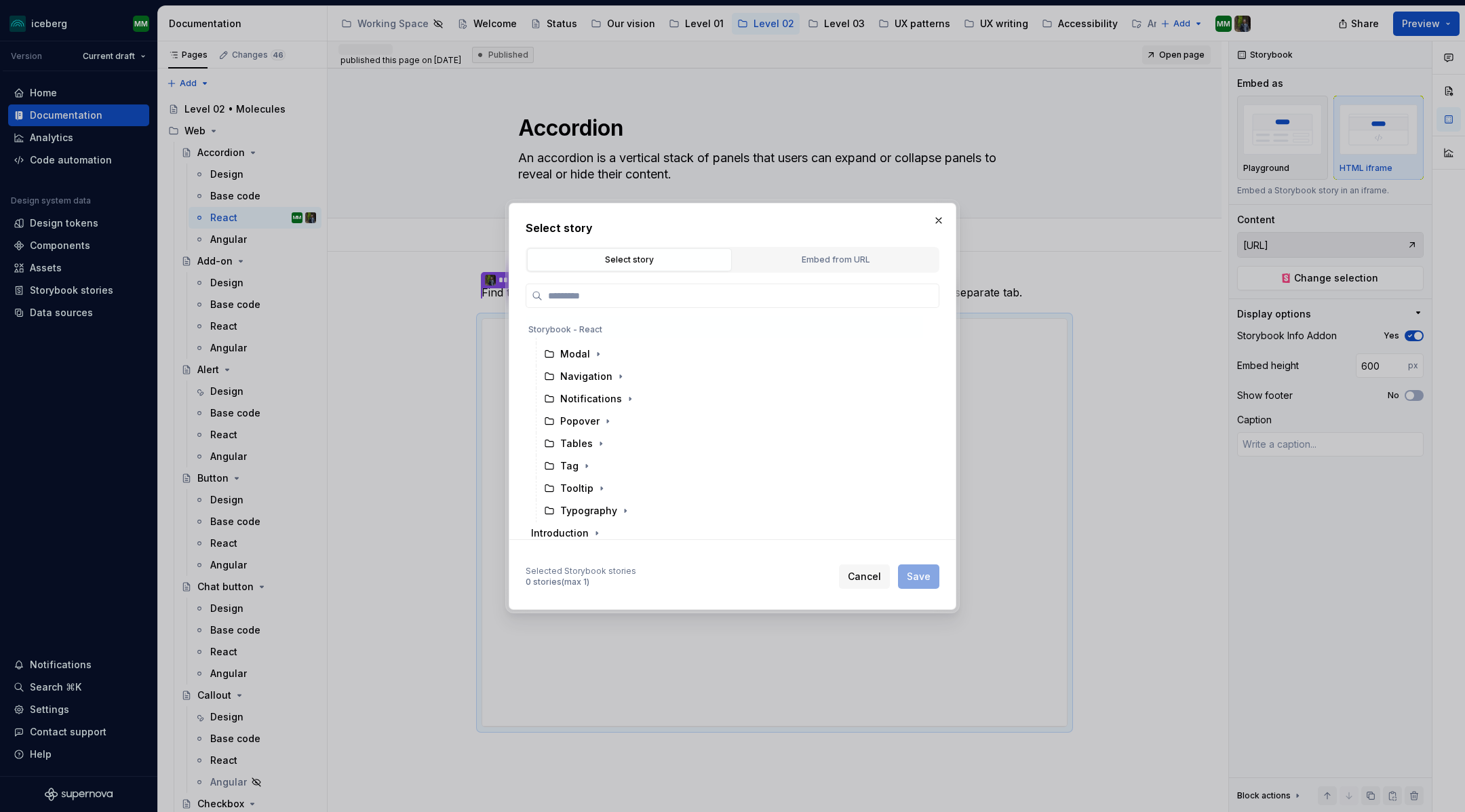
scroll to position [234, 0]
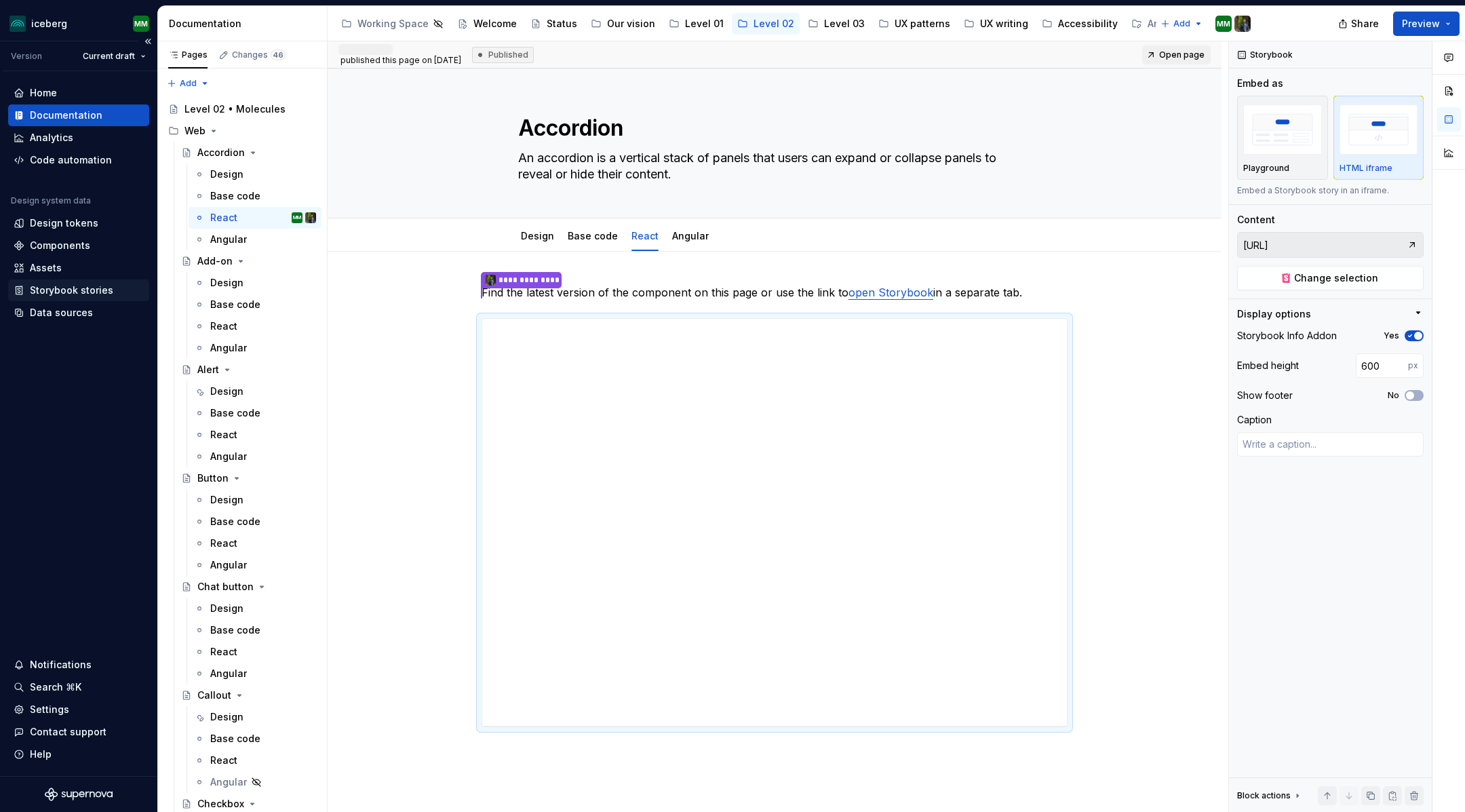
click at [42, 288] on div "Storybook stories" at bounding box center [72, 290] width 83 height 14
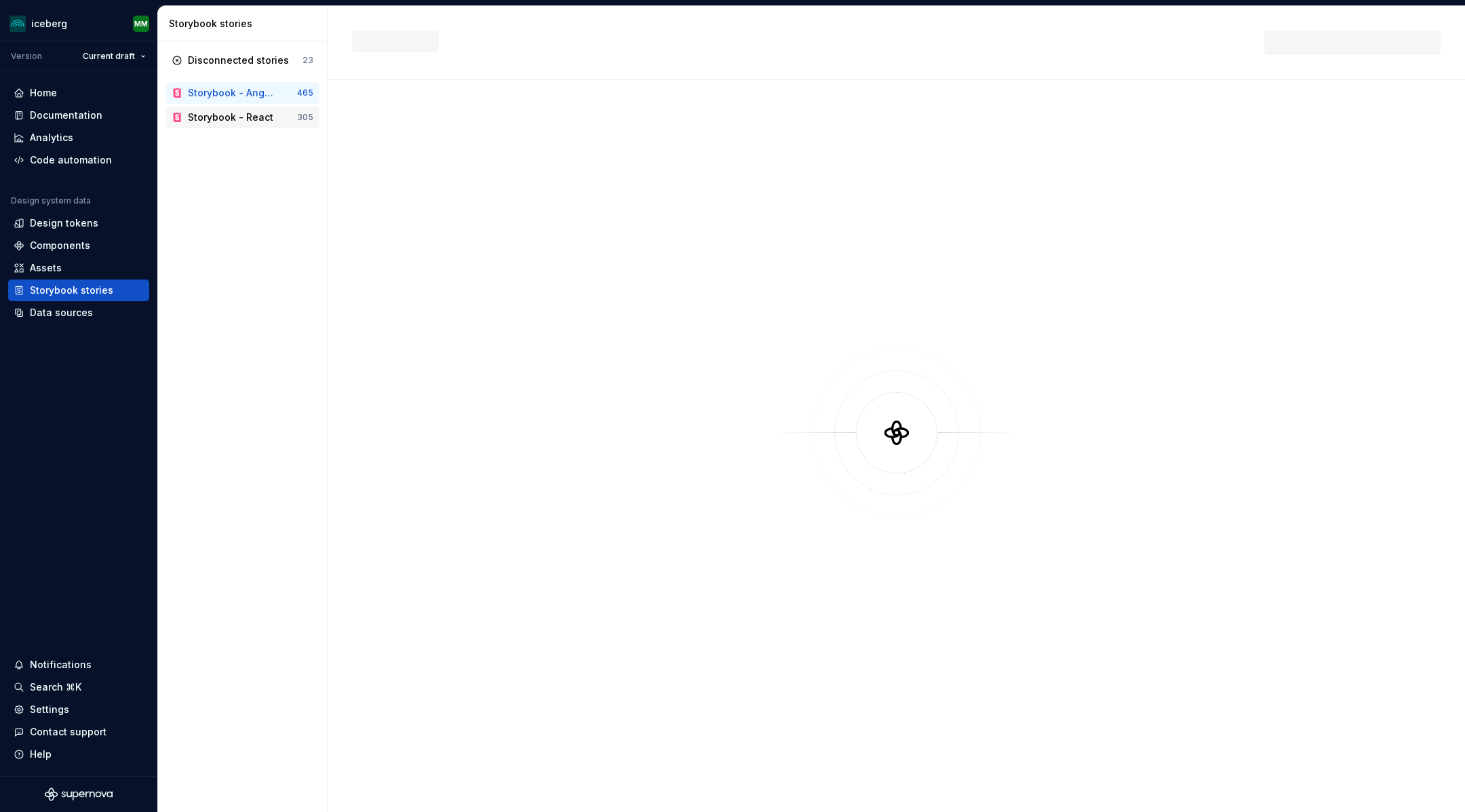
click at [211, 112] on div "Storybook - React" at bounding box center [230, 117] width 85 height 14
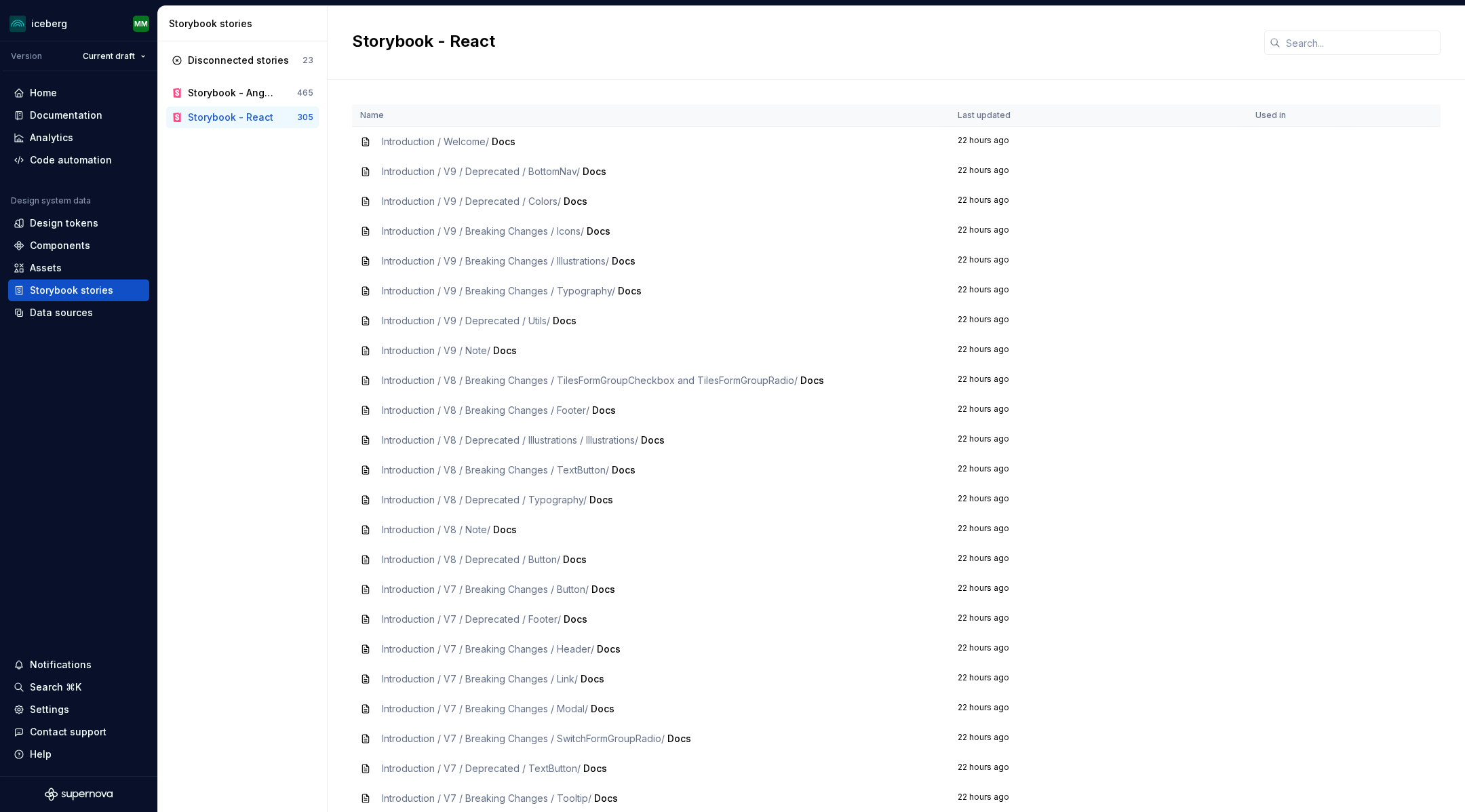
click at [413, 139] on span "Introduction / Welcome /" at bounding box center [435, 141] width 107 height 12
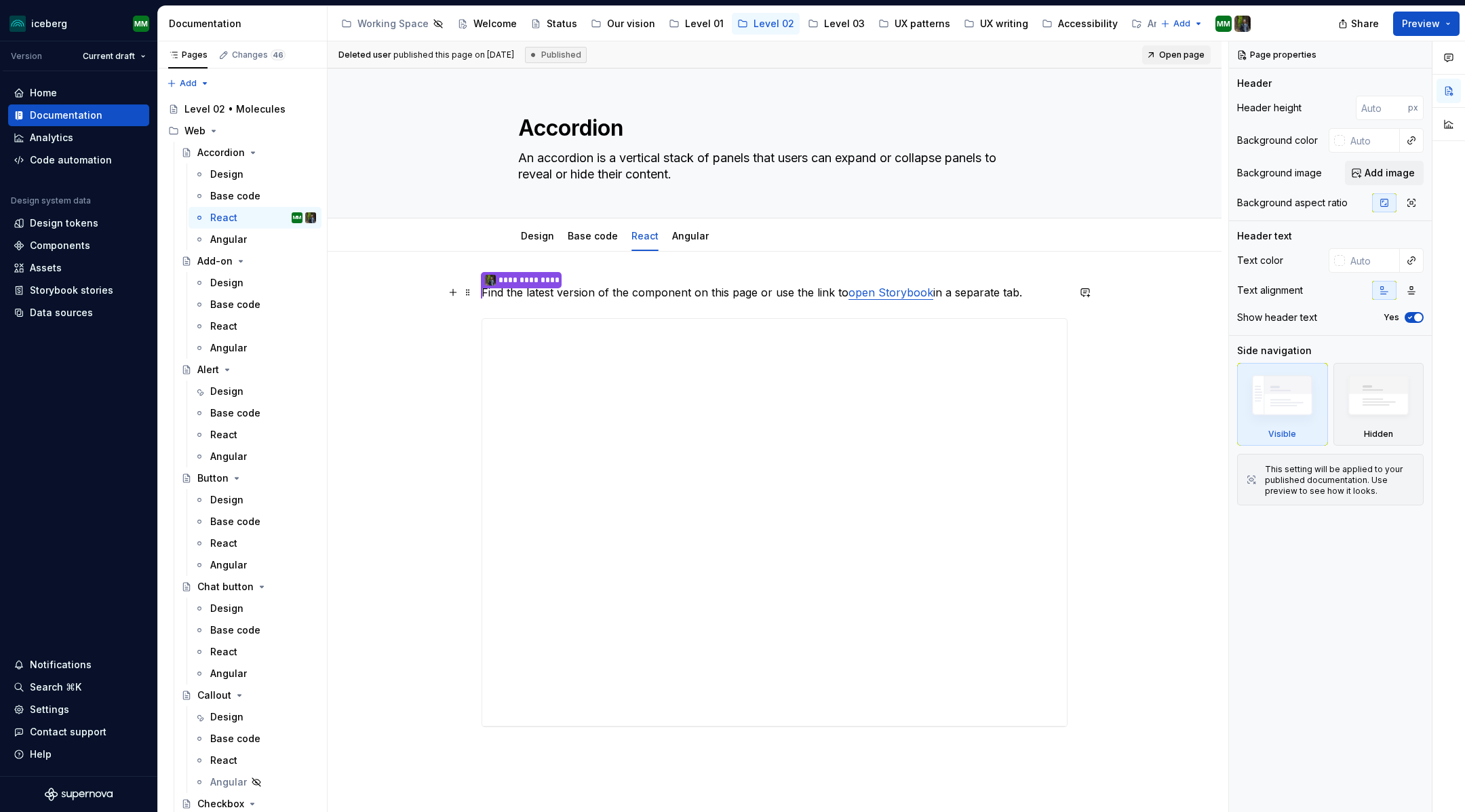
click at [888, 290] on link "open Storybook" at bounding box center [891, 292] width 85 height 14
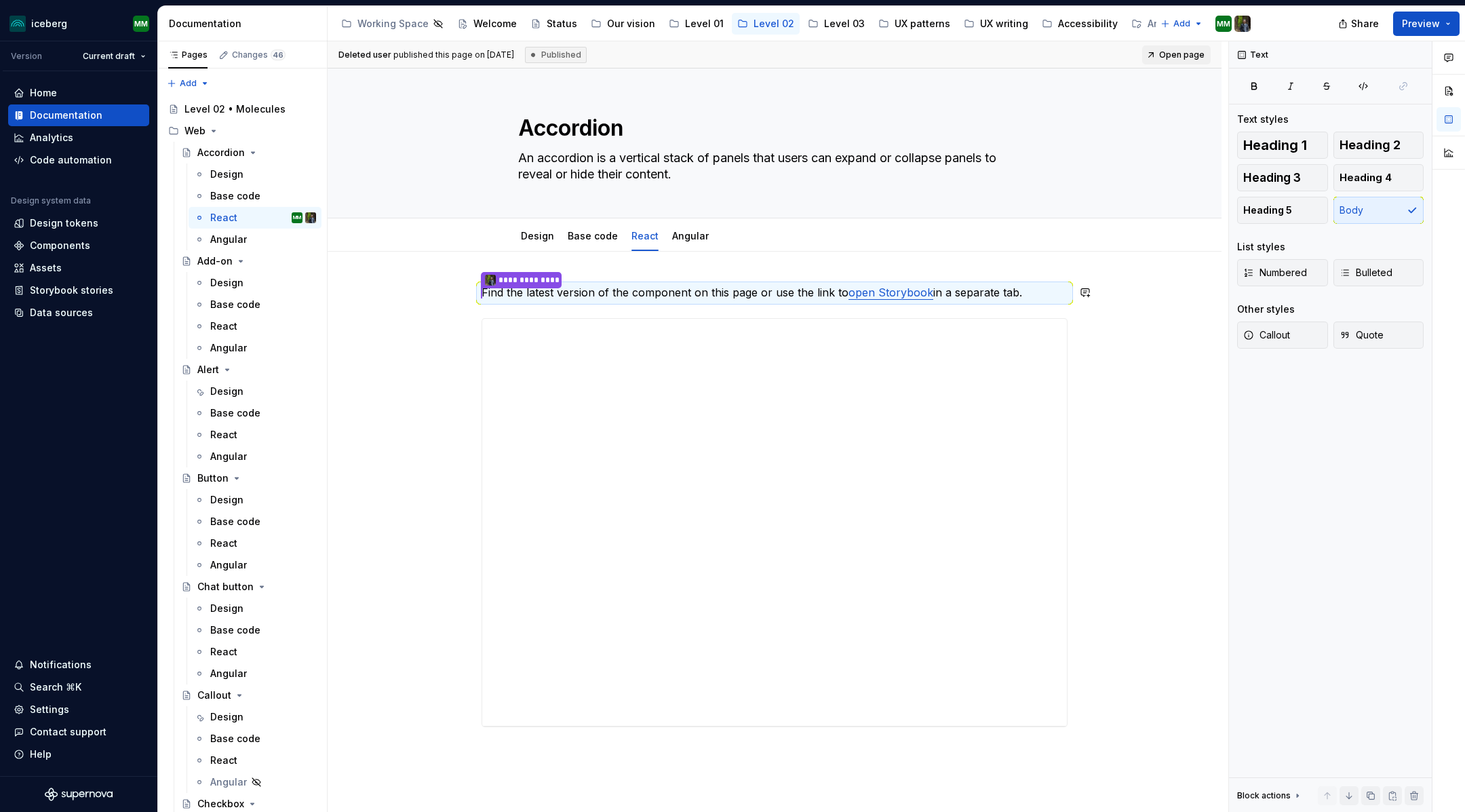
click at [888, 290] on link "open Storybook" at bounding box center [891, 292] width 85 height 14
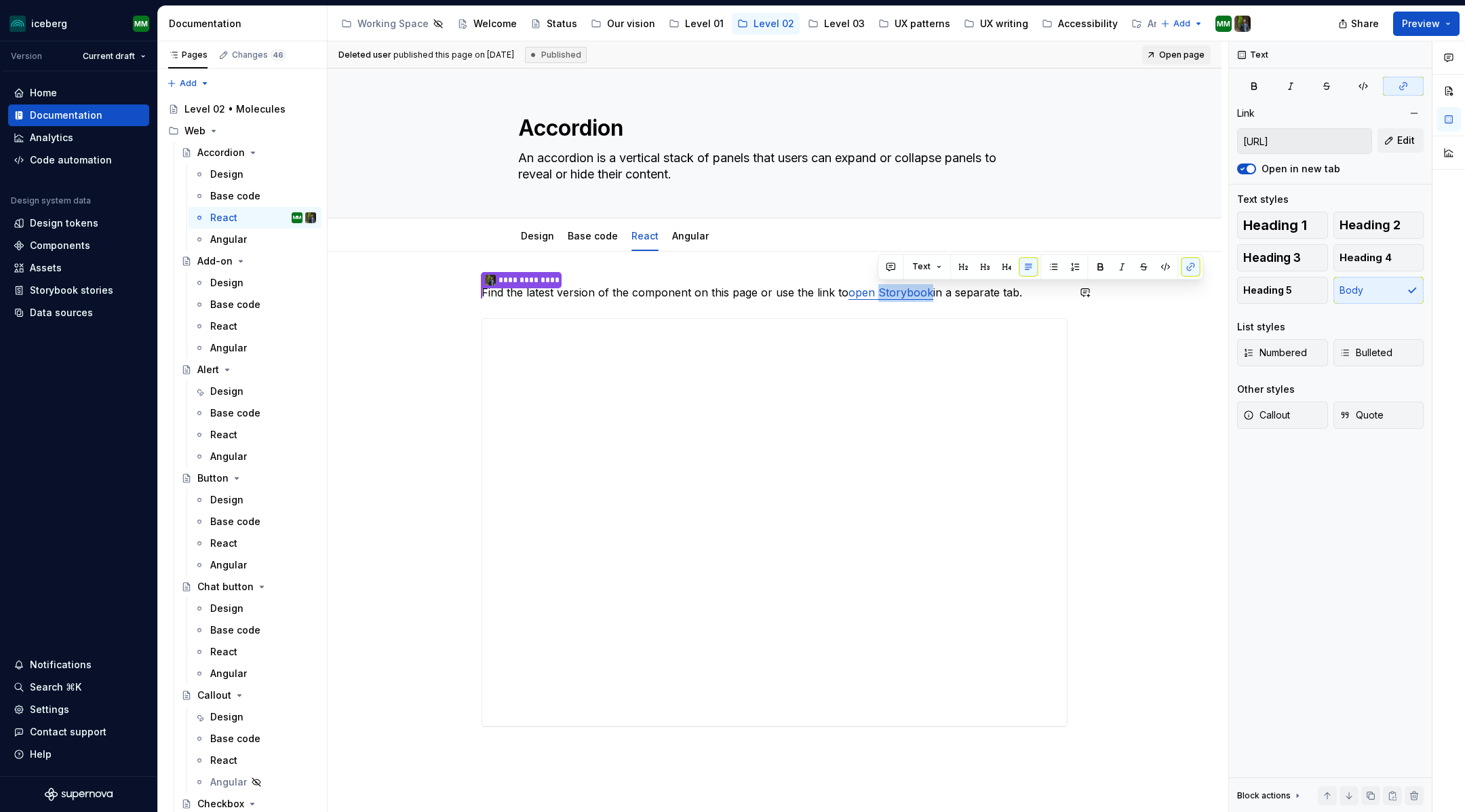
click at [888, 290] on link "open Storybook" at bounding box center [891, 292] width 85 height 14
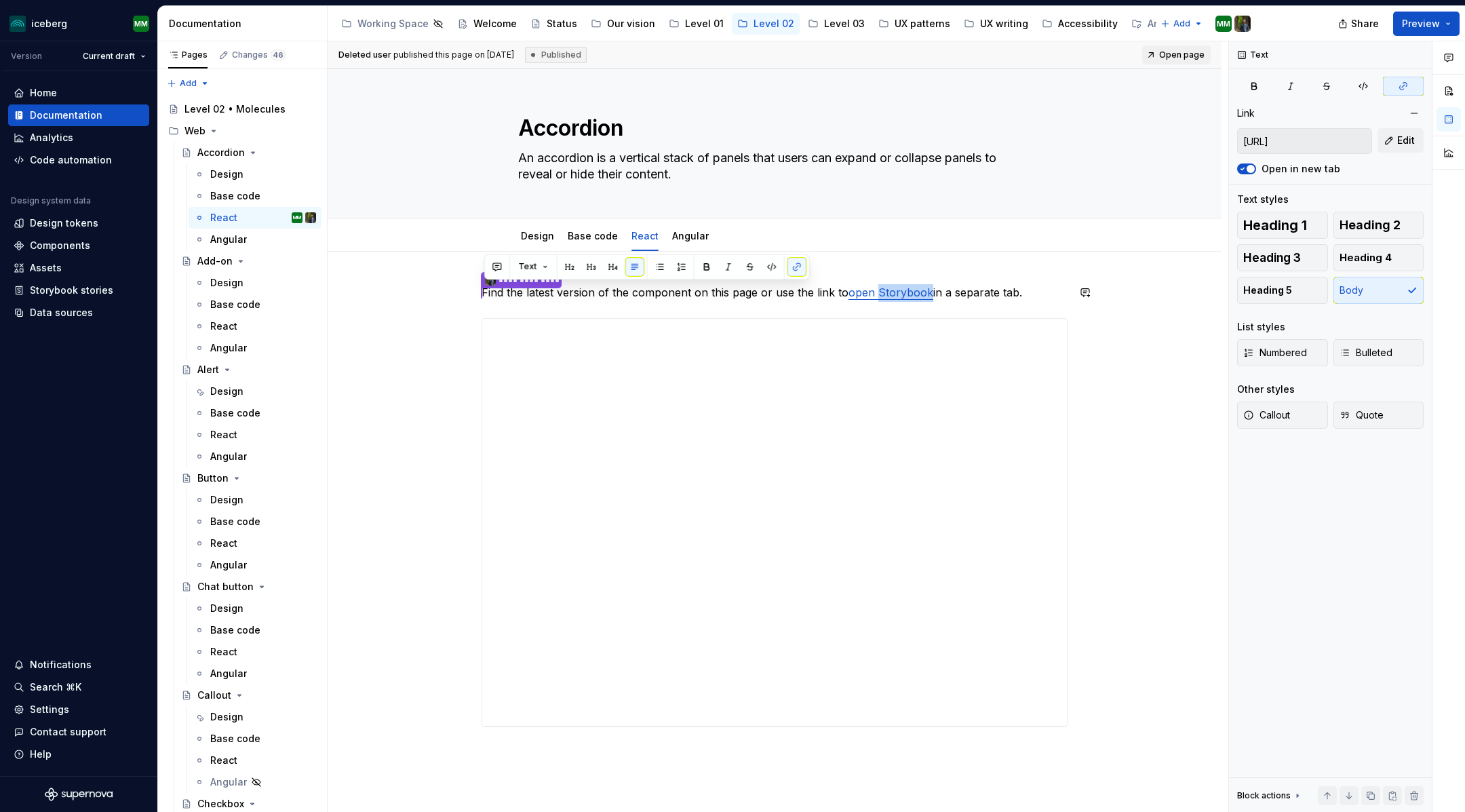
click at [888, 290] on link "open Storybook" at bounding box center [891, 292] width 85 height 14
click at [888, 270] on div "**********" at bounding box center [778, 427] width 901 height 771
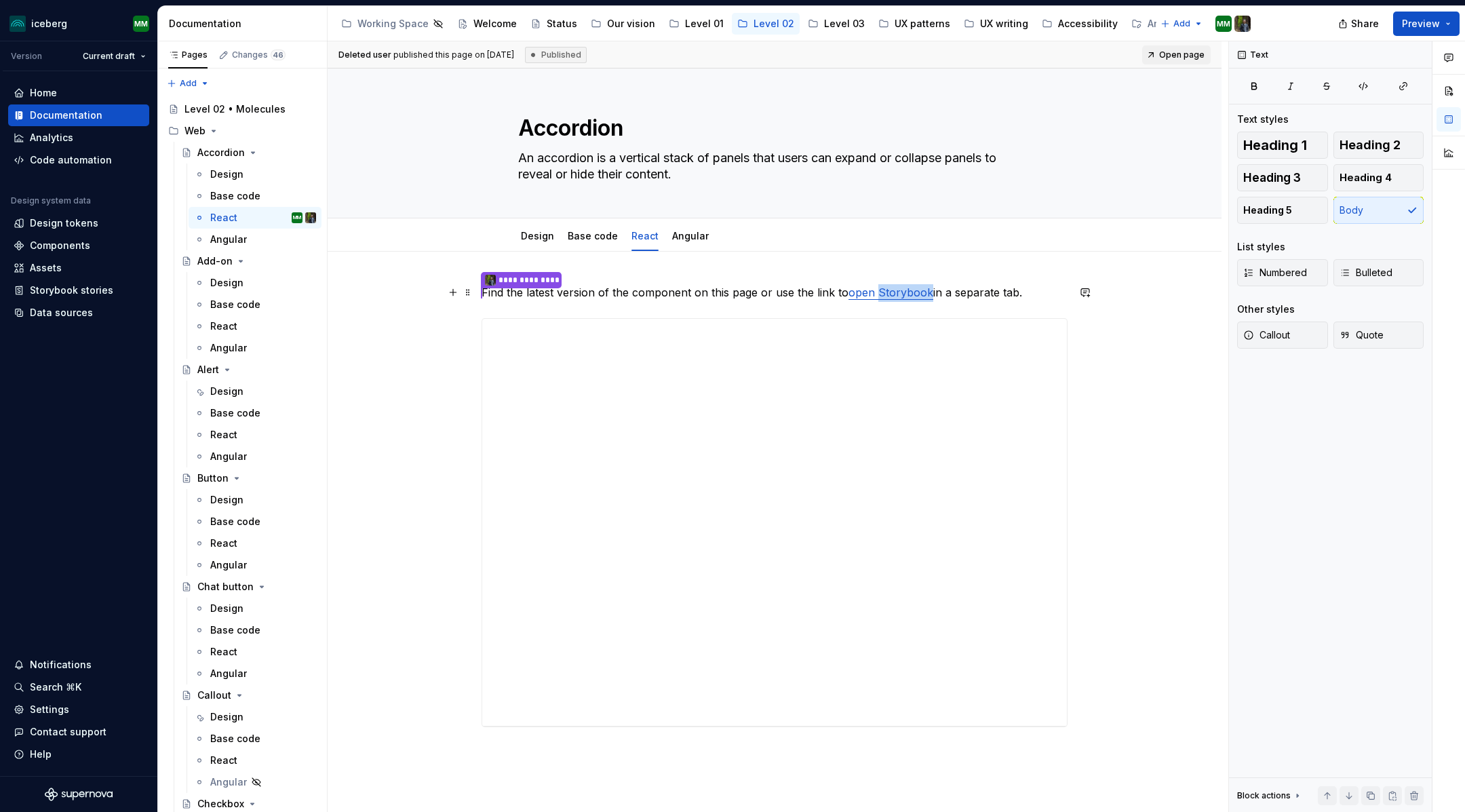
click at [878, 291] on link "open Storybook" at bounding box center [891, 292] width 85 height 14
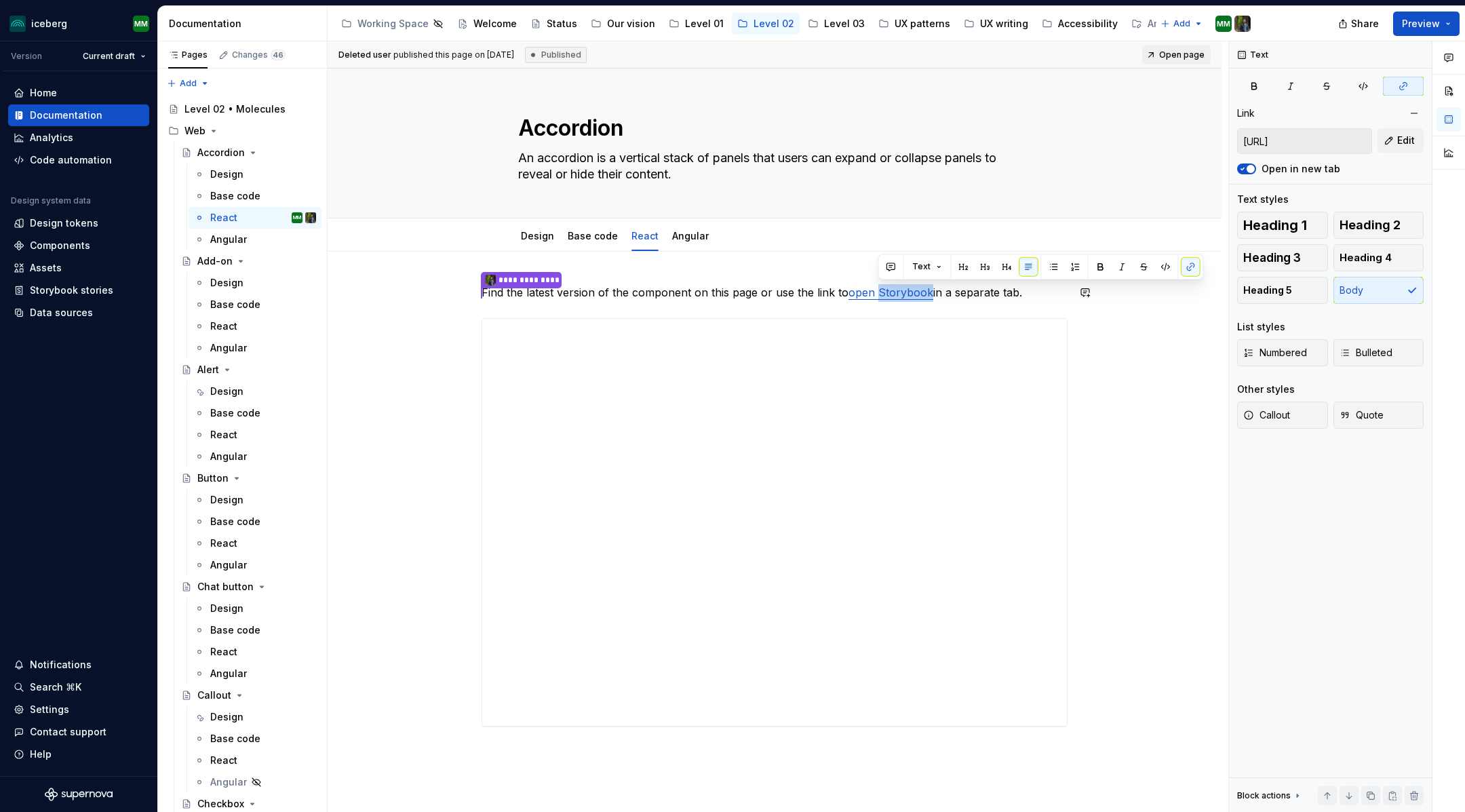
click at [878, 291] on link "open Storybook" at bounding box center [891, 292] width 85 height 14
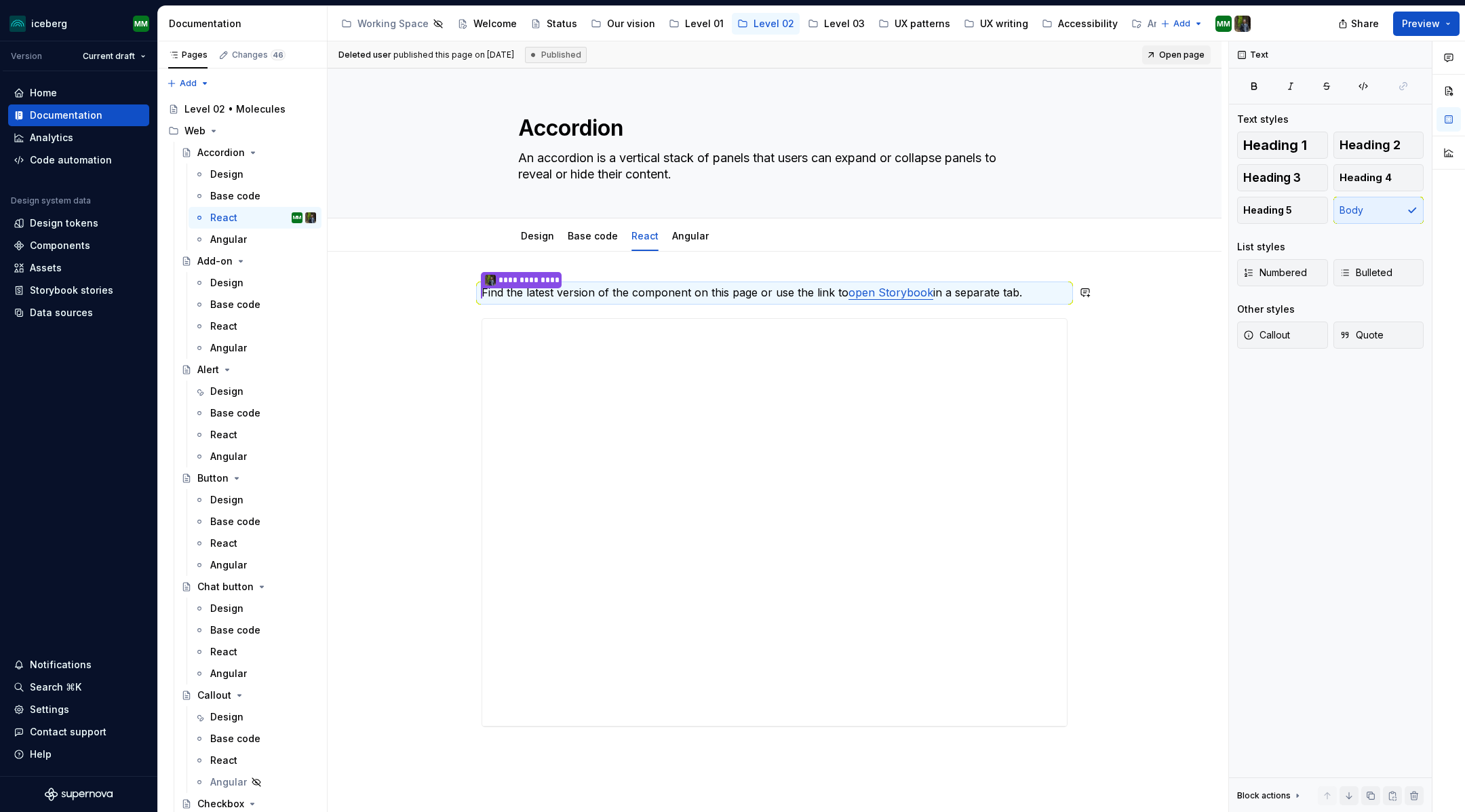
click at [878, 291] on link "open Storybook" at bounding box center [891, 292] width 85 height 14
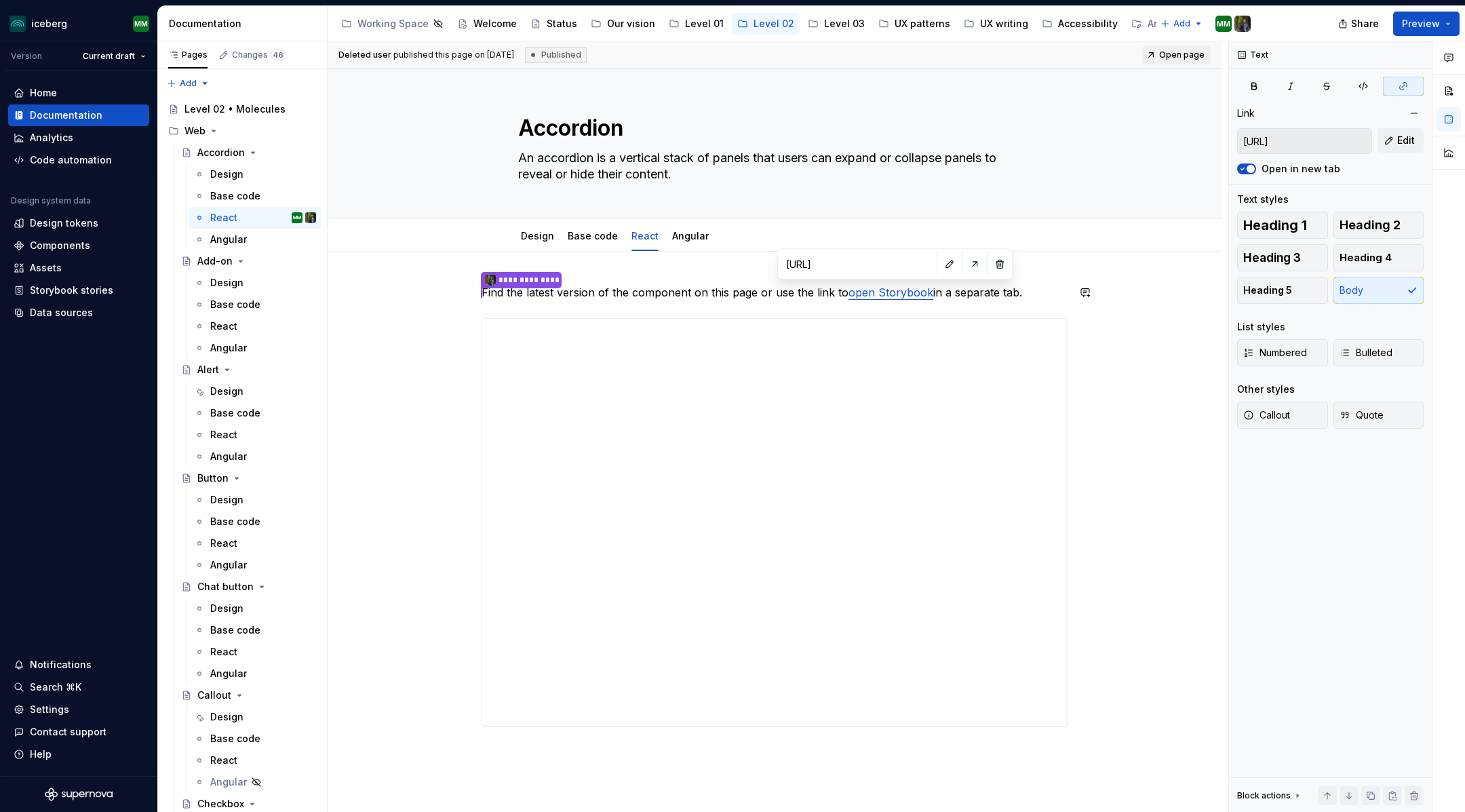
click at [878, 291] on link "open Storybook" at bounding box center [891, 292] width 85 height 14
click at [1189, 268] on button "button" at bounding box center [1190, 266] width 19 height 19
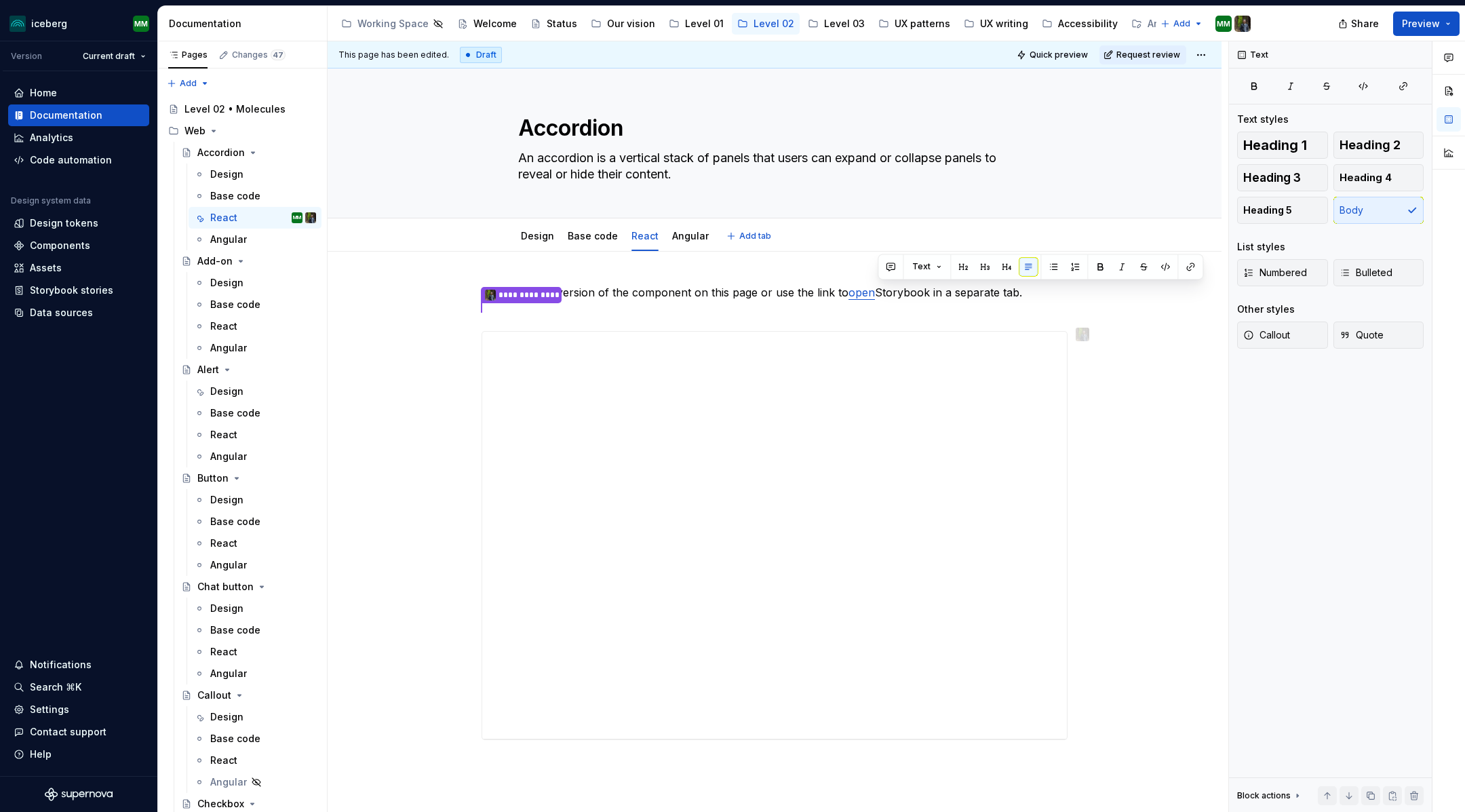
click at [940, 222] on div "Design Base code React Angular Add tab" at bounding box center [775, 236] width 529 height 30
click at [864, 293] on link "open" at bounding box center [861, 292] width 26 height 14
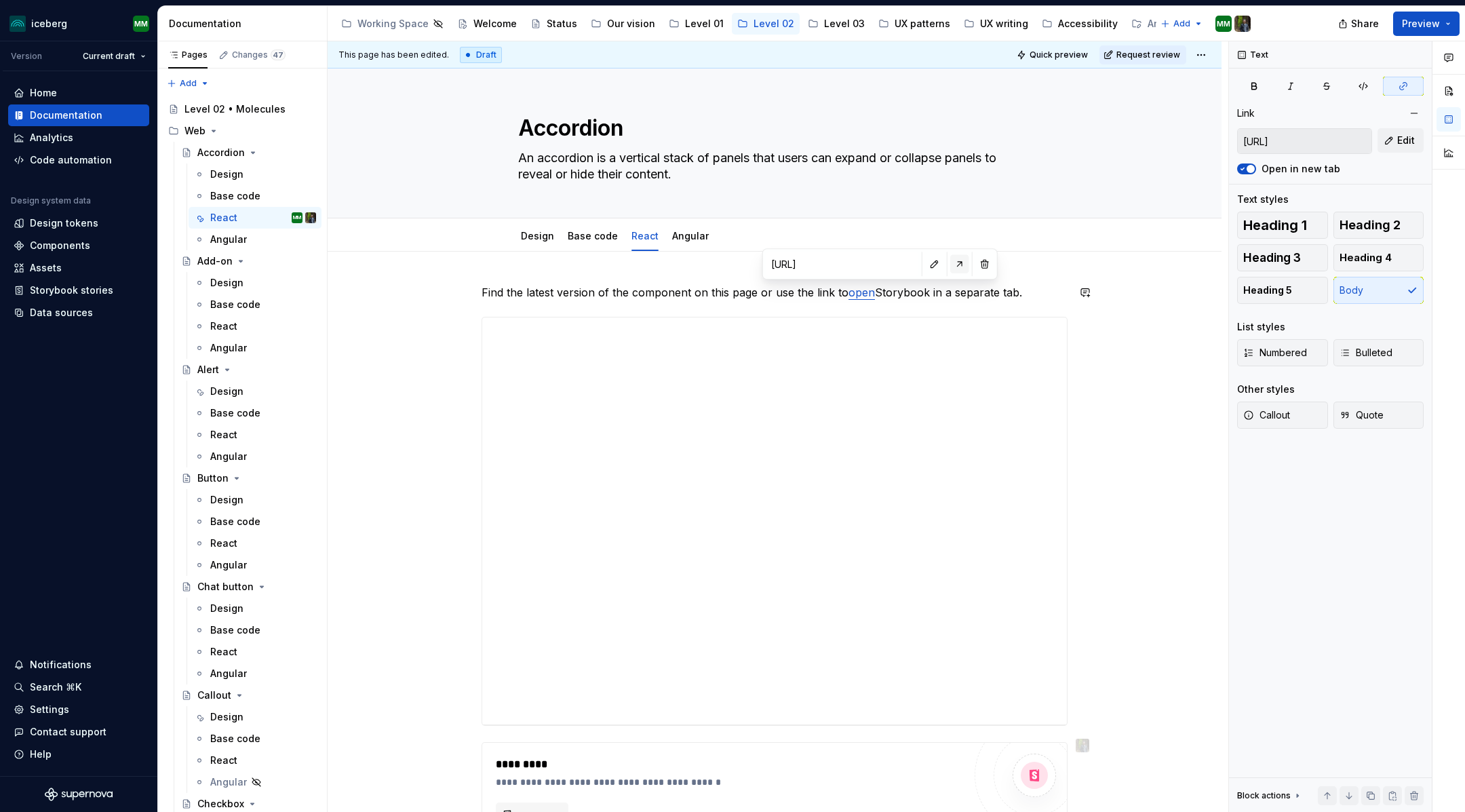
click at [950, 259] on button "button" at bounding box center [959, 264] width 19 height 19
type textarea "*"
type input "https://pages.githubifc.iad.ca.inet/lab-se/design-system-react/?path=/story/com…"
type textarea "*"
type input "https://pages.githubifc.iad.ca.inet/lab-se/design-system-react/?path=/story/com…"
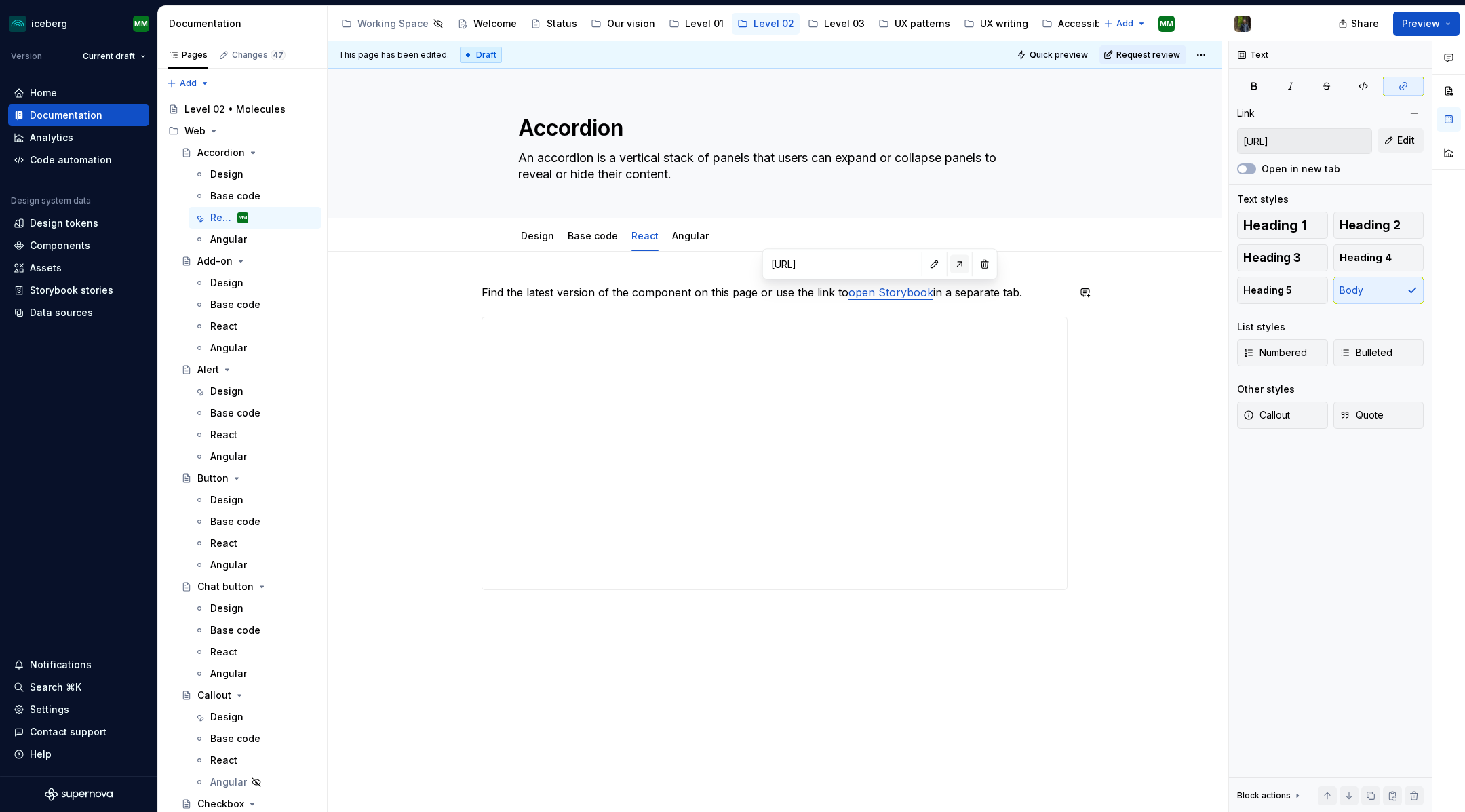
type textarea "*"
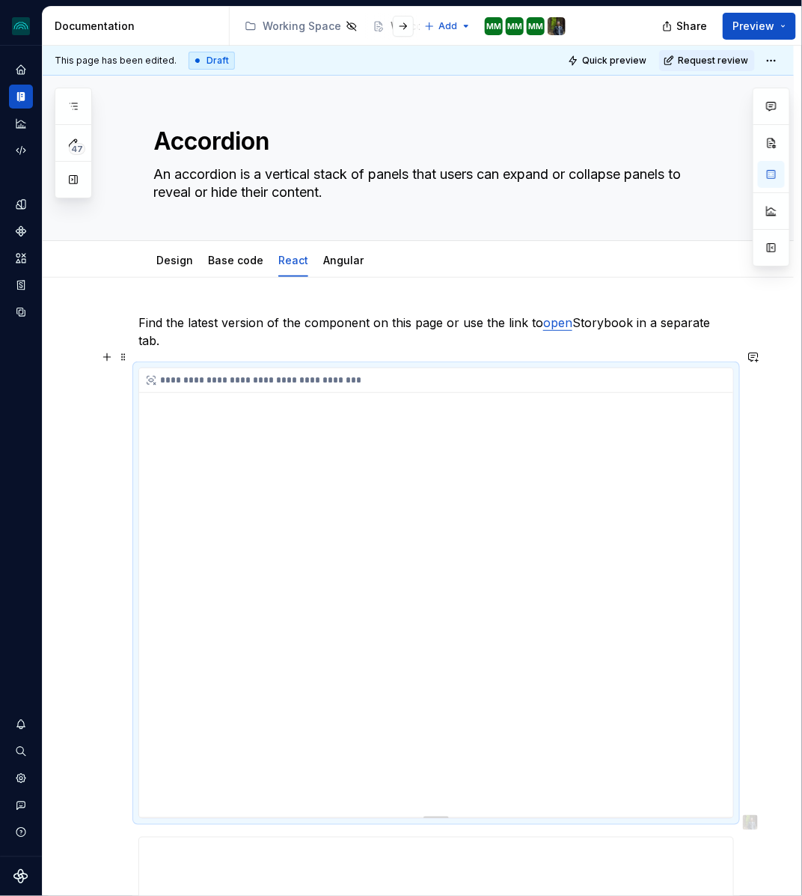
click at [294, 391] on div "**********" at bounding box center [436, 592] width 594 height 449
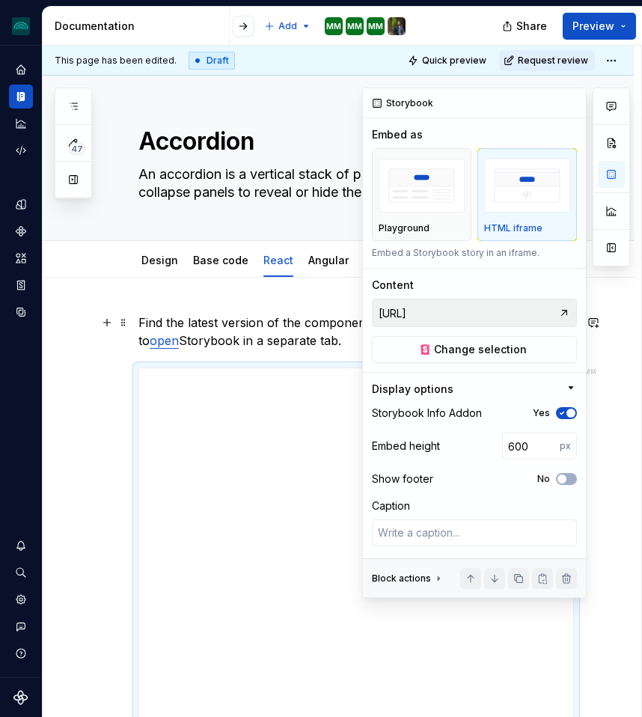
click at [460, 313] on input "[URL]" at bounding box center [466, 312] width 186 height 27
click at [611, 153] on button "button" at bounding box center [611, 142] width 27 height 27
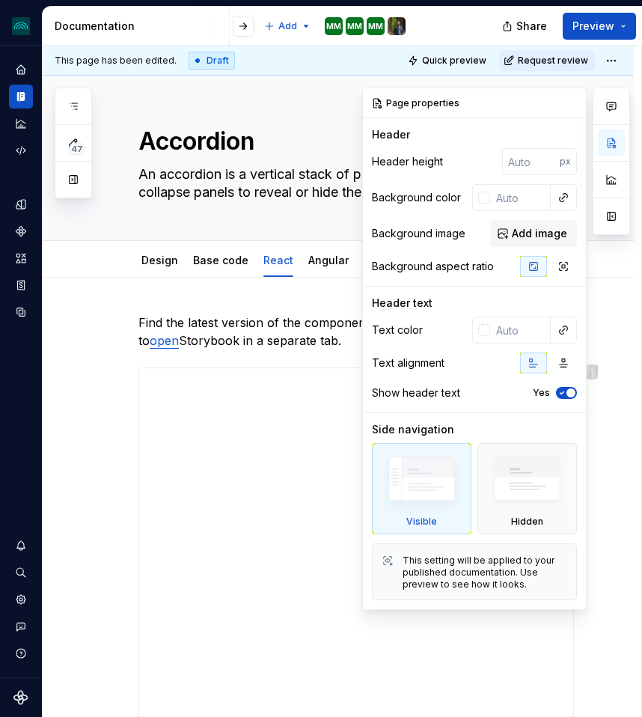
click at [611, 165] on div at bounding box center [611, 161] width 37 height 147
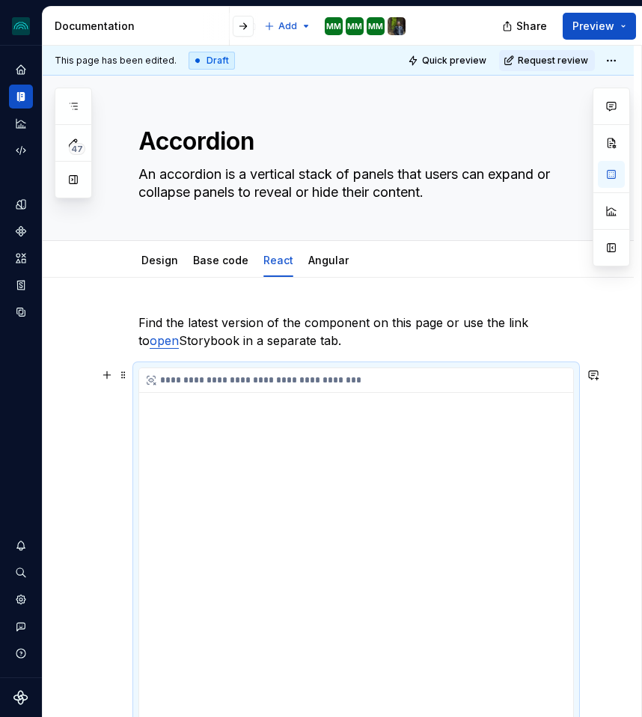
click at [169, 448] on div "**********" at bounding box center [356, 592] width 434 height 449
click at [312, 384] on div "**********" at bounding box center [360, 380] width 442 height 25
click at [124, 374] on span at bounding box center [123, 374] width 12 height 21
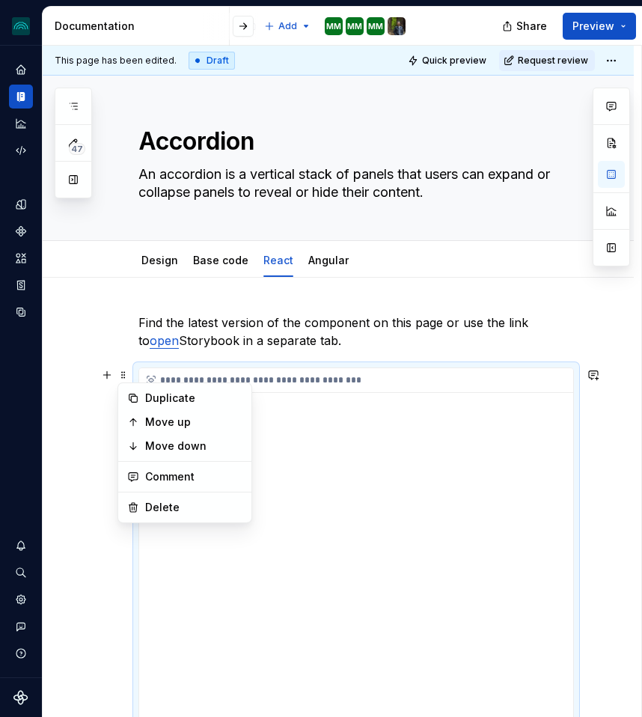
click at [474, 415] on div "**********" at bounding box center [356, 592] width 434 height 449
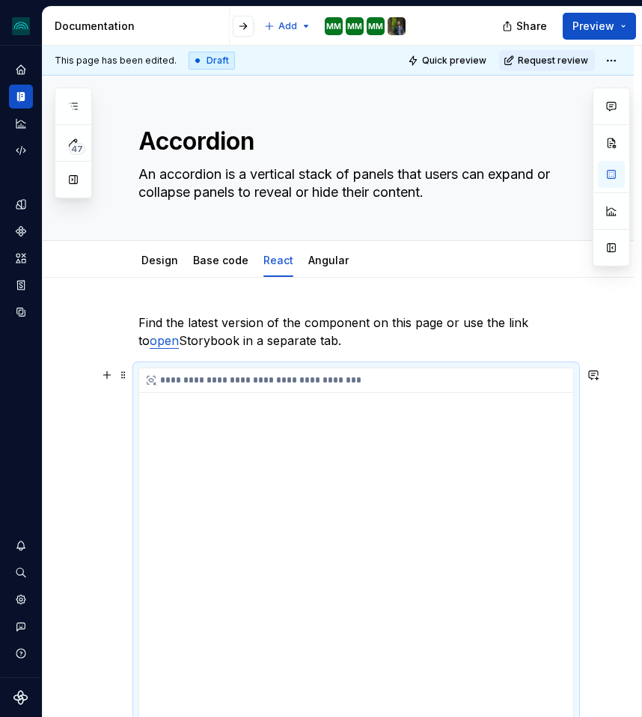
click at [237, 379] on div "**********" at bounding box center [360, 380] width 442 height 25
type textarea "*"
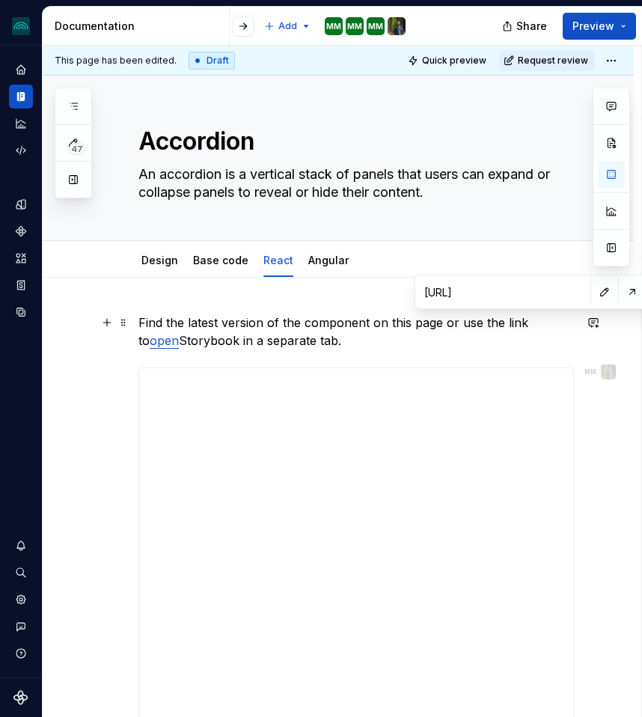
click at [179, 333] on link "open" at bounding box center [164, 340] width 29 height 15
click at [594, 291] on button "button" at bounding box center [604, 291] width 21 height 21
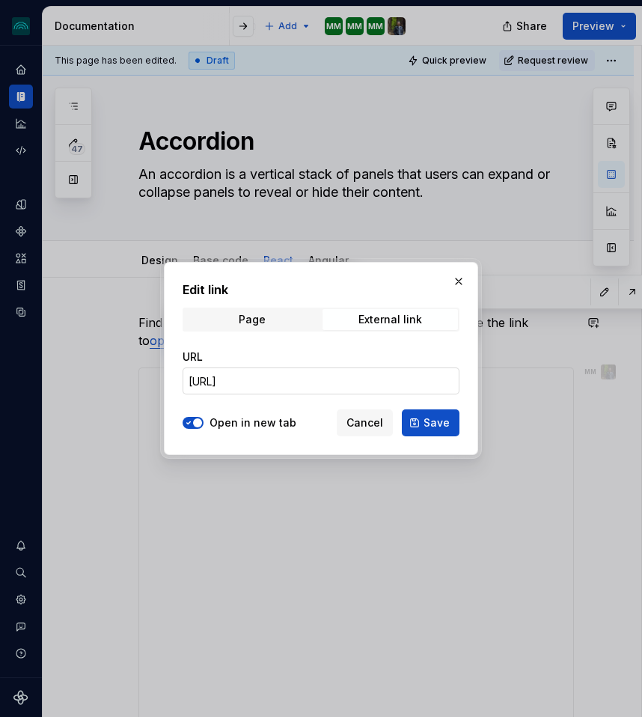
click at [257, 382] on input "[URL]" at bounding box center [321, 380] width 277 height 27
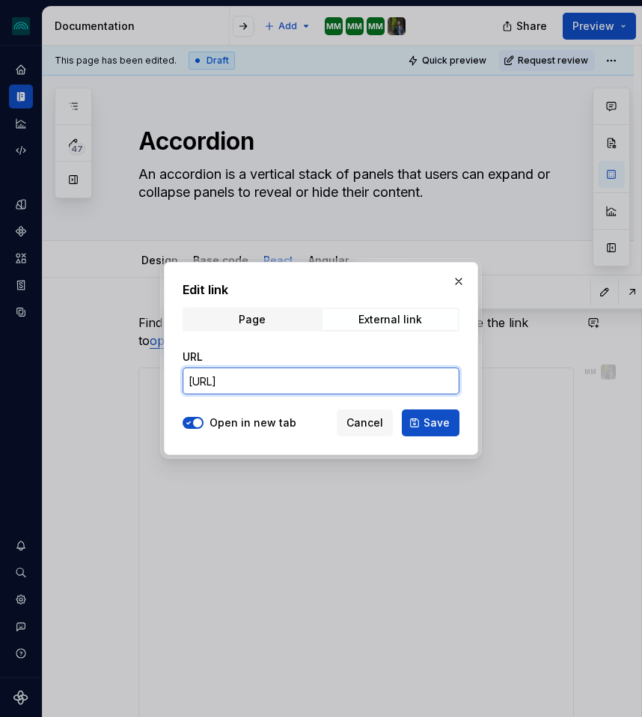
click at [257, 382] on input "[URL]" at bounding box center [321, 380] width 277 height 27
paste input "design-system-react/?path=/story/components-accordion-accordion--playground"
type input "[URL]"
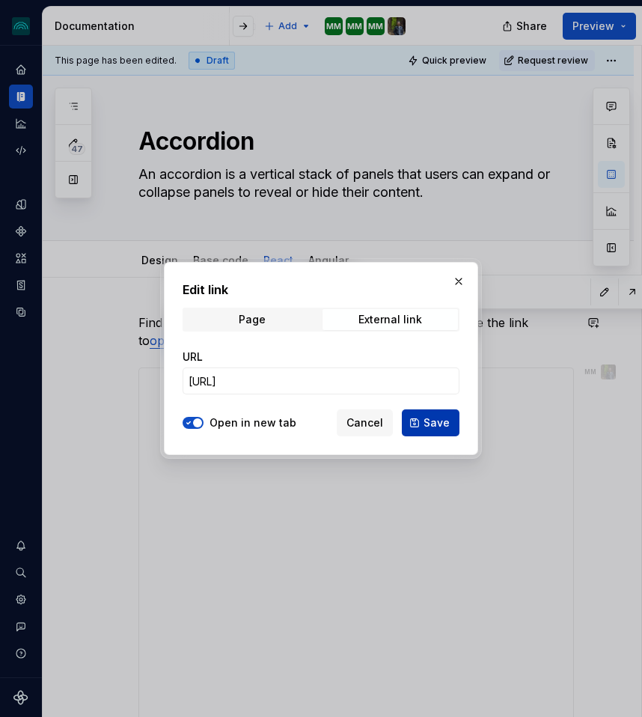
click at [428, 424] on span "Save" at bounding box center [437, 422] width 26 height 15
type textarea "*"
type input "[URL]"
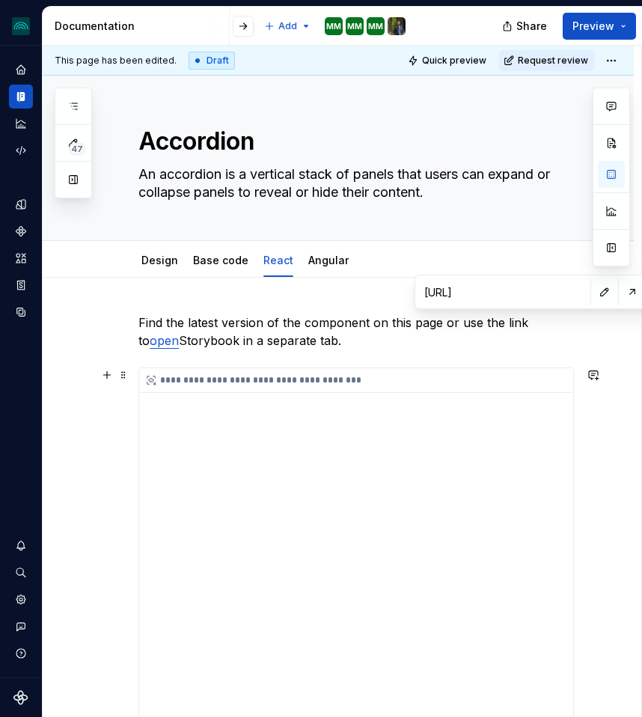
click at [495, 391] on div "**********" at bounding box center [360, 380] width 442 height 25
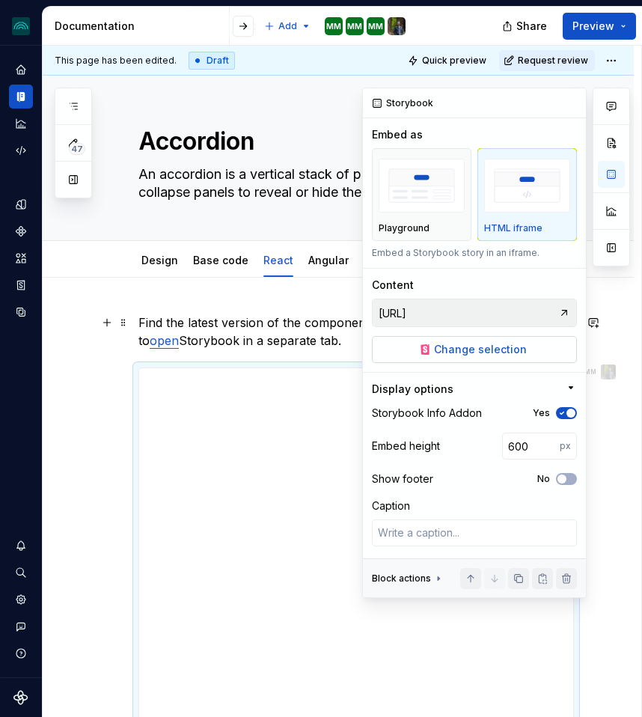
click at [450, 348] on span "Change selection" at bounding box center [480, 349] width 93 height 15
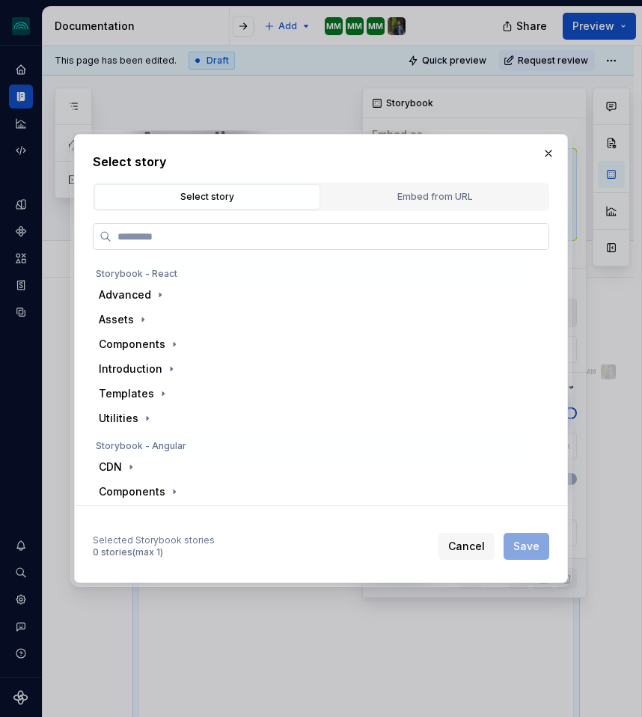
type textarea "*"
paste input "**********"
type input "**********"
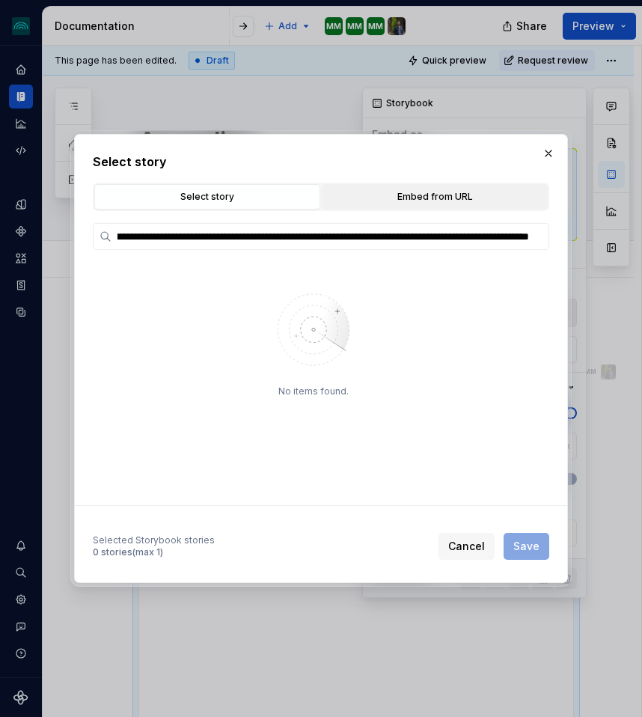
scroll to position [0, 0]
click at [419, 192] on div "Embed from URL" at bounding box center [435, 196] width 216 height 15
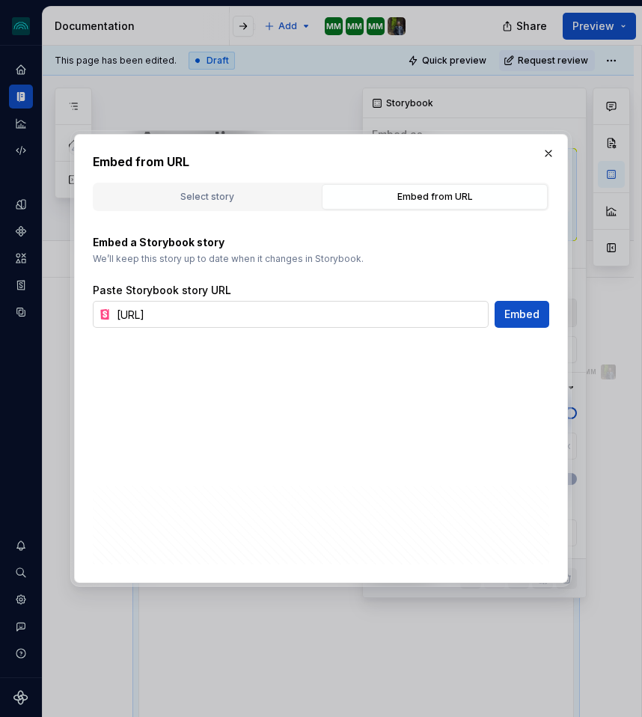
click at [190, 318] on input "https://pages.githubifc.iad.ca.inet/lab-se/iceberg-react/?path=/story/component…" at bounding box center [300, 314] width 378 height 27
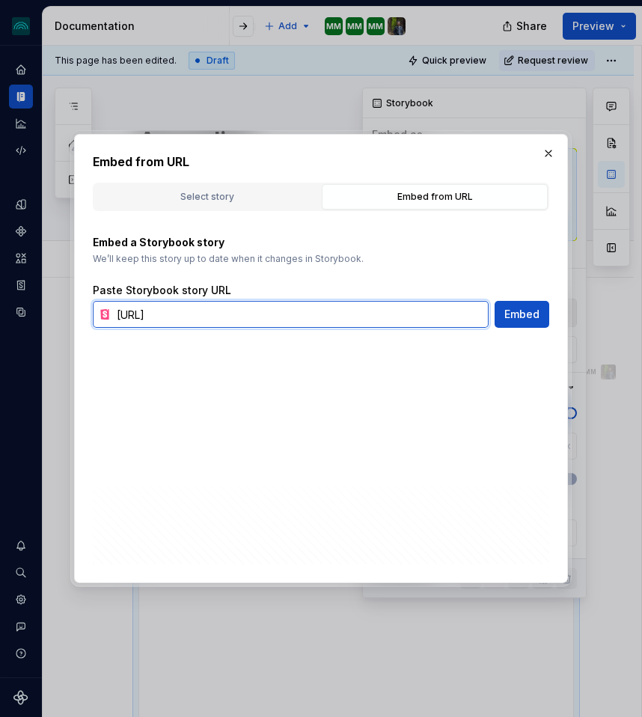
click at [190, 318] on input "https://pages.githubifc.iad.ca.inet/lab-se/iceberg-react/?path=/story/component…" at bounding box center [300, 314] width 378 height 27
paste input "design-system-react/?path=/story/components-accordion-accordion--playground"
type input "[URL]"
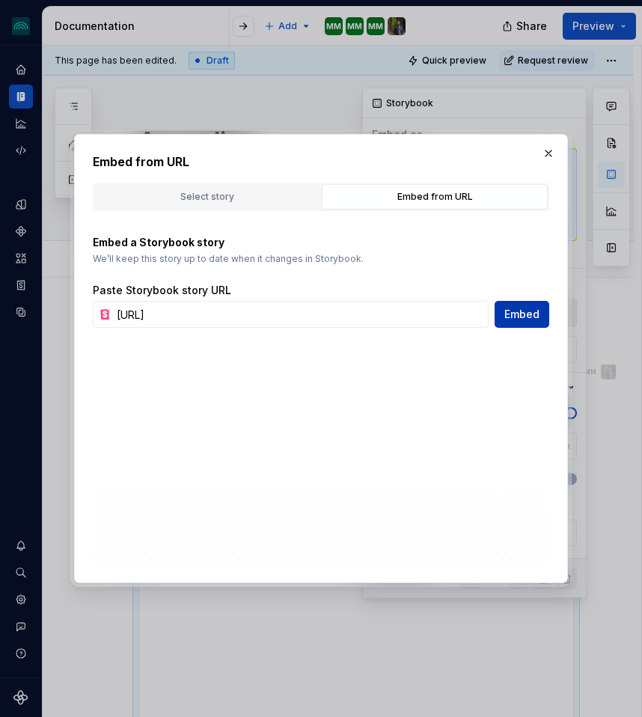
scroll to position [0, 0]
click at [516, 315] on span "Embed" at bounding box center [521, 314] width 35 height 15
type textarea "*"
type input "[URL]"
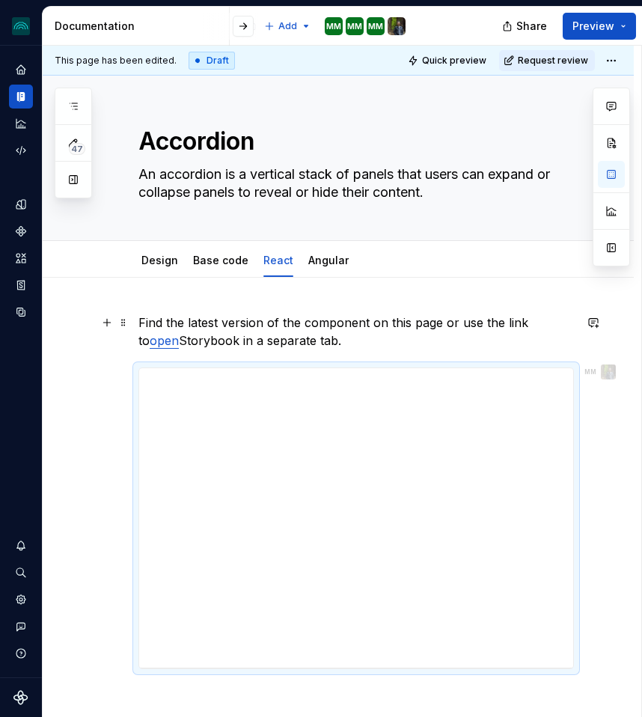
click at [99, 335] on div "**********" at bounding box center [342, 382] width 599 height 672
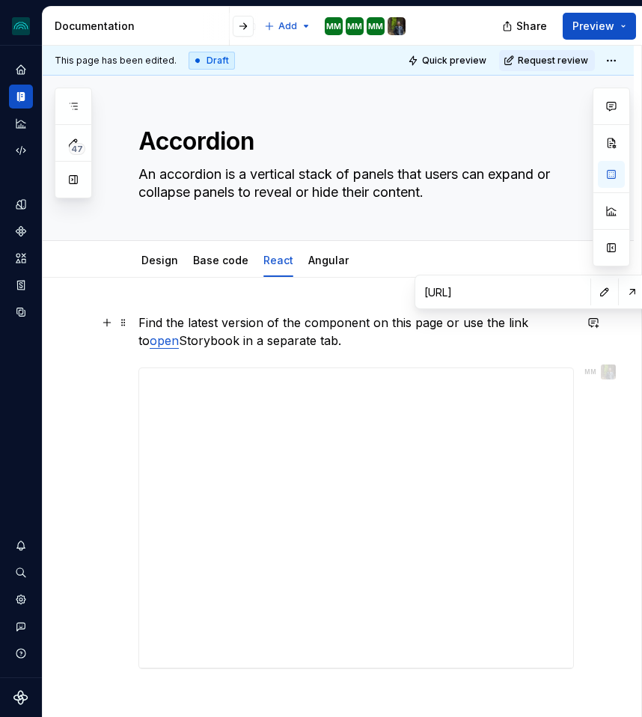
click at [179, 333] on link "open" at bounding box center [164, 340] width 29 height 15
click at [594, 293] on button "button" at bounding box center [604, 291] width 21 height 21
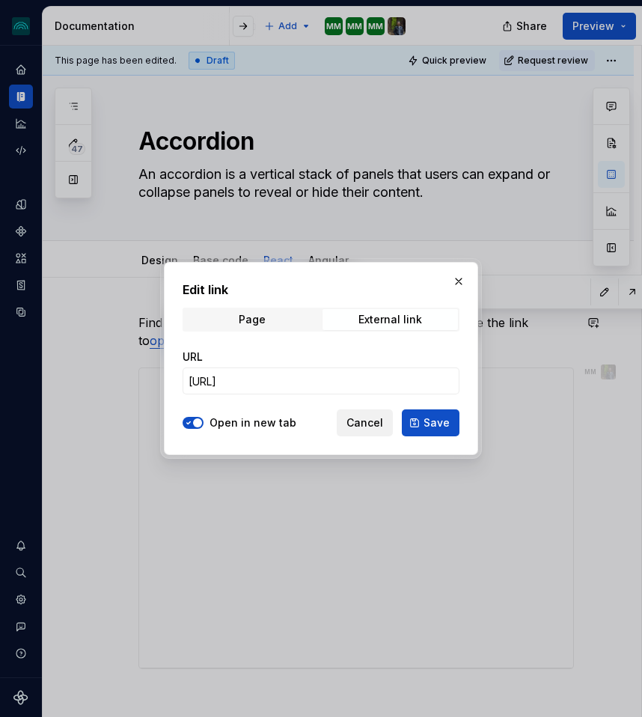
click at [376, 424] on span "Cancel" at bounding box center [364, 422] width 37 height 15
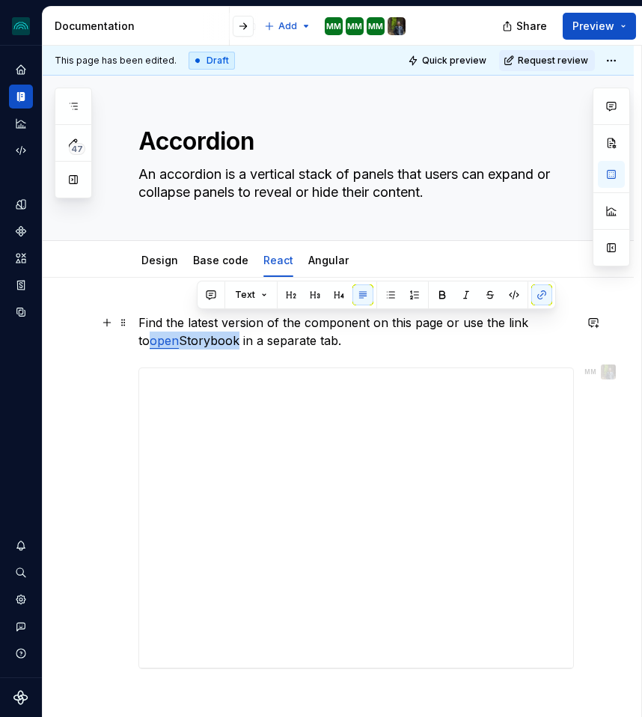
drag, startPoint x: 198, startPoint y: 339, endPoint x: 538, endPoint y: 327, distance: 340.7
click at [538, 327] on p "Find the latest version of the component on this page or use the link to open S…" at bounding box center [356, 332] width 436 height 36
click at [541, 296] on button "button" at bounding box center [541, 294] width 21 height 21
click at [542, 296] on button "button" at bounding box center [541, 294] width 21 height 21
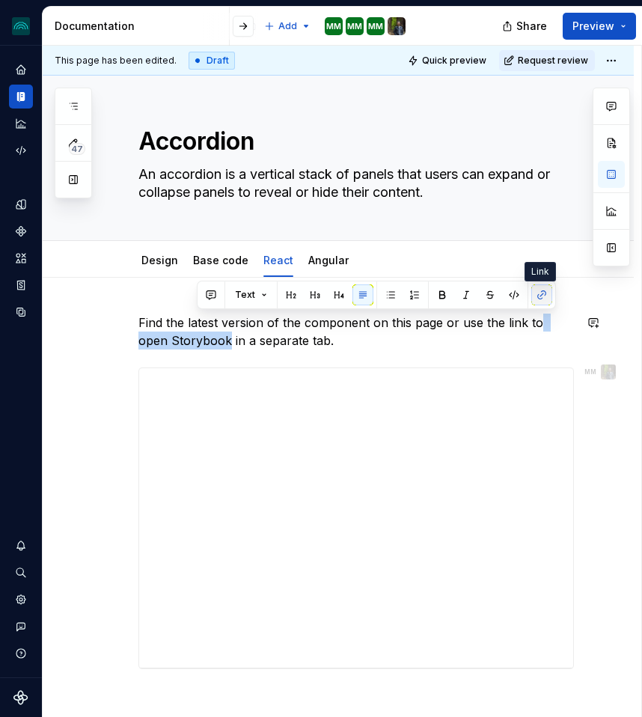
click at [540, 299] on button "button" at bounding box center [541, 294] width 21 height 21
click at [549, 341] on p "Find the latest version of the component on this page or use the link to open S…" at bounding box center [356, 332] width 436 height 36
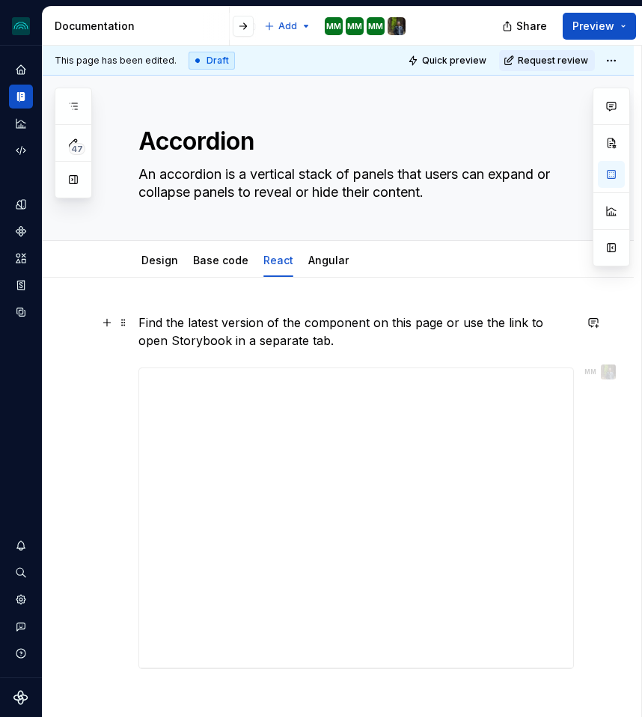
click at [551, 326] on p "Find the latest version of the component on this page or use the link to open S…" at bounding box center [356, 332] width 436 height 36
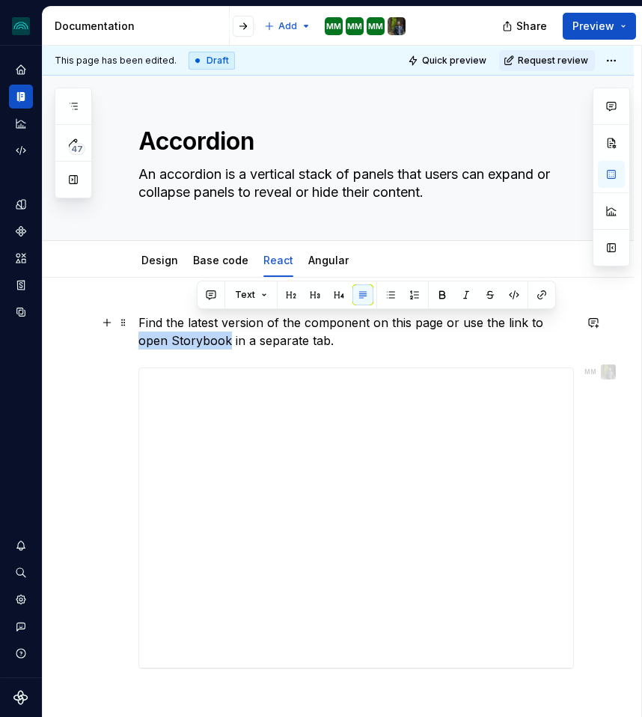
drag, startPoint x: 541, startPoint y: 324, endPoint x: 194, endPoint y: 342, distance: 347.7
click at [194, 342] on p "Find the latest version of the component on this page or use the link to open S…" at bounding box center [356, 332] width 436 height 36
type textarea "*"
click at [541, 293] on button "button" at bounding box center [541, 294] width 21 height 21
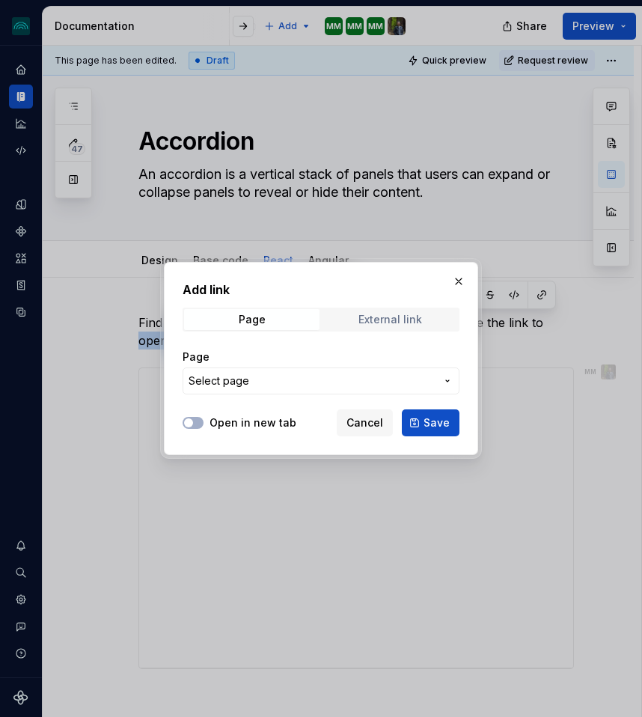
click at [370, 320] on div "External link" at bounding box center [390, 320] width 64 height 12
click at [243, 382] on input "URL" at bounding box center [321, 380] width 277 height 27
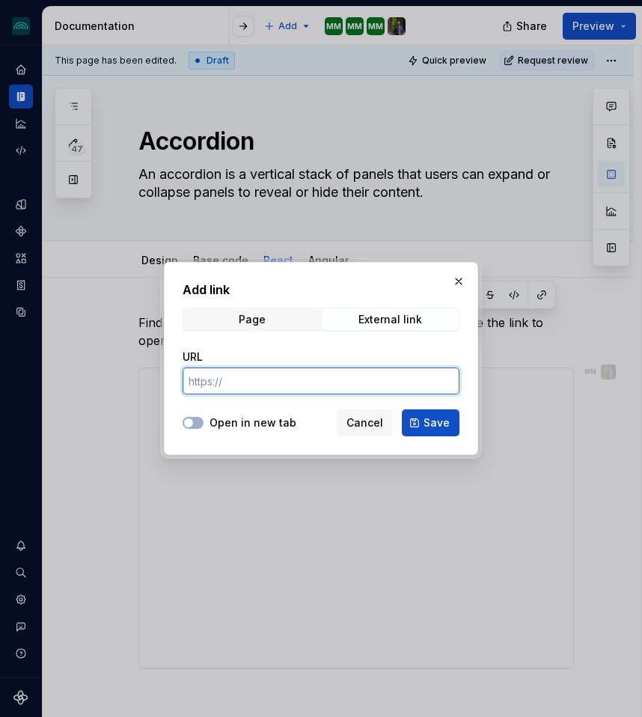
type input "[URL]"
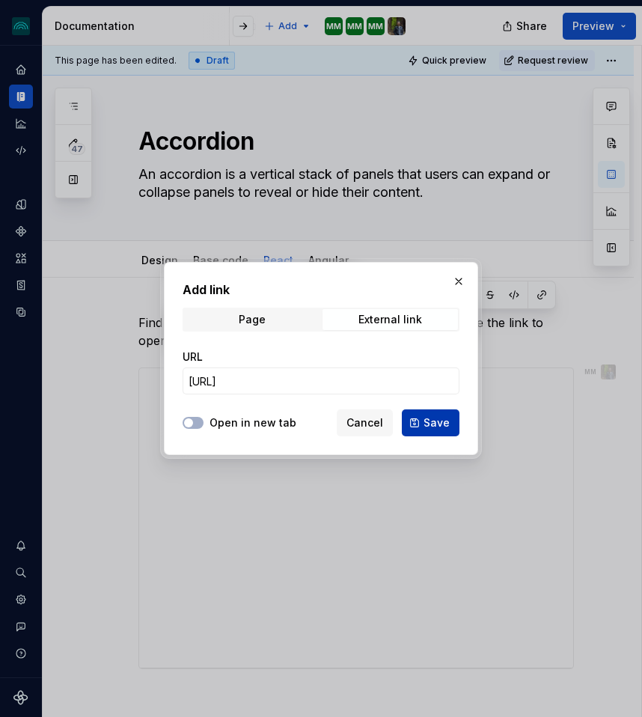
click at [429, 422] on span "Save" at bounding box center [437, 422] width 26 height 15
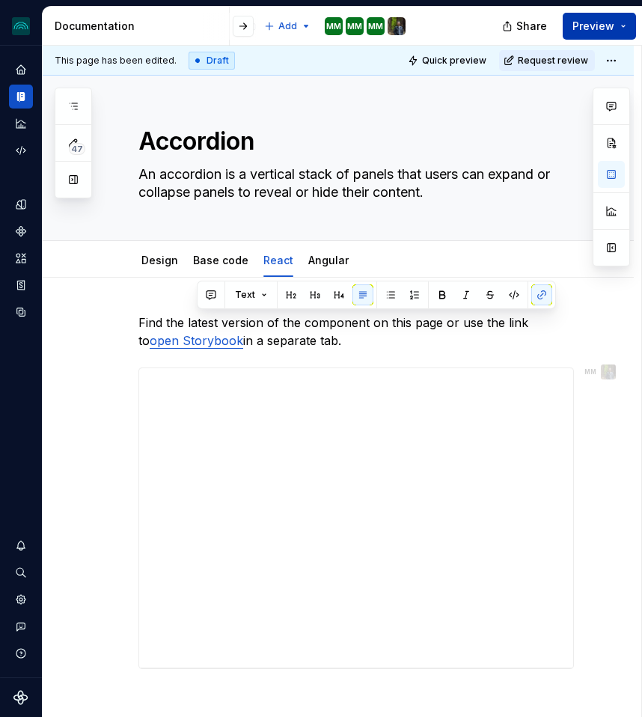
click at [590, 23] on span "Preview" at bounding box center [594, 26] width 42 height 15
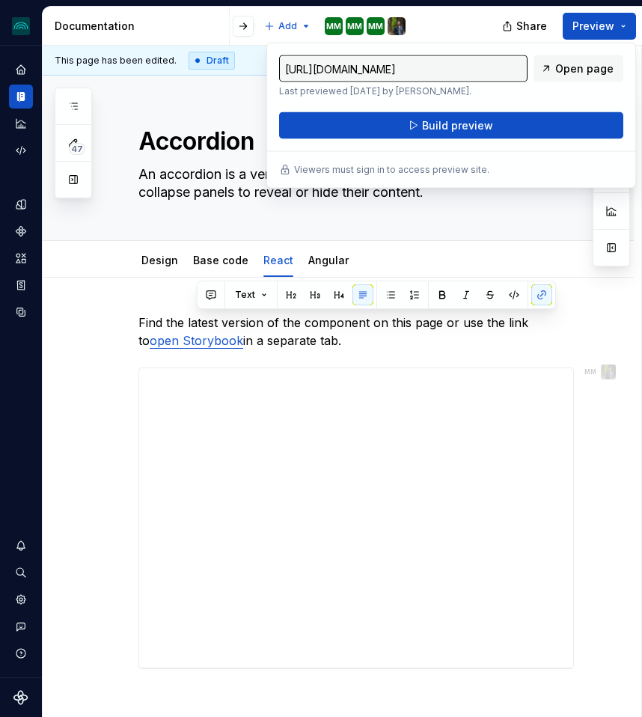
click at [443, 68] on input "https://iceberg-intactlab.preview.supernova-docs.io/latest/components/web/accor…" at bounding box center [403, 68] width 248 height 27
click at [576, 68] on span "Open page" at bounding box center [584, 68] width 58 height 15
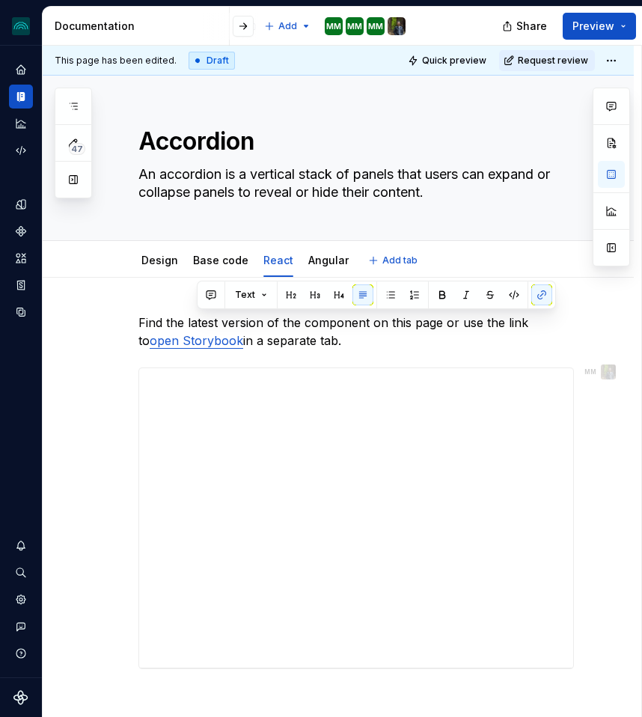
click at [72, 271] on div "Design Base code React Angular Add tab" at bounding box center [338, 259] width 591 height 37
click at [620, 60] on html "iceberg MM Design system data Documentation Accessibility guide for tree Page t…" at bounding box center [321, 358] width 642 height 717
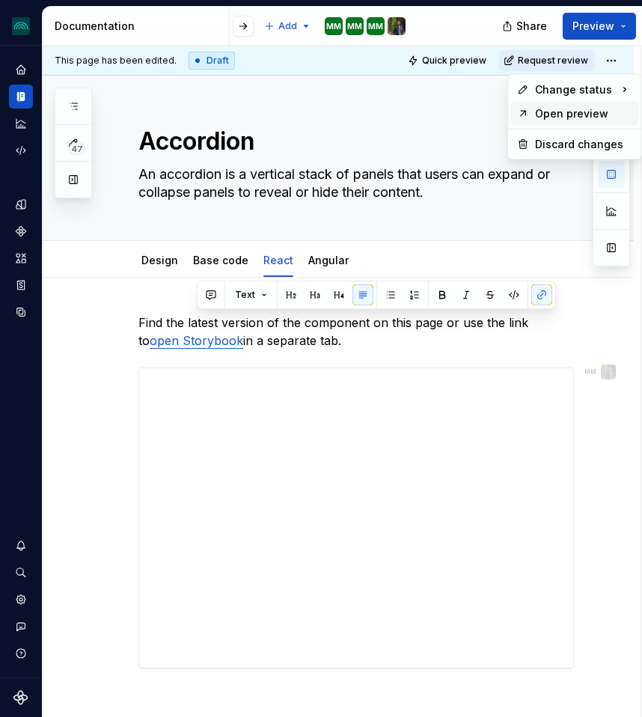
click at [554, 117] on div "Open preview" at bounding box center [583, 113] width 97 height 15
type textarea "*"
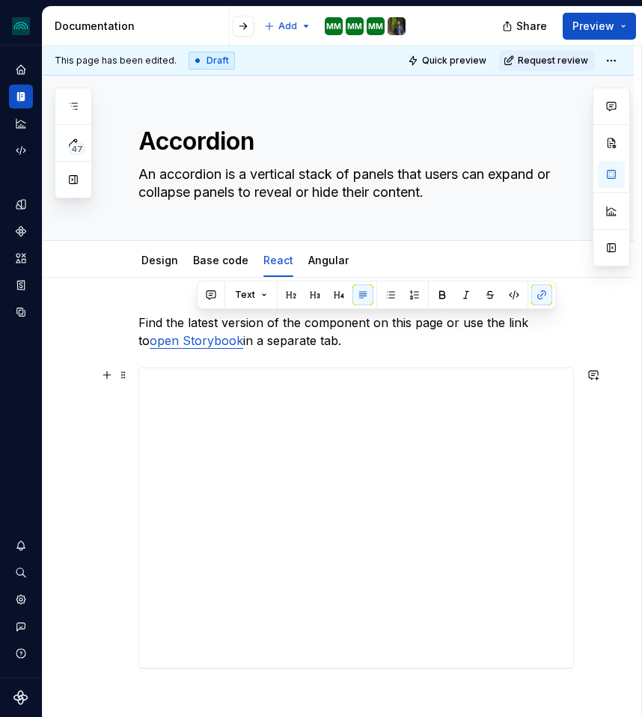
click at [102, 482] on div "**********" at bounding box center [338, 590] width 591 height 624
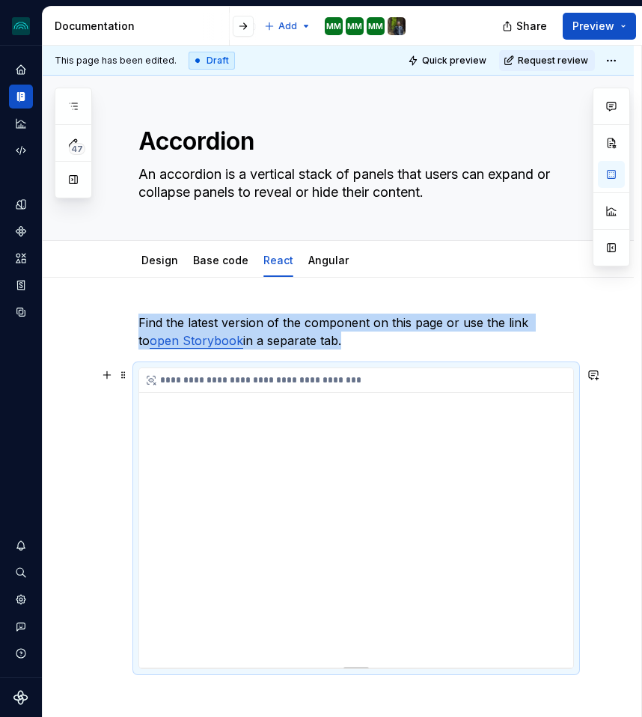
scroll to position [184, 0]
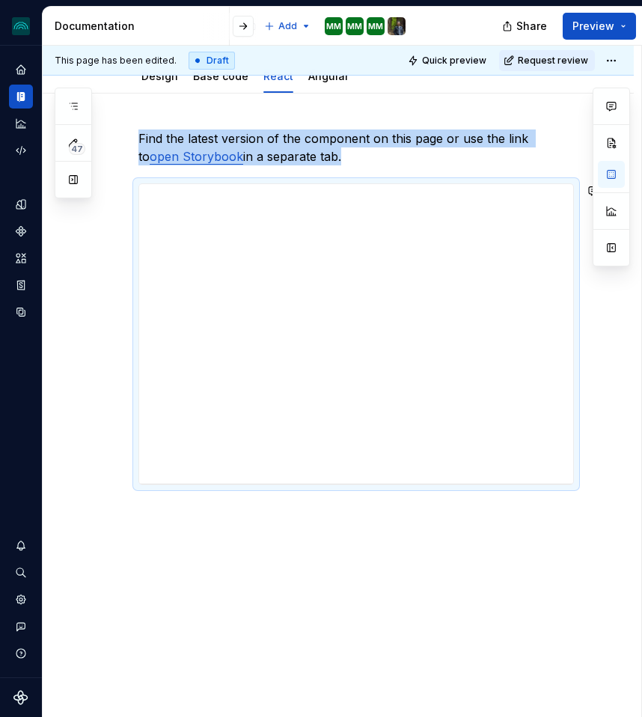
click at [76, 611] on div "**********" at bounding box center [338, 406] width 591 height 624
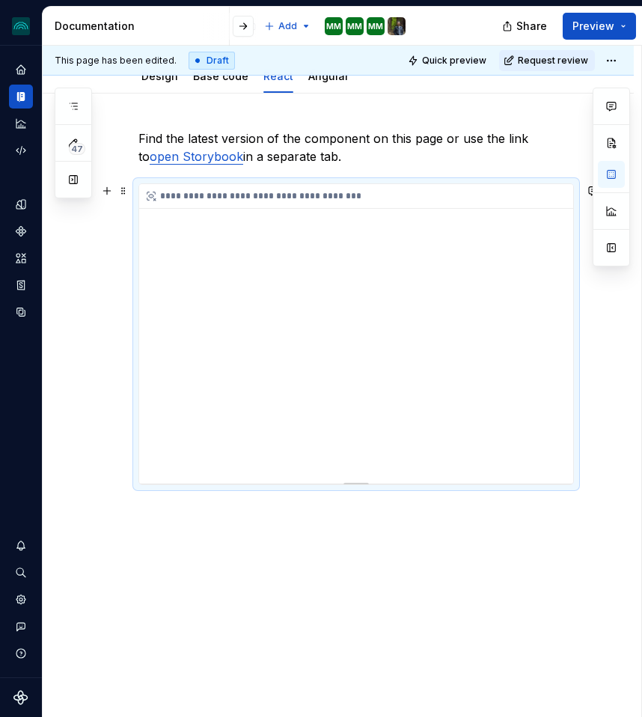
click at [412, 248] on div "**********" at bounding box center [356, 333] width 434 height 299
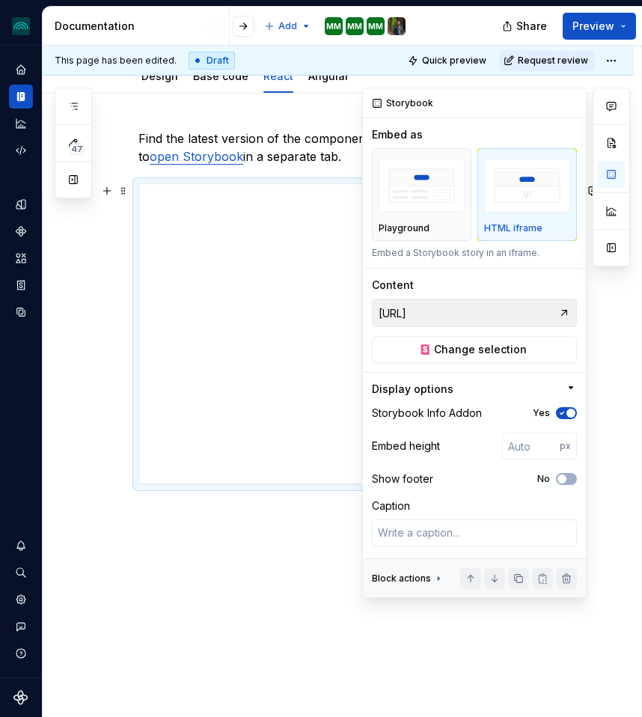
click at [453, 311] on input "https://pages.githubifc.iad.ca.inet/lab-se/design-system-react/?path=/story/com…" at bounding box center [466, 312] width 186 height 27
click at [471, 350] on span "Change selection" at bounding box center [480, 349] width 93 height 15
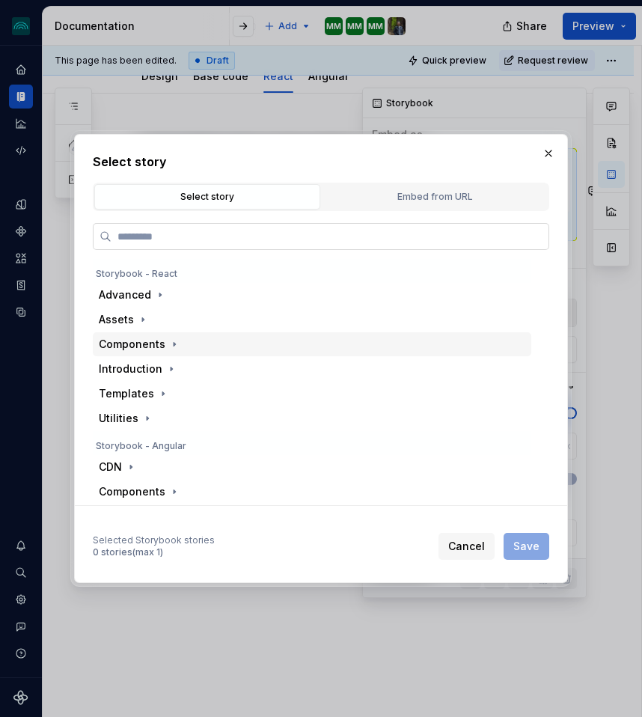
type textarea "*"
click at [155, 239] on input "search" at bounding box center [330, 236] width 437 height 15
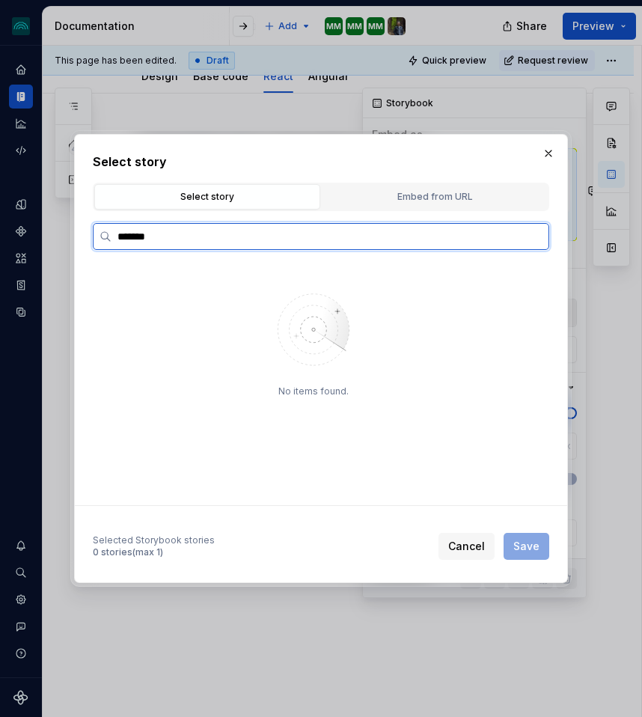
type input "*******"
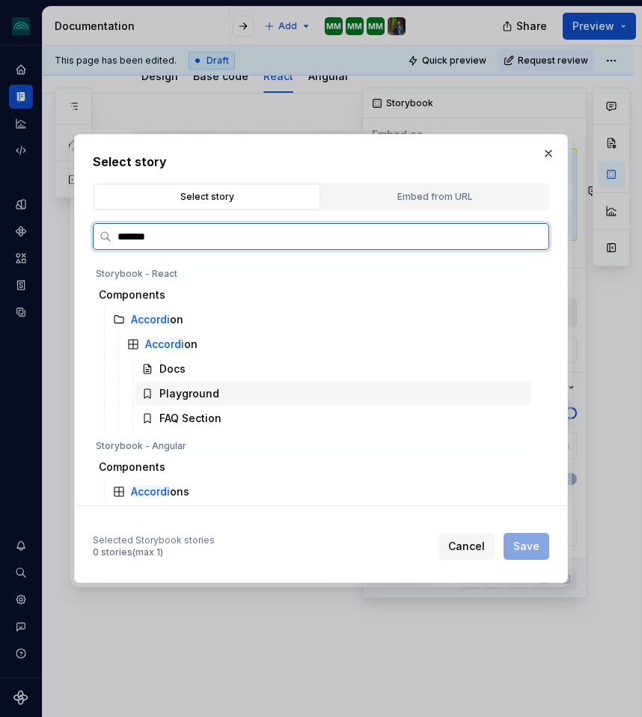
click at [186, 401] on div "Playground" at bounding box center [333, 394] width 396 height 24
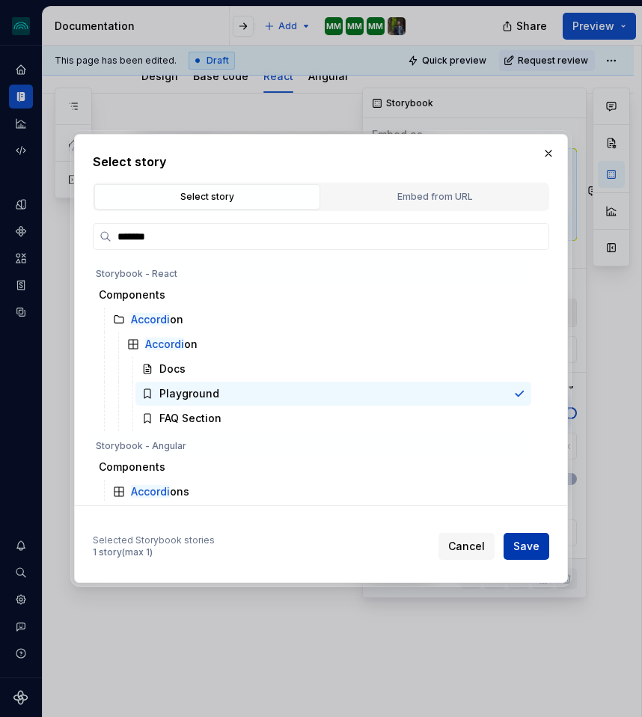
click at [531, 543] on span "Save" at bounding box center [526, 546] width 26 height 15
type textarea "*"
type input "Components / Accordion / Accordion / Playground"
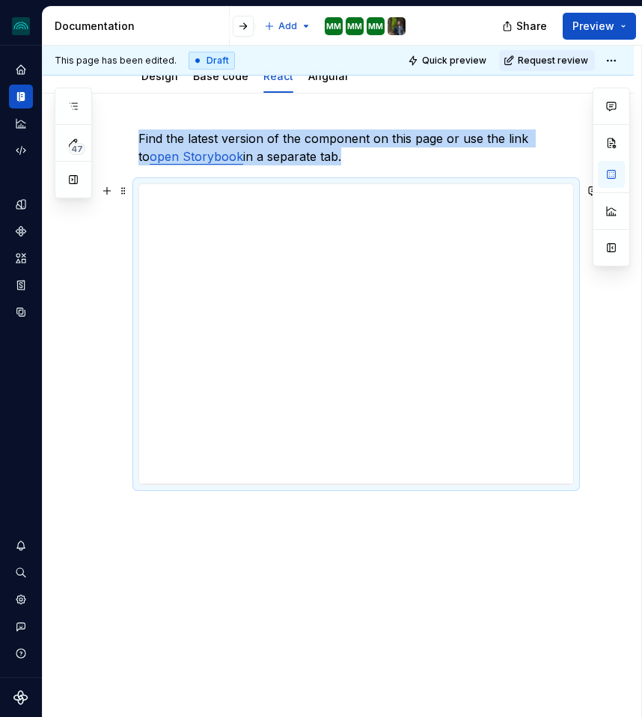
click at [75, 335] on div "**********" at bounding box center [338, 424] width 591 height 660
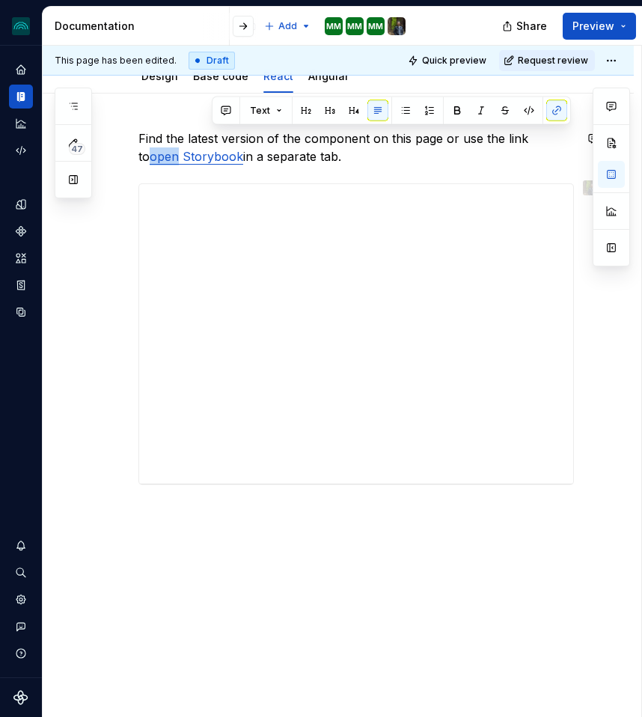
type textarea "*"
click at [243, 149] on link "open Storybook" at bounding box center [197, 156] width 94 height 15
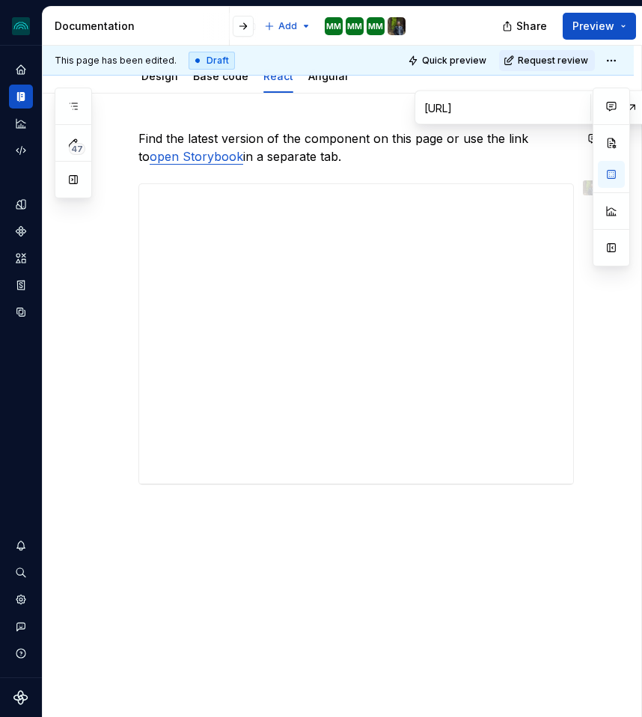
click at [594, 103] on button "button" at bounding box center [604, 107] width 21 height 21
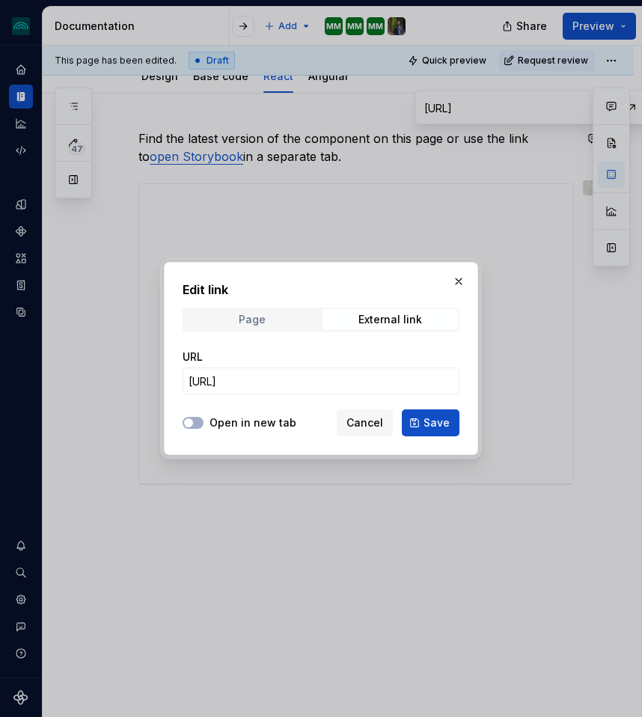
click at [248, 315] on div "Page" at bounding box center [252, 320] width 27 height 12
click at [225, 375] on span "Select page" at bounding box center [219, 380] width 61 height 15
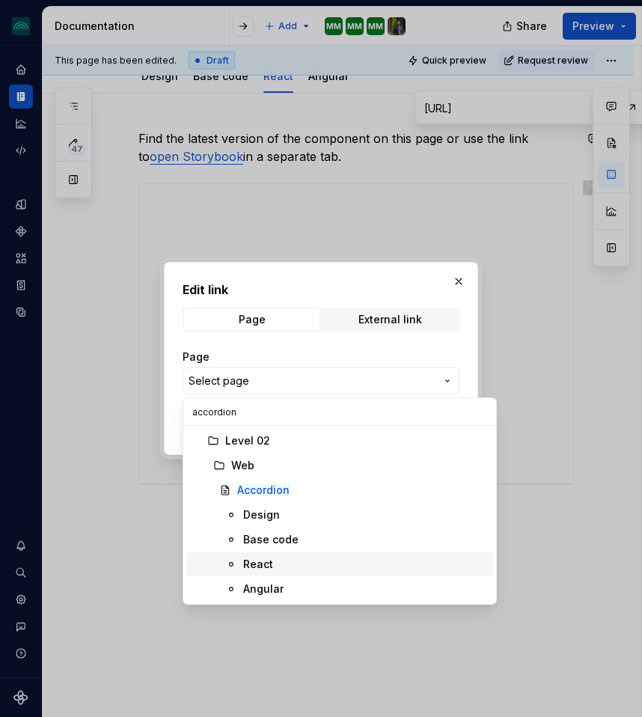
type input "accordion"
click at [261, 563] on div "React" at bounding box center [258, 564] width 30 height 15
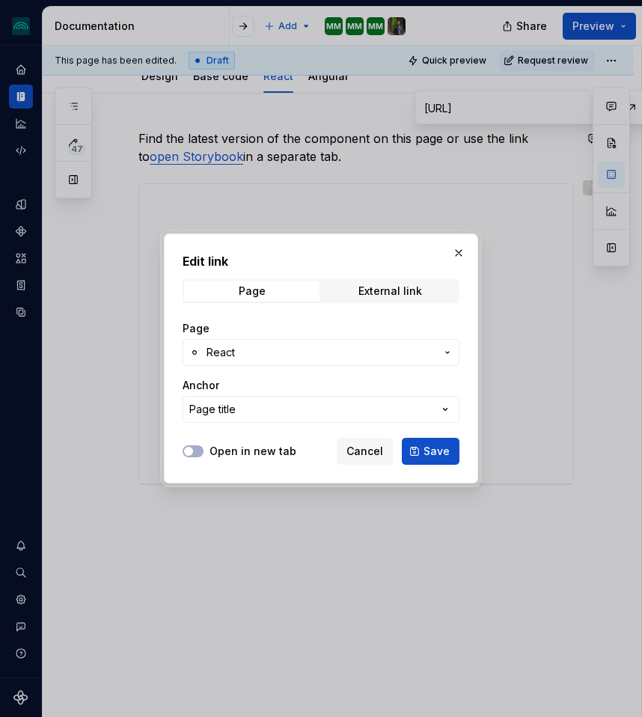
click at [251, 346] on span "React" at bounding box center [321, 352] width 229 height 15
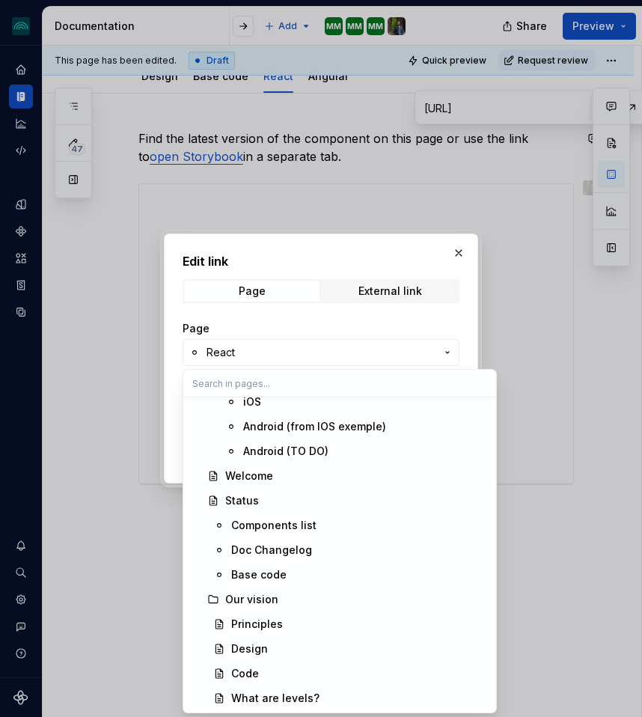
scroll to position [0, 0]
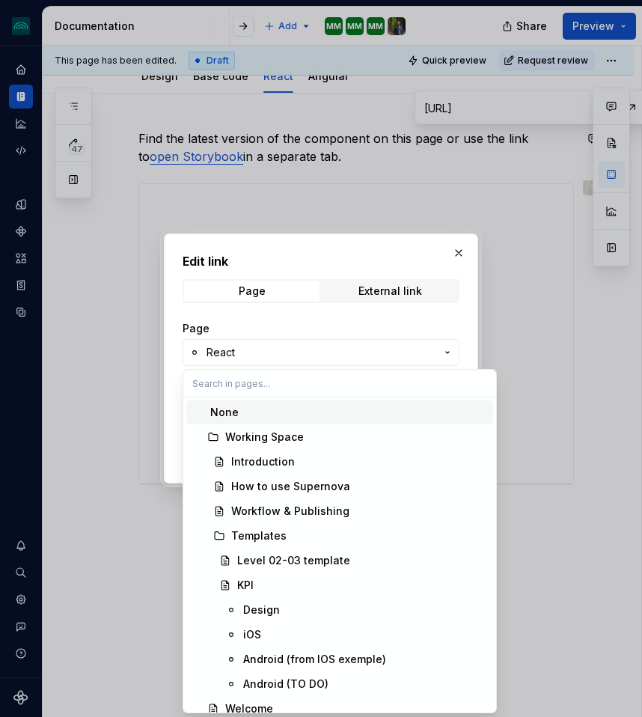
click at [317, 260] on div "Edit link Page External link Page React Anchor Page title Open in new tab Cance…" at bounding box center [321, 358] width 642 height 717
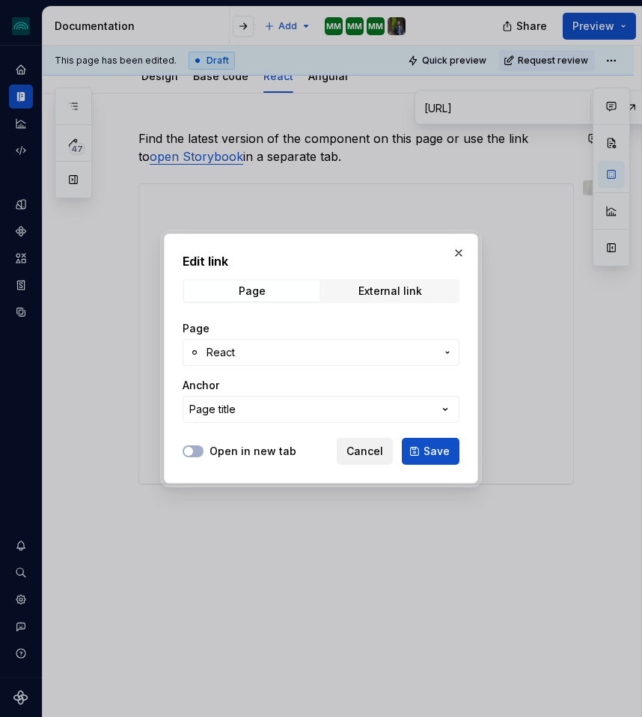
click at [356, 449] on span "Cancel" at bounding box center [364, 451] width 37 height 15
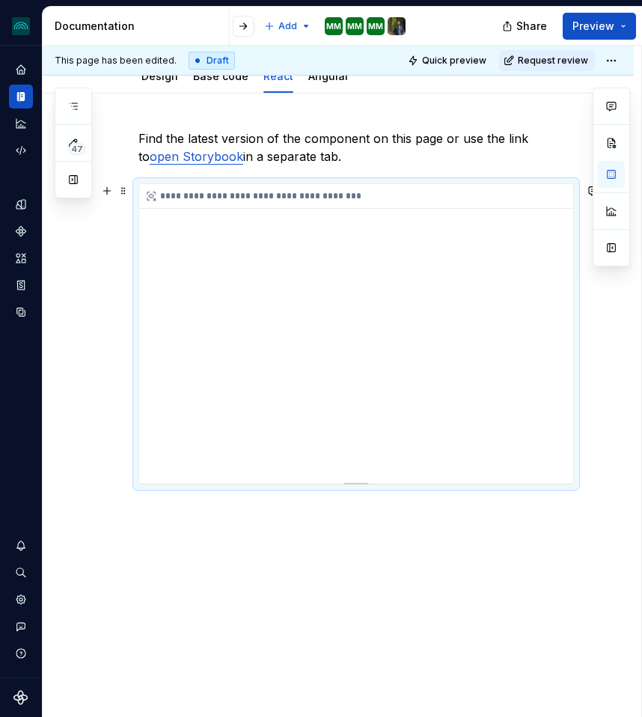
click at [496, 207] on div "**********" at bounding box center [360, 196] width 442 height 25
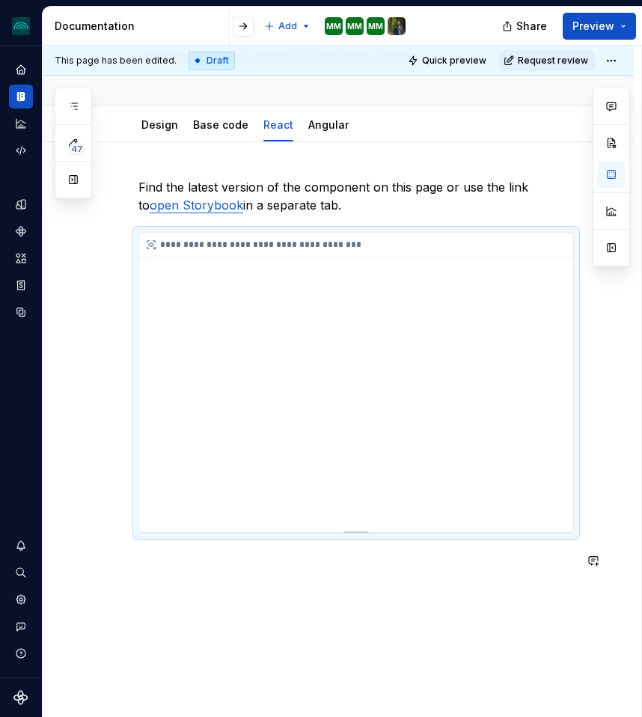
scroll to position [220, 0]
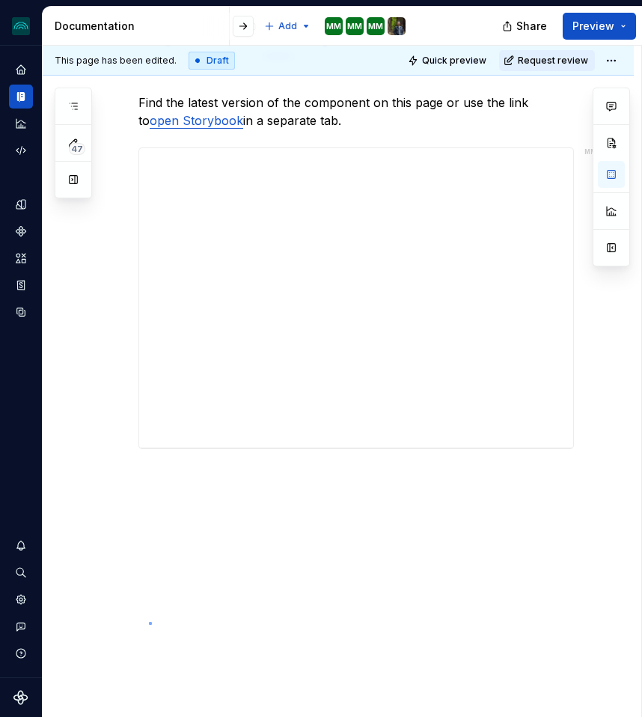
click at [150, 622] on div "**********" at bounding box center [342, 382] width 599 height 672
click at [621, 63] on html "iceberg MM Design system data Documentation Accessibility guide for tree Page t…" at bounding box center [321, 358] width 642 height 717
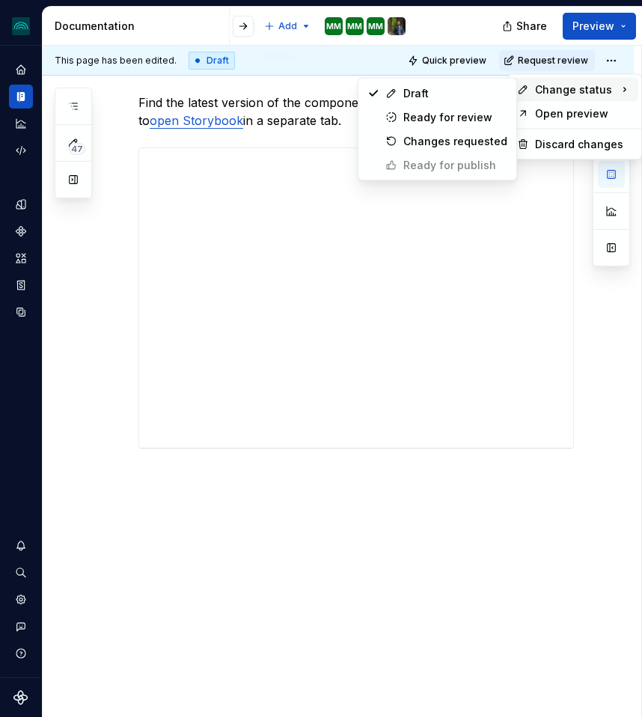
click at [584, 90] on span "Change status" at bounding box center [573, 89] width 77 height 15
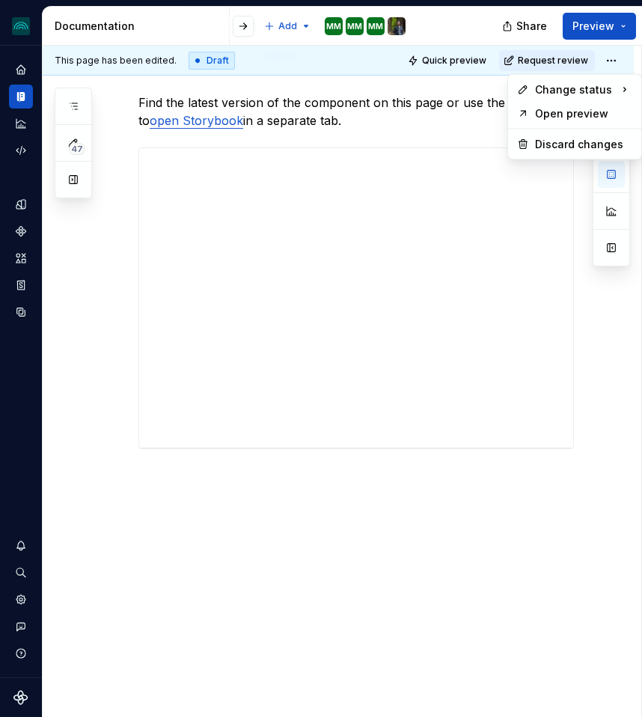
click at [549, 608] on html "iceberg MM Design system data Documentation Accessibility guide for tree Page t…" at bounding box center [321, 358] width 642 height 717
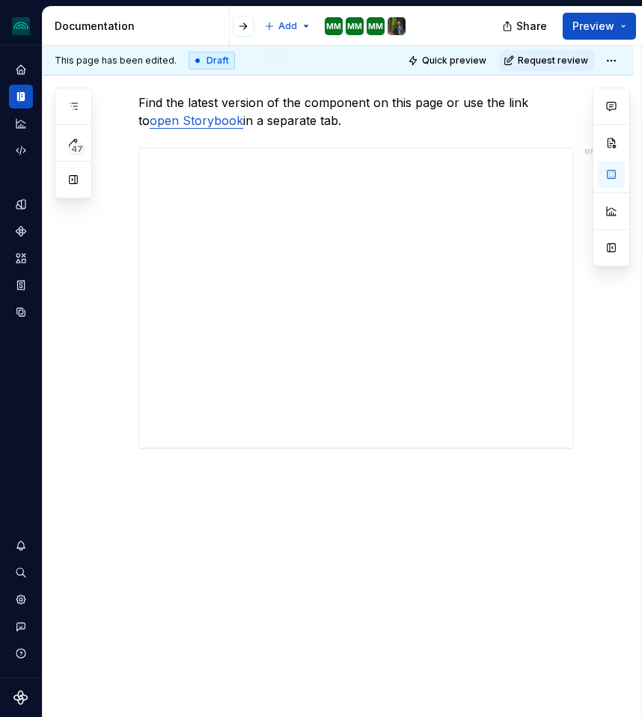
scroll to position [0, 0]
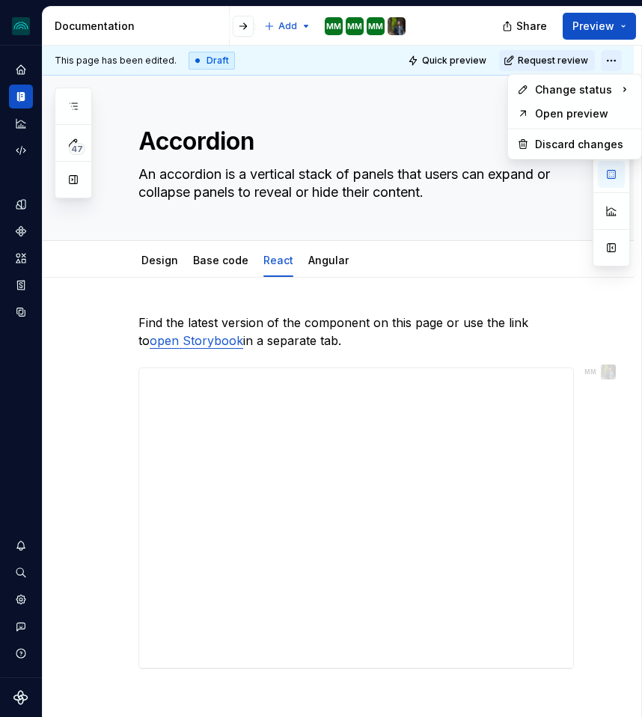
click at [622, 58] on html "iceberg MM Design system data Documentation Accessibility guide for tree Page t…" at bounding box center [321, 358] width 642 height 717
type textarea "*"
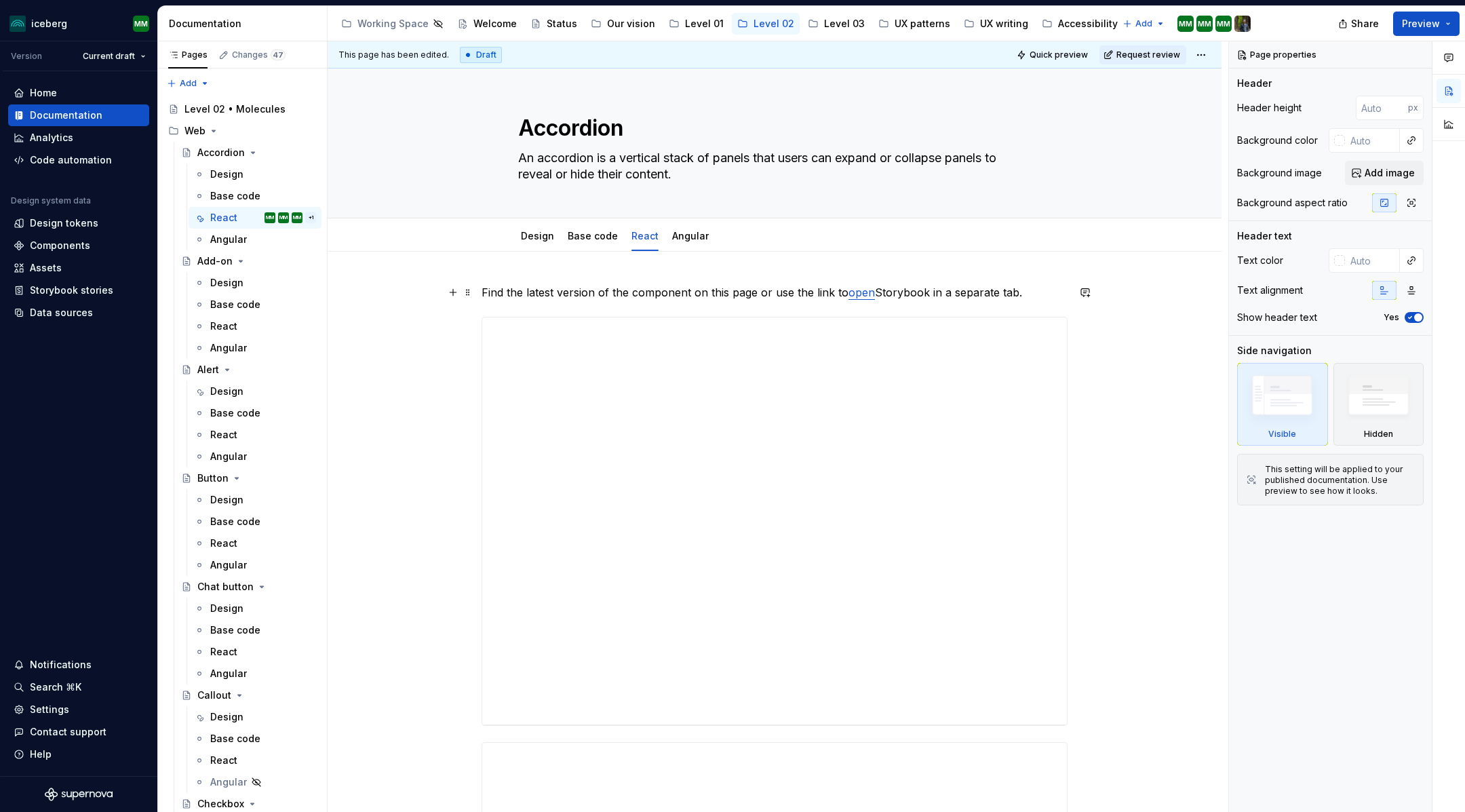
click at [867, 290] on link "open" at bounding box center [861, 292] width 26 height 14
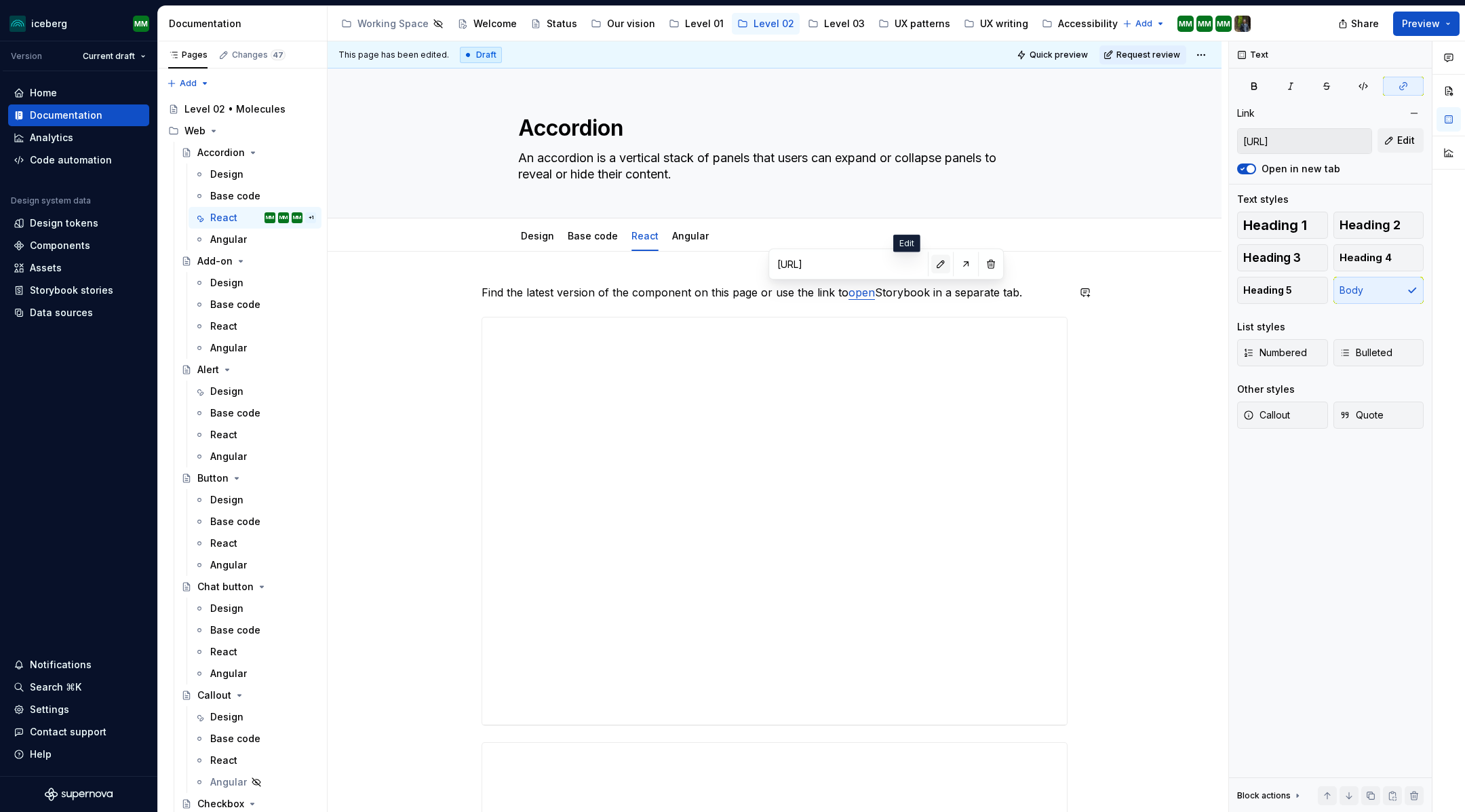
click at [932, 260] on button "button" at bounding box center [941, 264] width 19 height 19
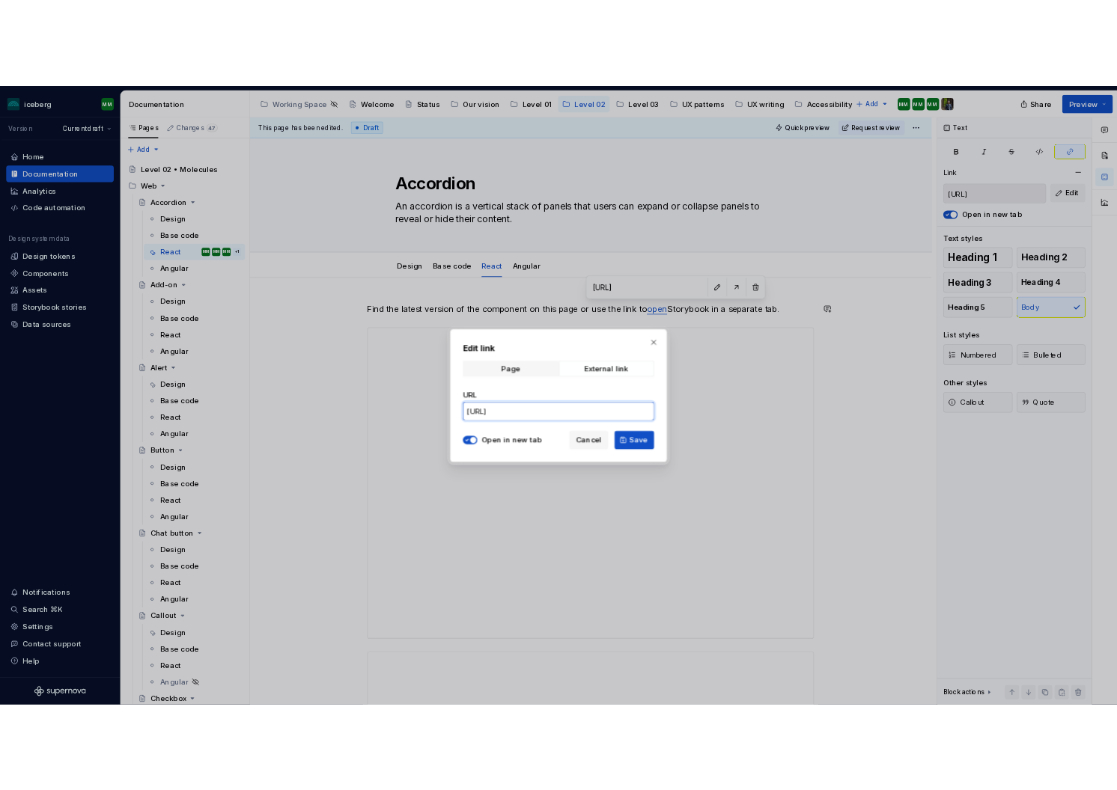
scroll to position [0, 219]
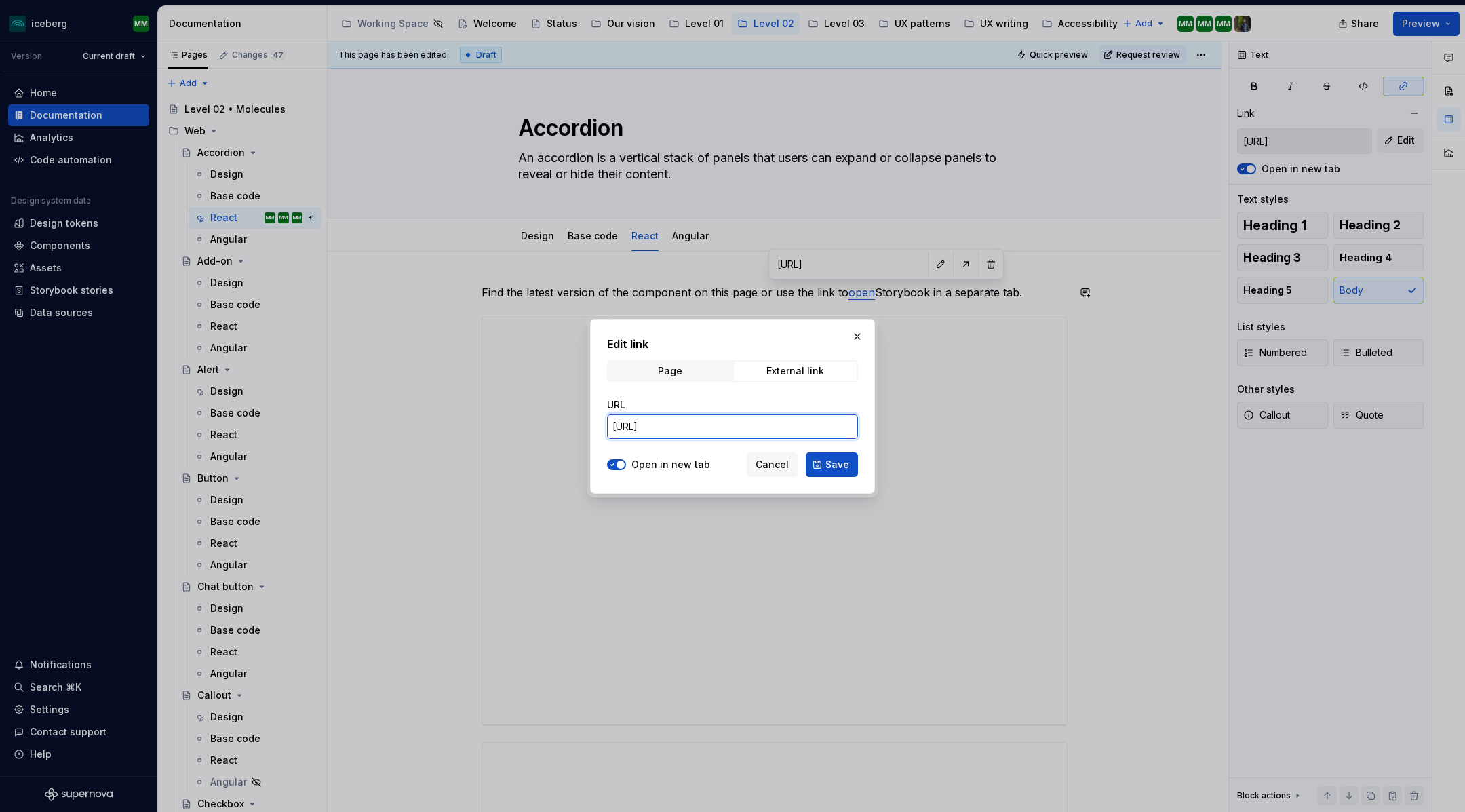
drag, startPoint x: 611, startPoint y: 429, endPoint x: 886, endPoint y: 435, distance: 275.1
click at [886, 435] on div "Edit link Page External link URL [URL] Open in new tab Cancel Save" at bounding box center [732, 406] width 1465 height 812
click at [705, 424] on input "[URL]" at bounding box center [732, 426] width 251 height 24
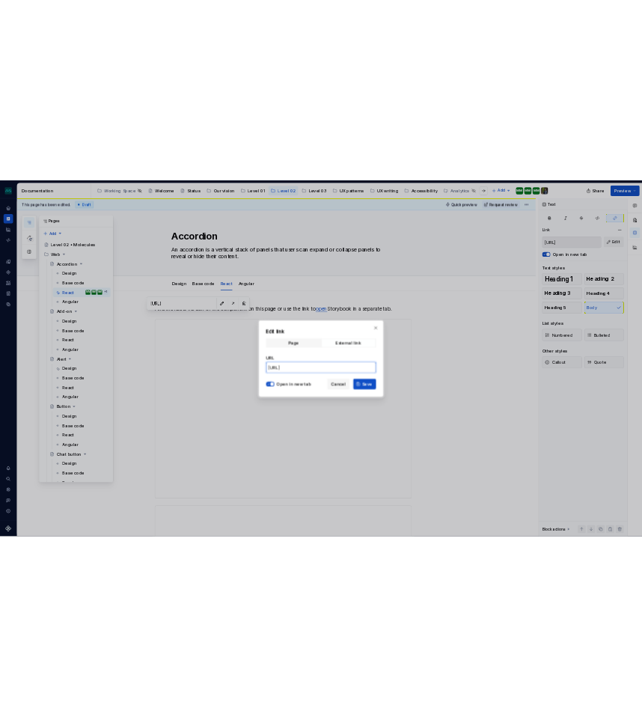
scroll to position [0, 0]
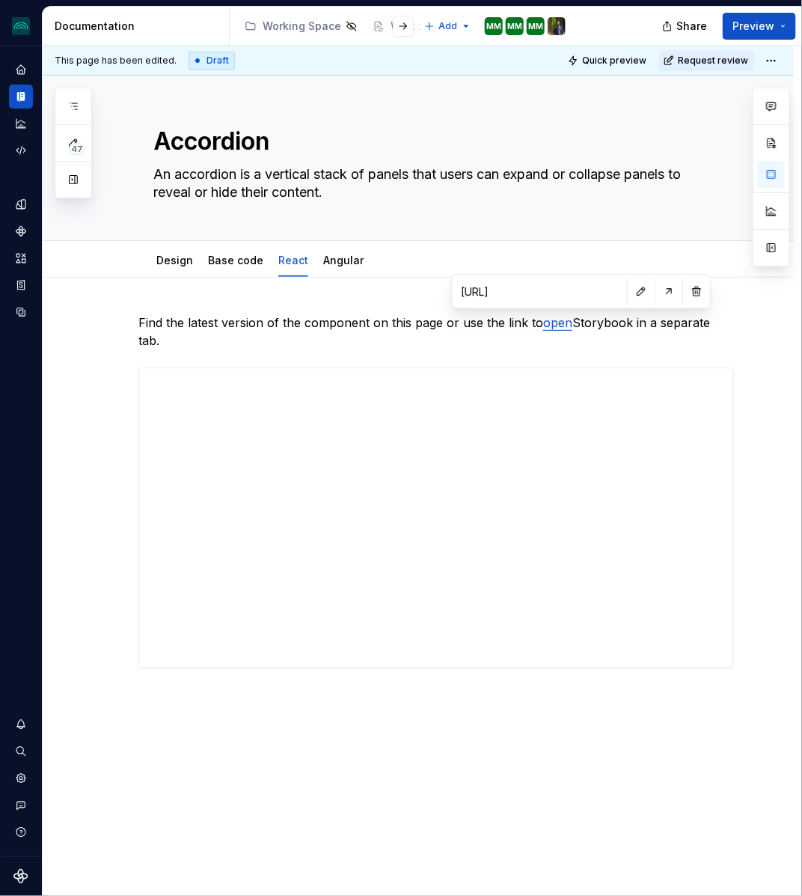
type textarea "*"
type input "https://pages.githubifc.iad.ca.inet/lab-se/design-system-react/?path=/story/com…"
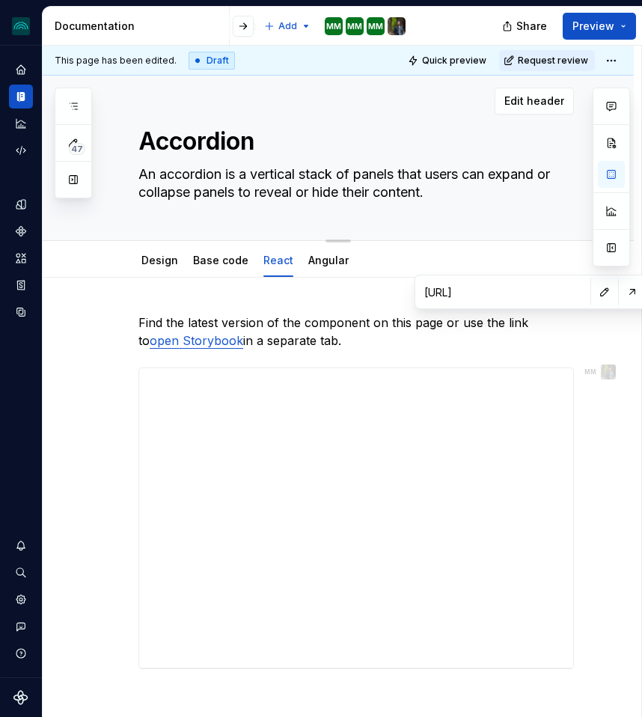
type textarea "*"
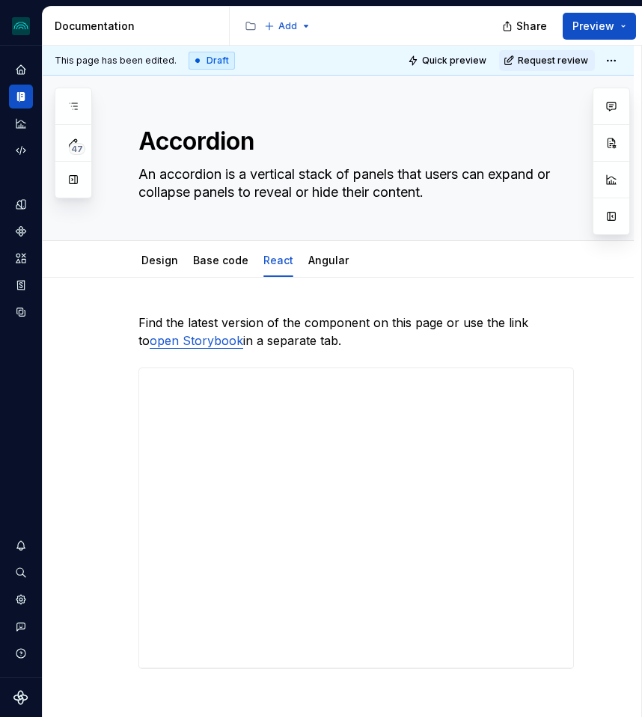
type textarea "*"
